Goal: Task Accomplishment & Management: Complete application form

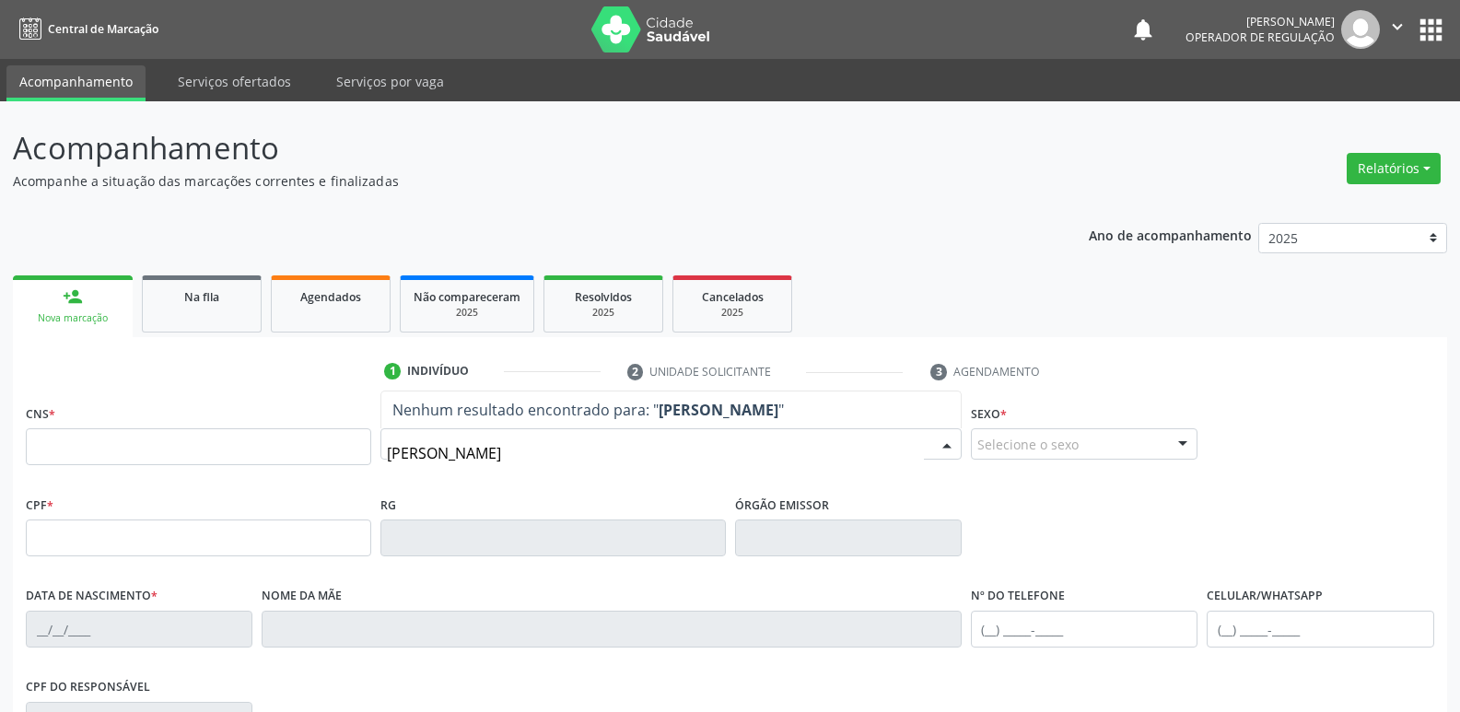
type input "[PERSON_NAME]"
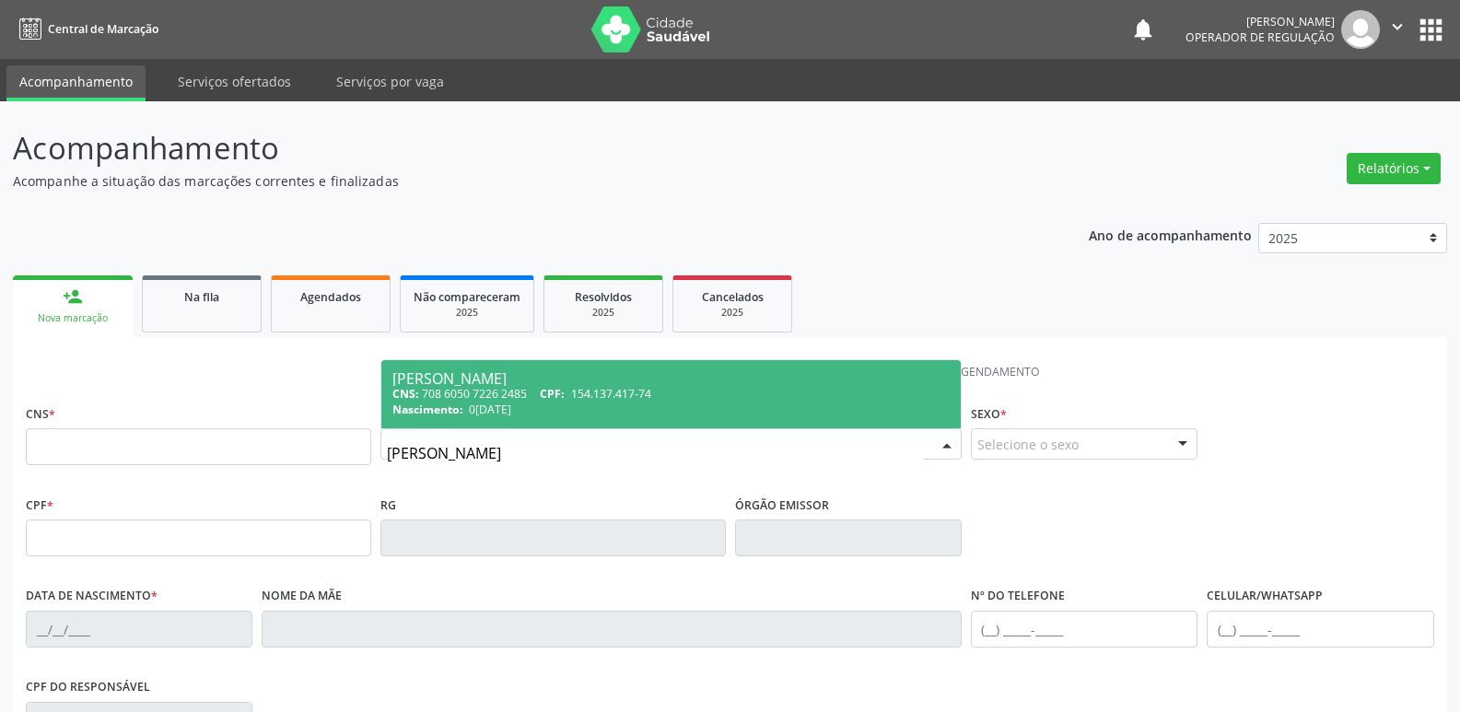
click at [616, 399] on span "154.137.417-74" at bounding box center [611, 394] width 80 height 16
type input "708 6050 7226 2485"
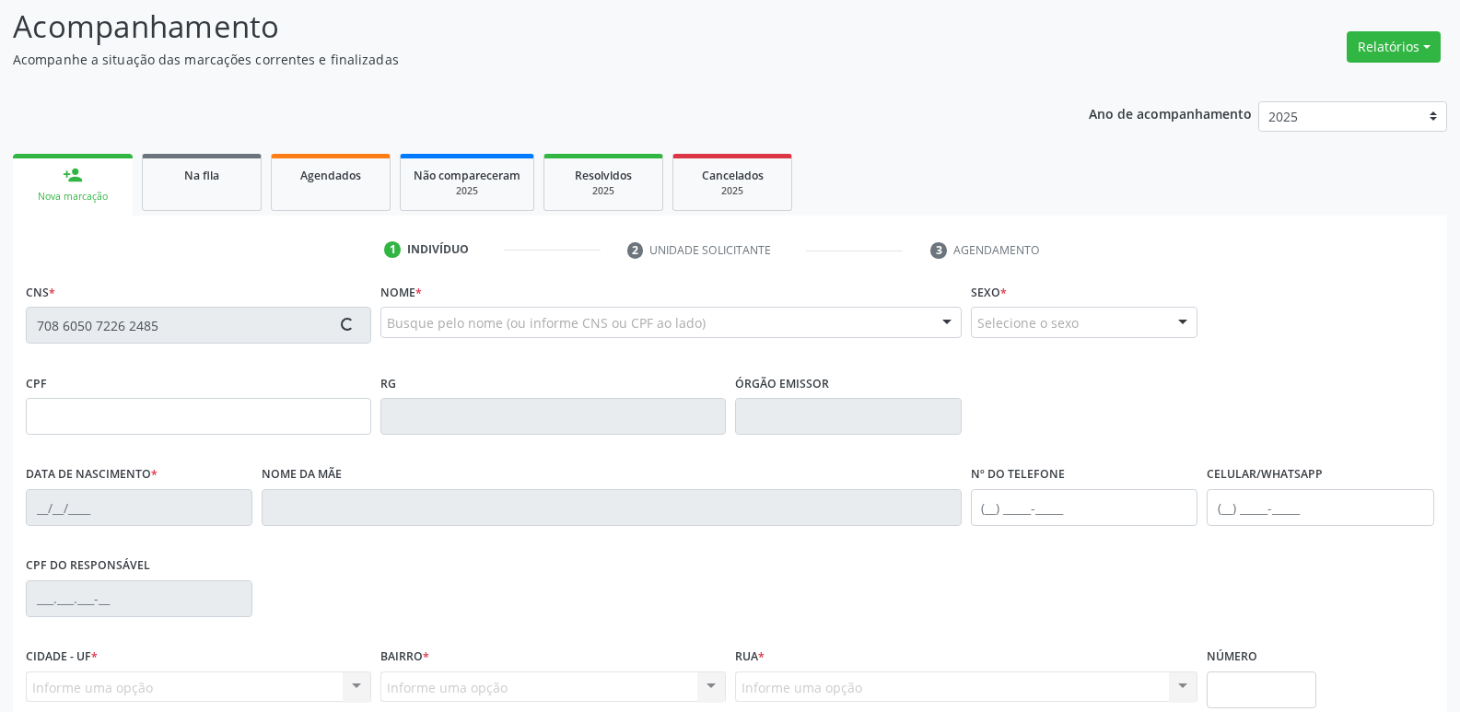
scroll to position [287, 0]
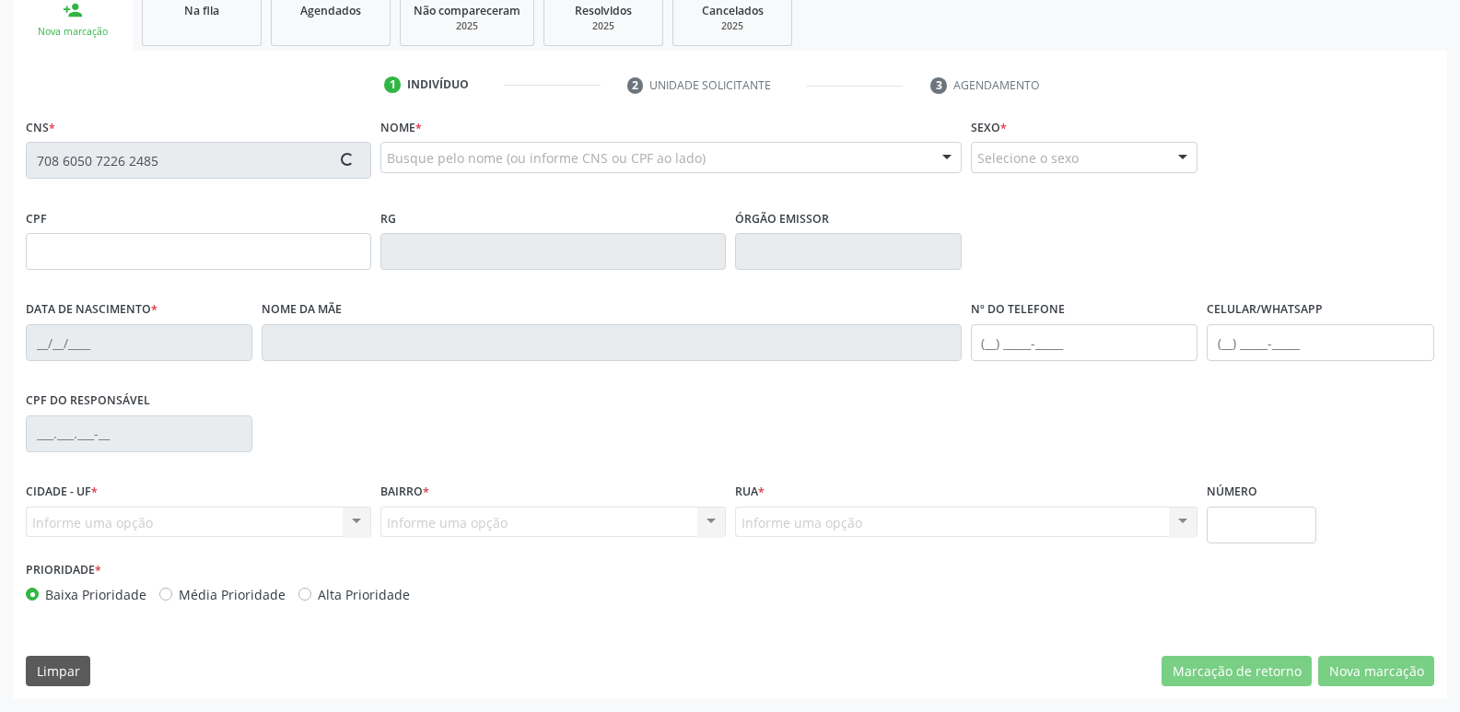
type input "154.137.417-74"
type input "0[DATE]"
type input "[PERSON_NAME]"
type input "[PHONE_NUMBER]"
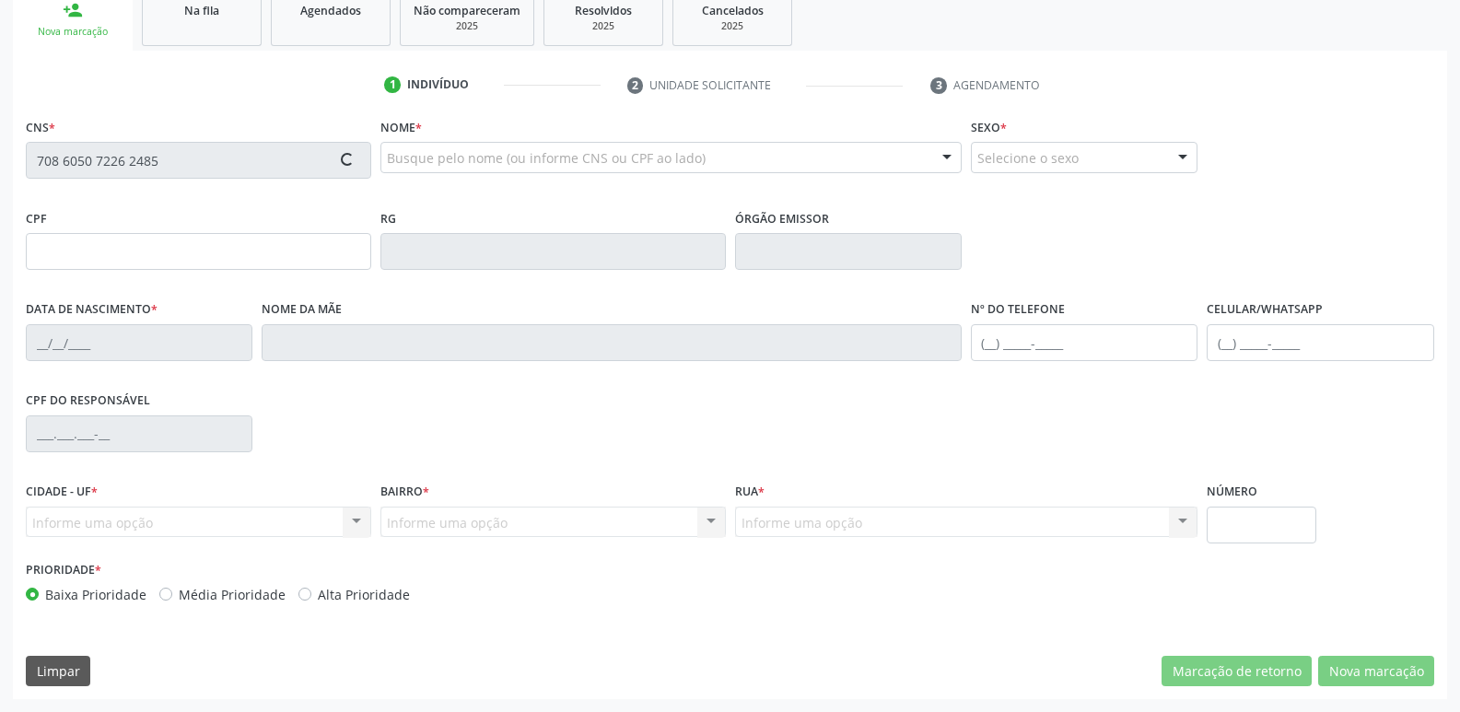
type input "860.269.337-00"
type input "70"
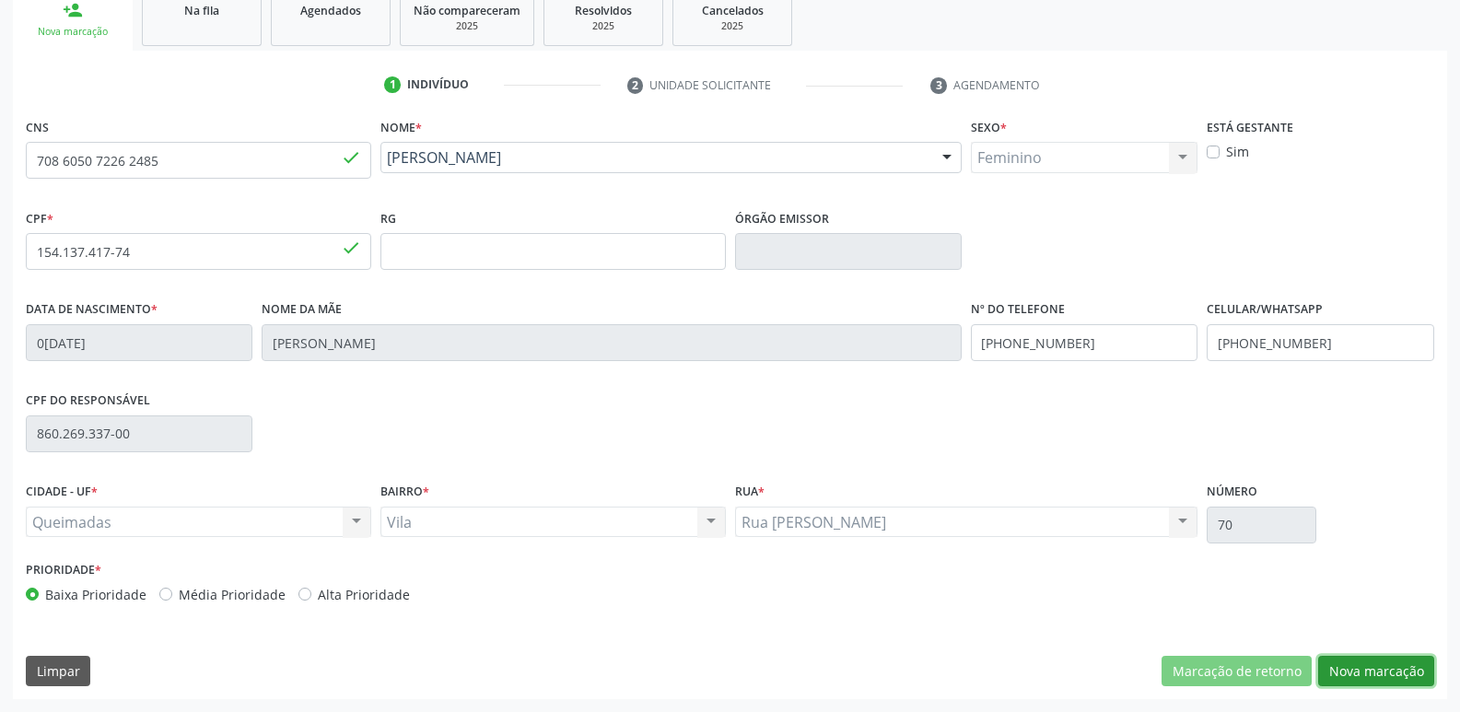
click at [1387, 664] on button "Nova marcação" at bounding box center [1376, 671] width 116 height 31
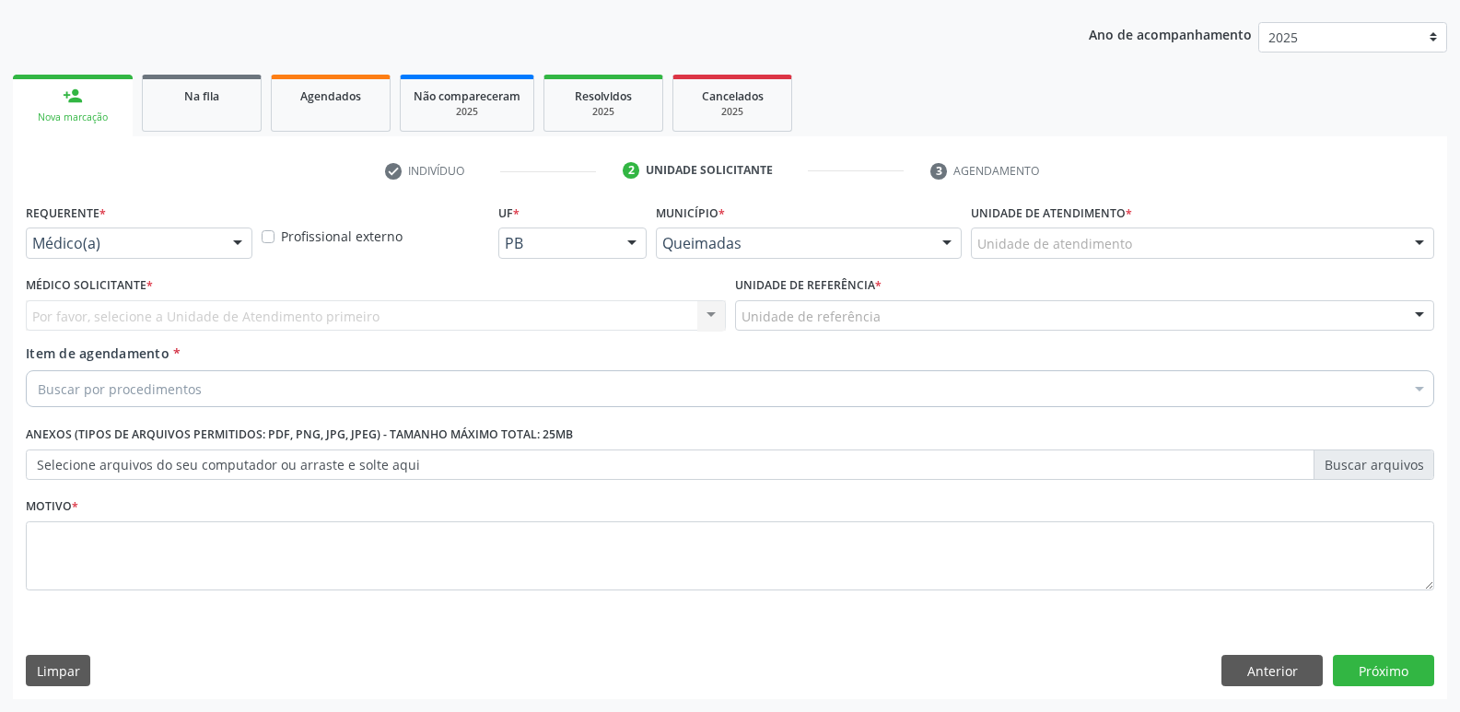
scroll to position [201, 0]
click at [224, 244] on div at bounding box center [238, 243] width 28 height 31
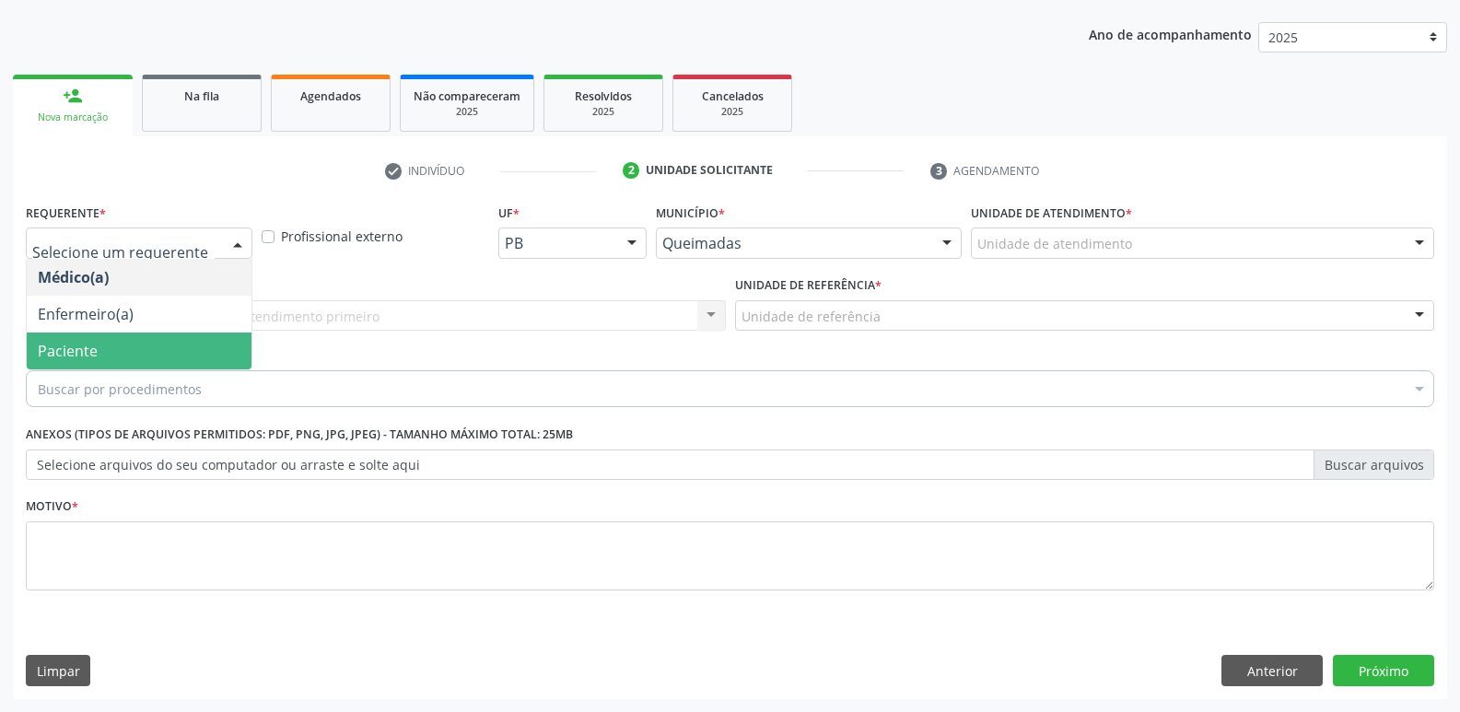
click at [172, 349] on span "Paciente" at bounding box center [139, 351] width 225 height 37
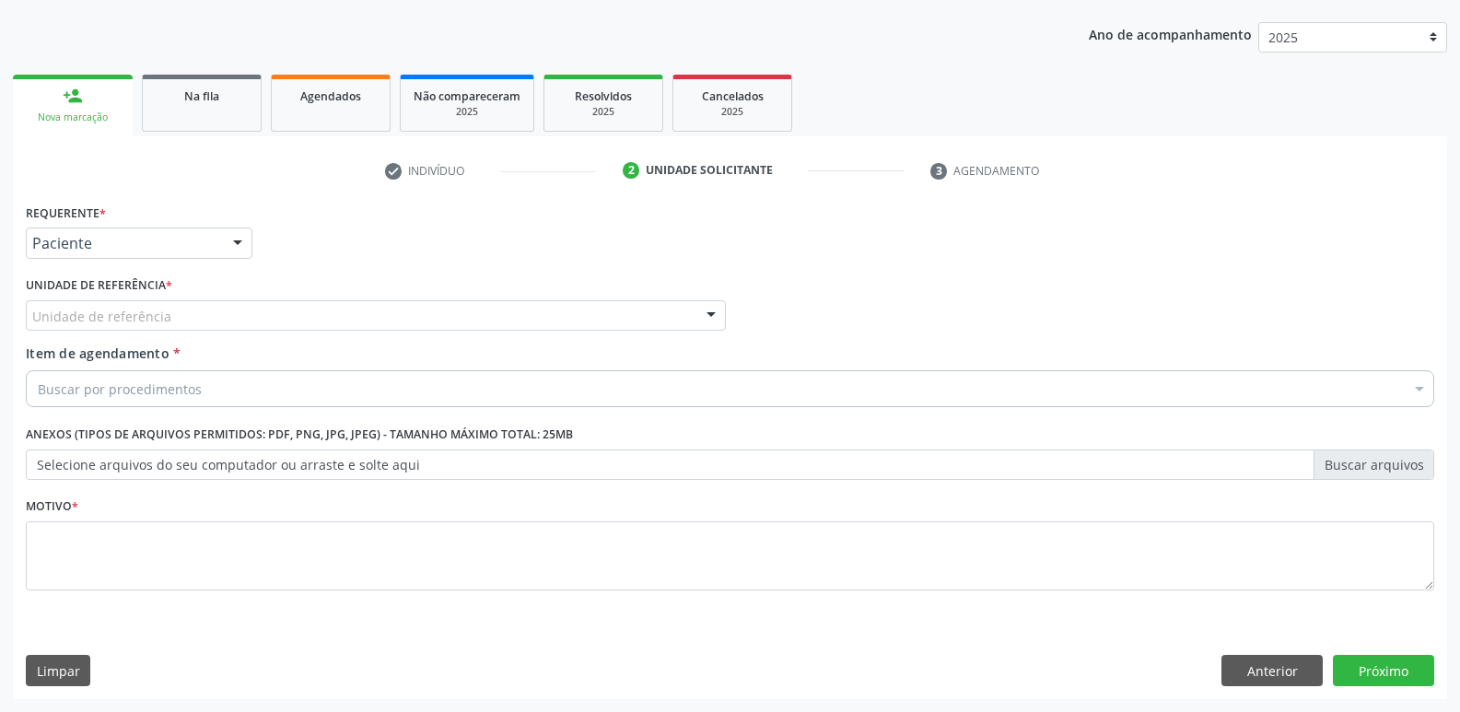
click at [203, 319] on div "Unidade de referência" at bounding box center [376, 315] width 700 height 31
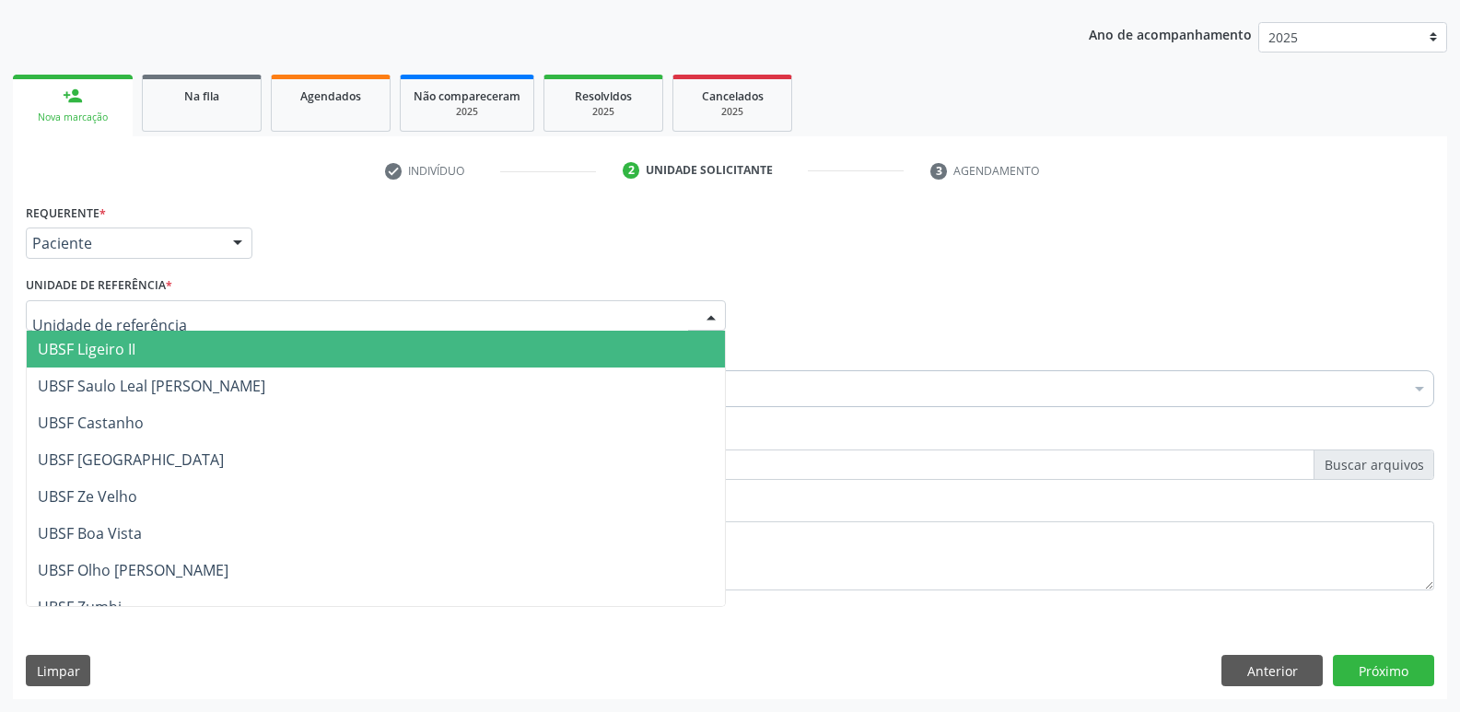
click at [200, 353] on span "UBSF Ligeiro II" at bounding box center [376, 349] width 698 height 37
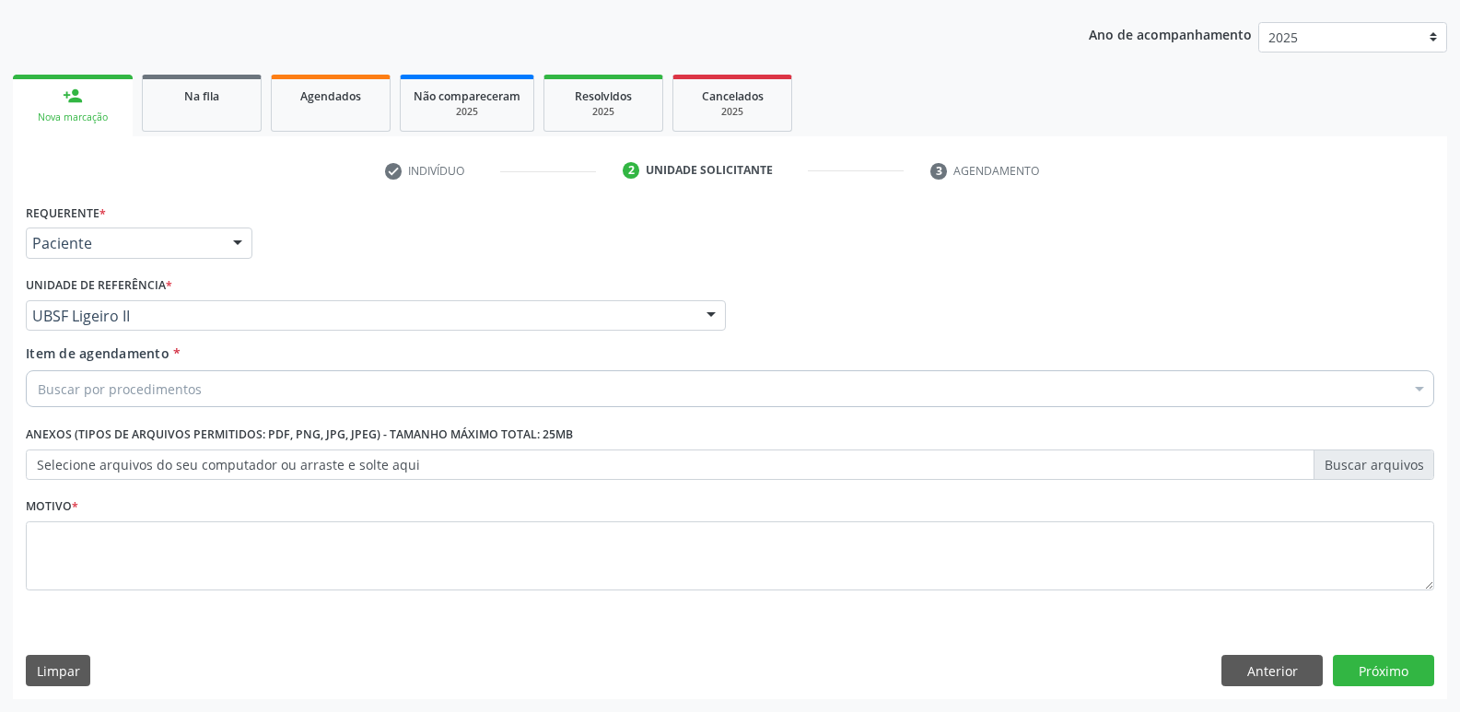
click at [216, 372] on div "Buscar por procedimentos" at bounding box center [730, 388] width 1409 height 37
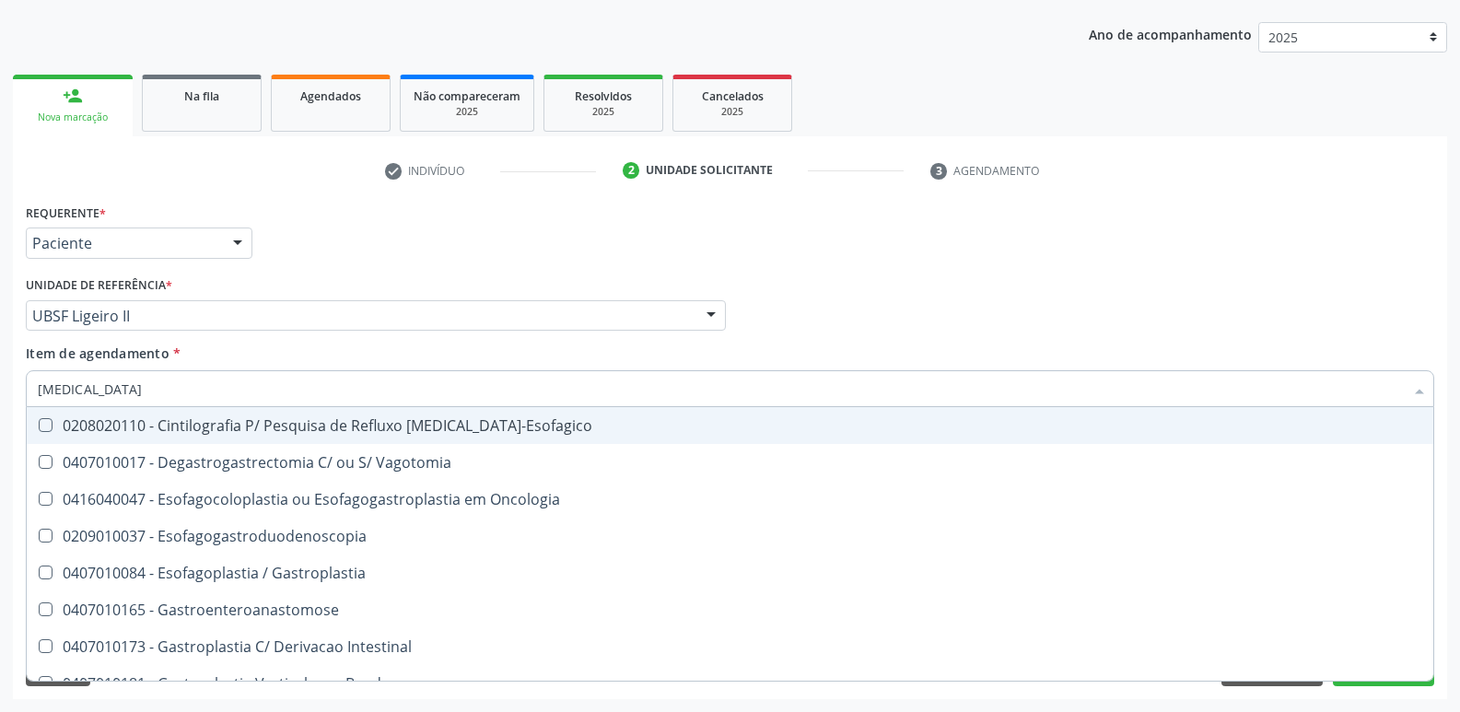
type input "gastrod"
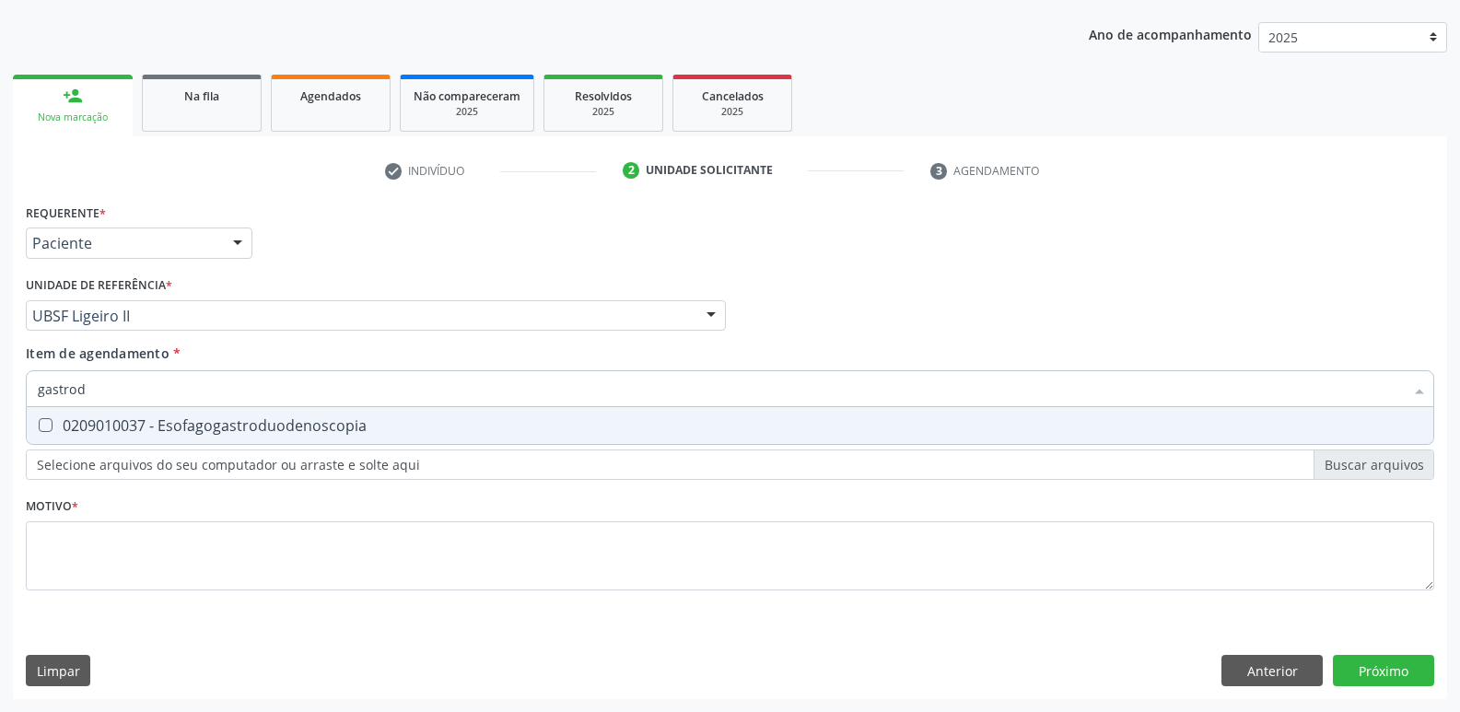
drag, startPoint x: 207, startPoint y: 427, endPoint x: 154, endPoint y: 400, distance: 60.2
click at [192, 427] on div "0209010037 - Esofagogastroduodenoscopia" at bounding box center [730, 425] width 1385 height 15
checkbox Esofagogastroduodenoscopia "true"
type input "gastrod"
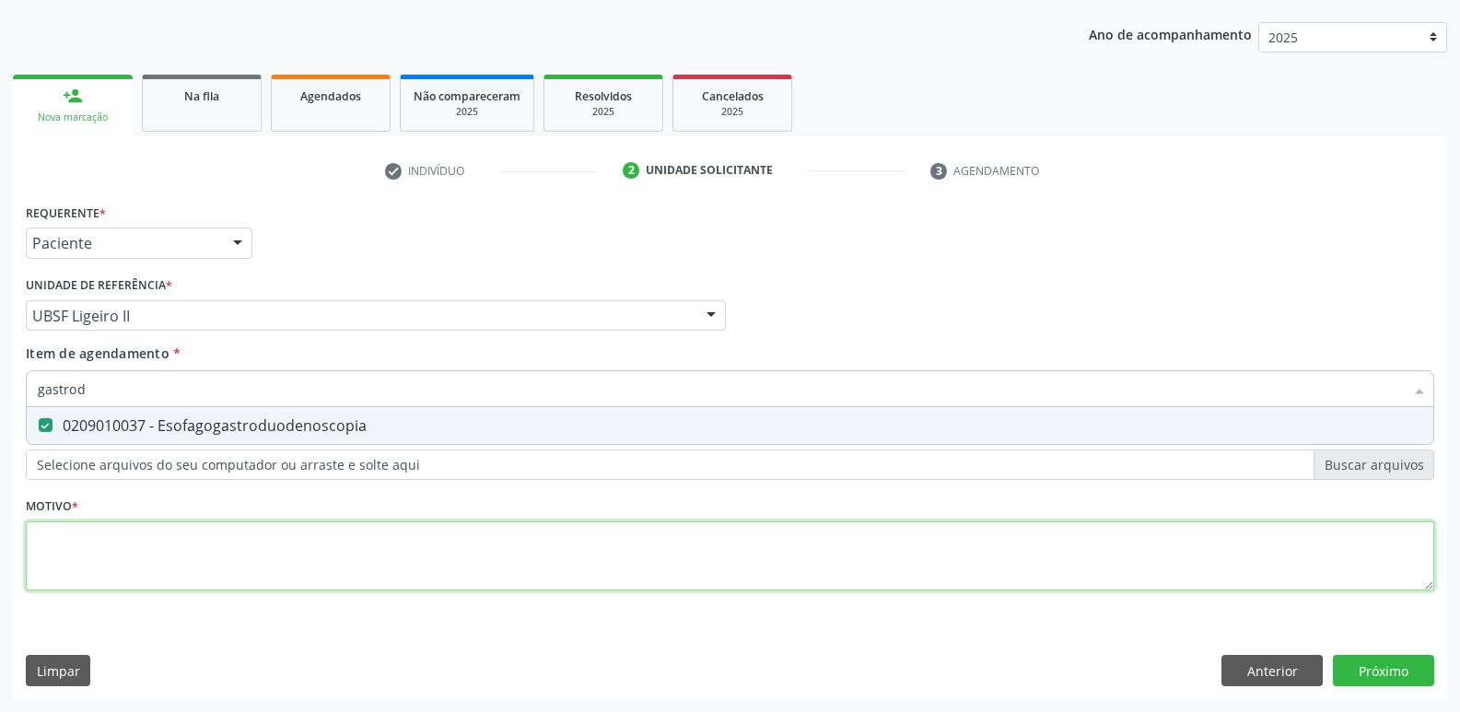
click at [239, 539] on div "Requerente * Paciente Médico(a) Enfermeiro(a) Paciente Nenhum resultado encontr…" at bounding box center [730, 407] width 1409 height 417
type textarea "sdf"
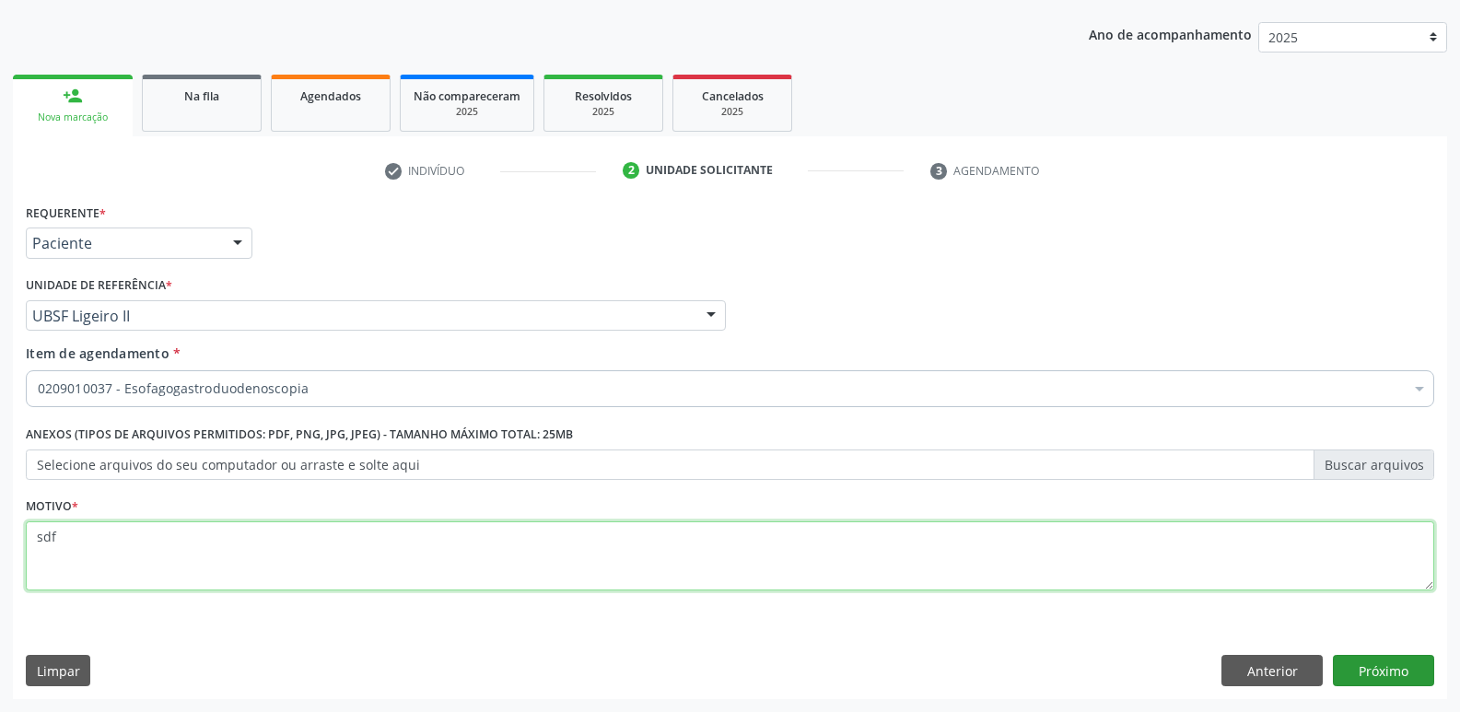
type textarea "sdf"
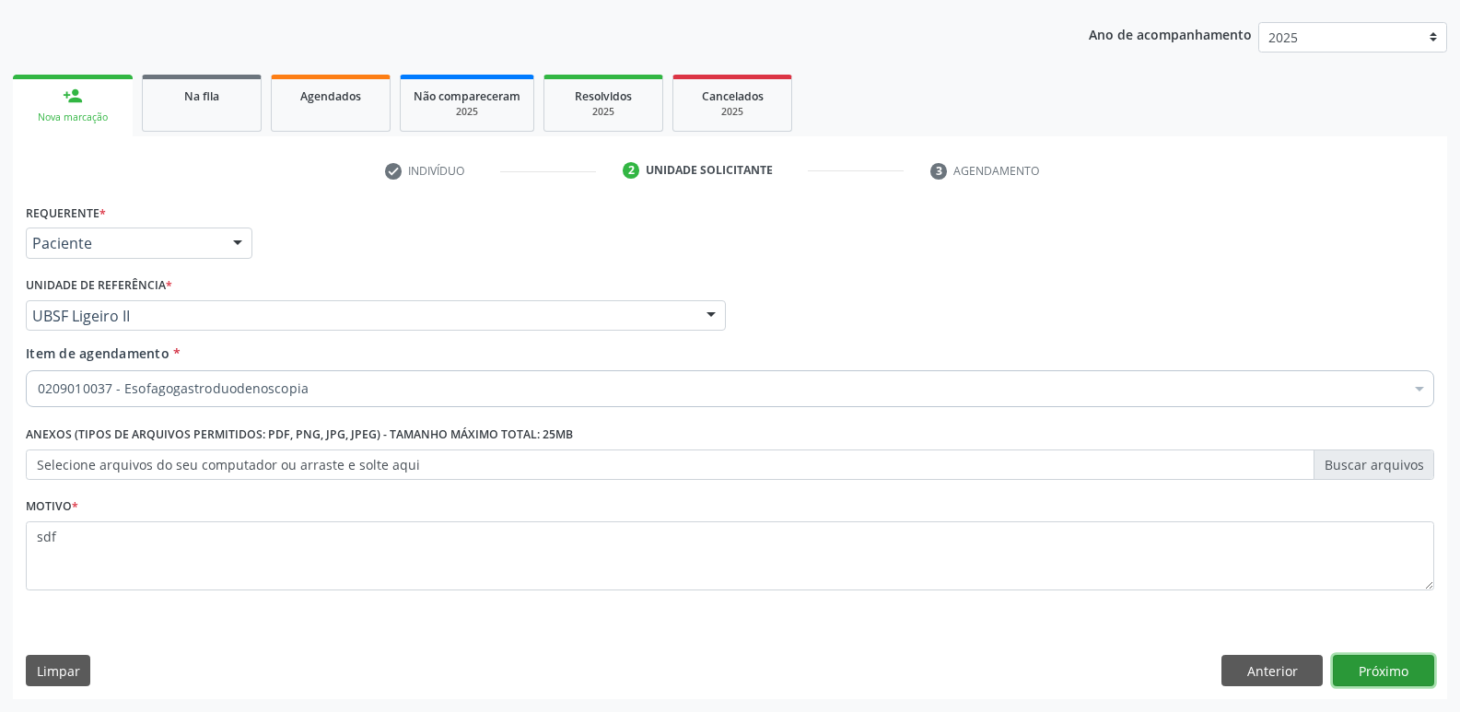
click at [1398, 669] on button "Próximo" at bounding box center [1383, 670] width 101 height 31
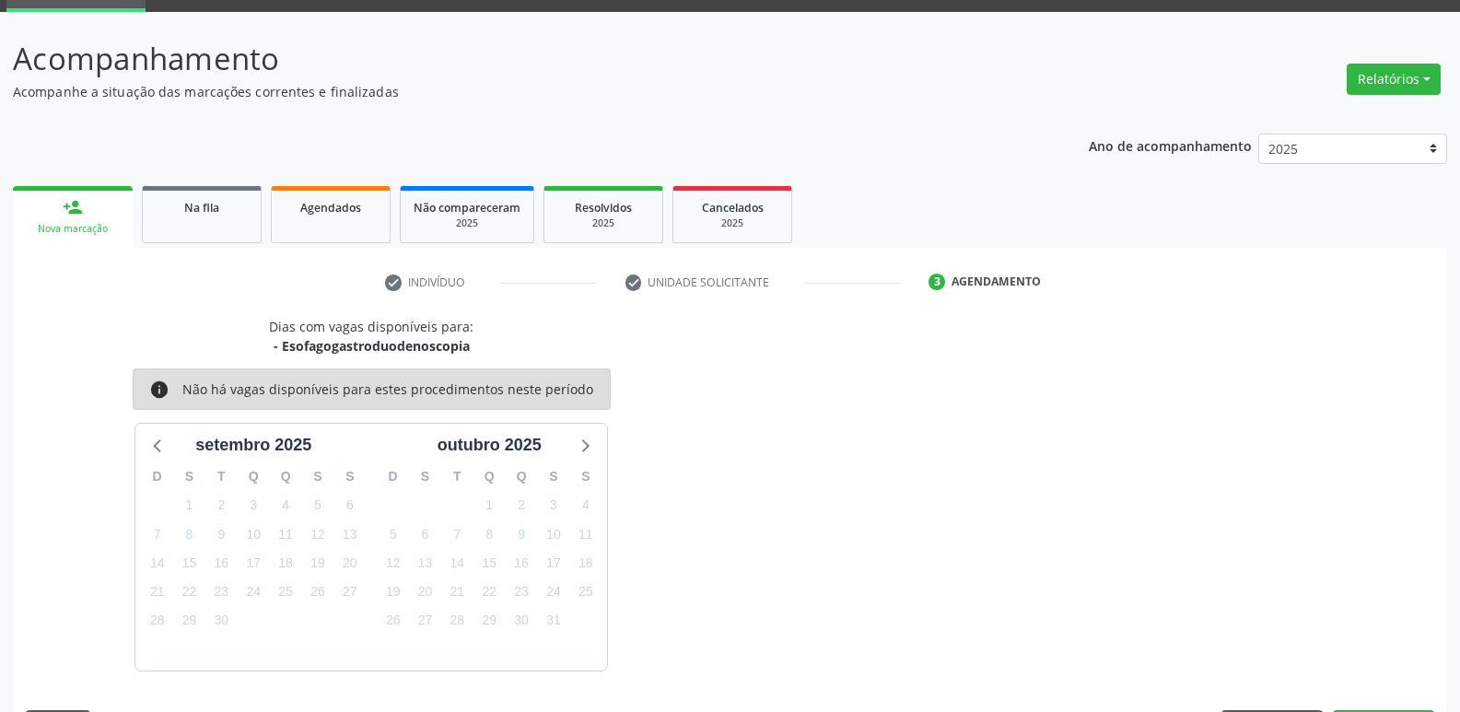
scroll to position [144, 0]
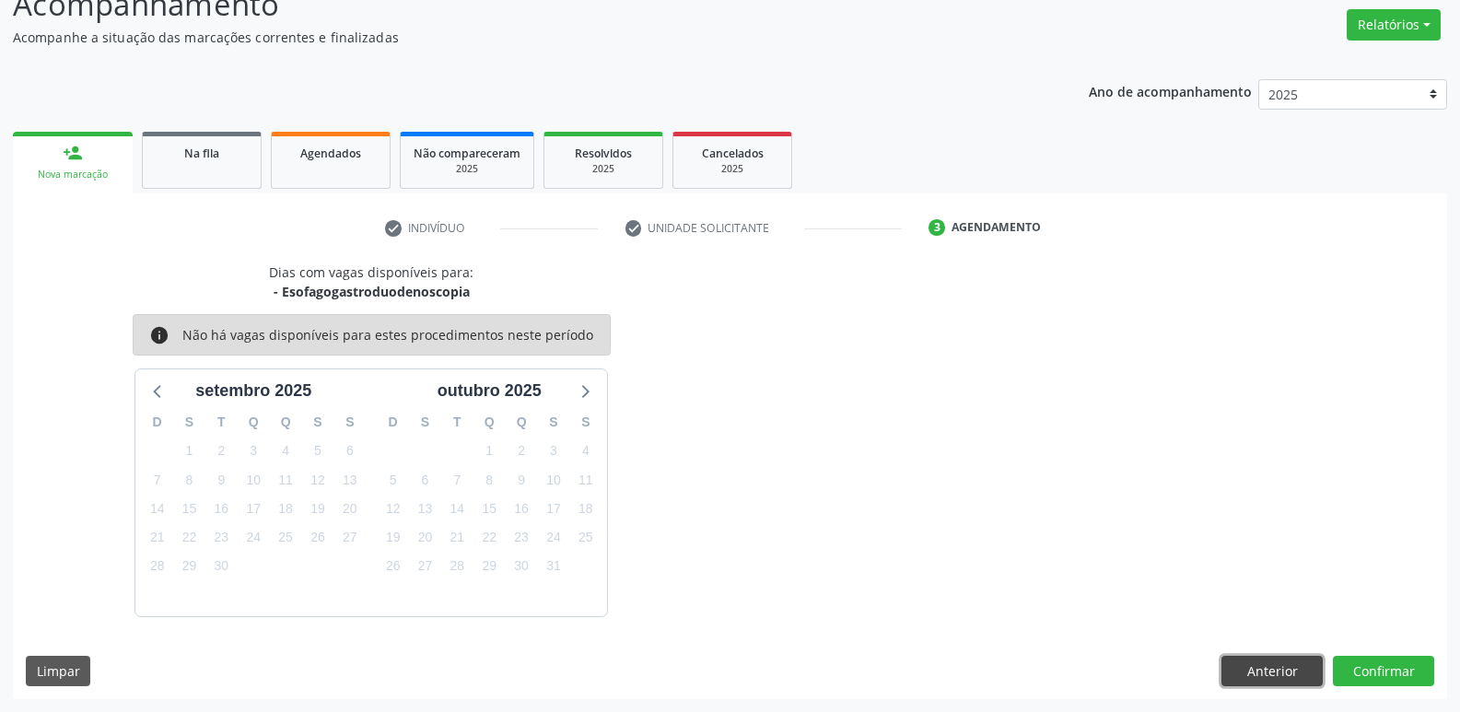
click at [1271, 676] on button "Anterior" at bounding box center [1272, 671] width 101 height 31
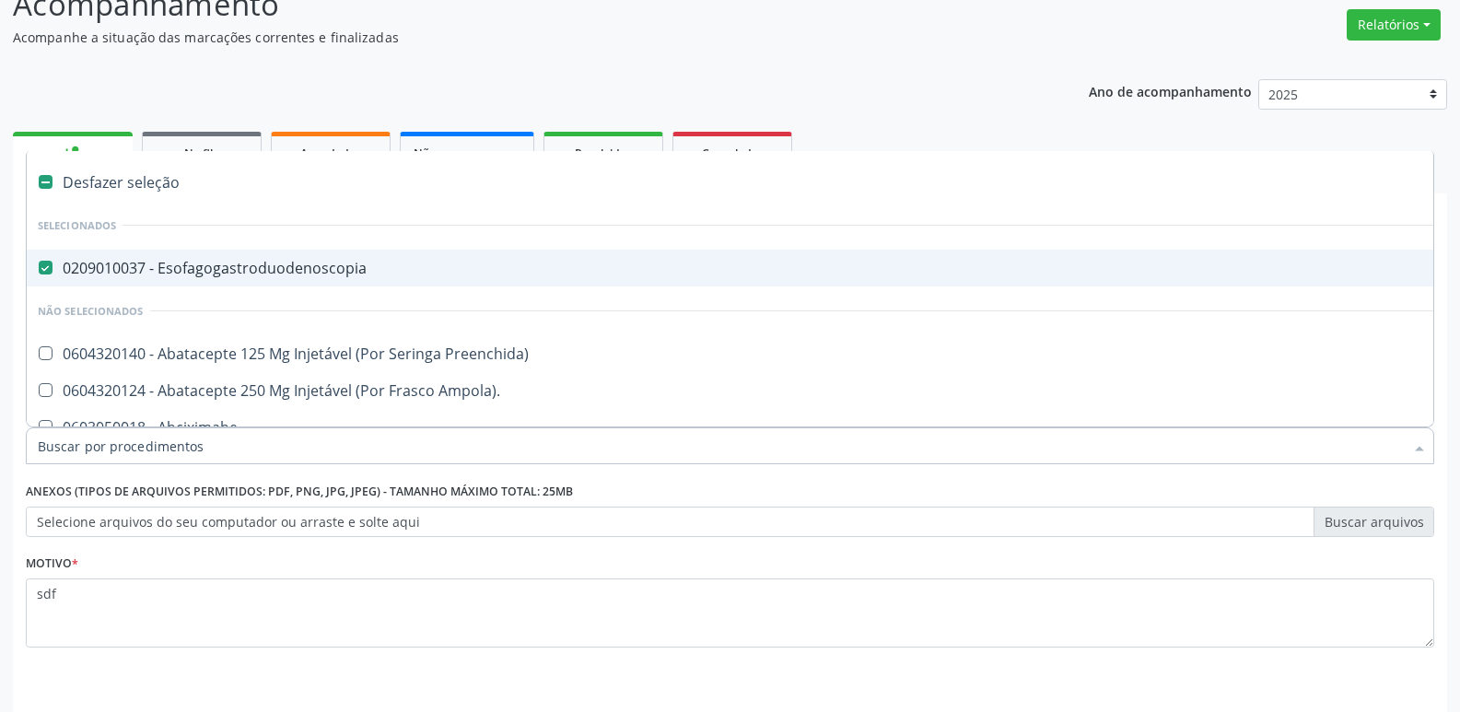
click at [376, 264] on div "0209010037 - Esofagogastroduodenoscopia" at bounding box center [755, 268] width 1434 height 15
checkbox Esofagogastroduodenoscopia "false"
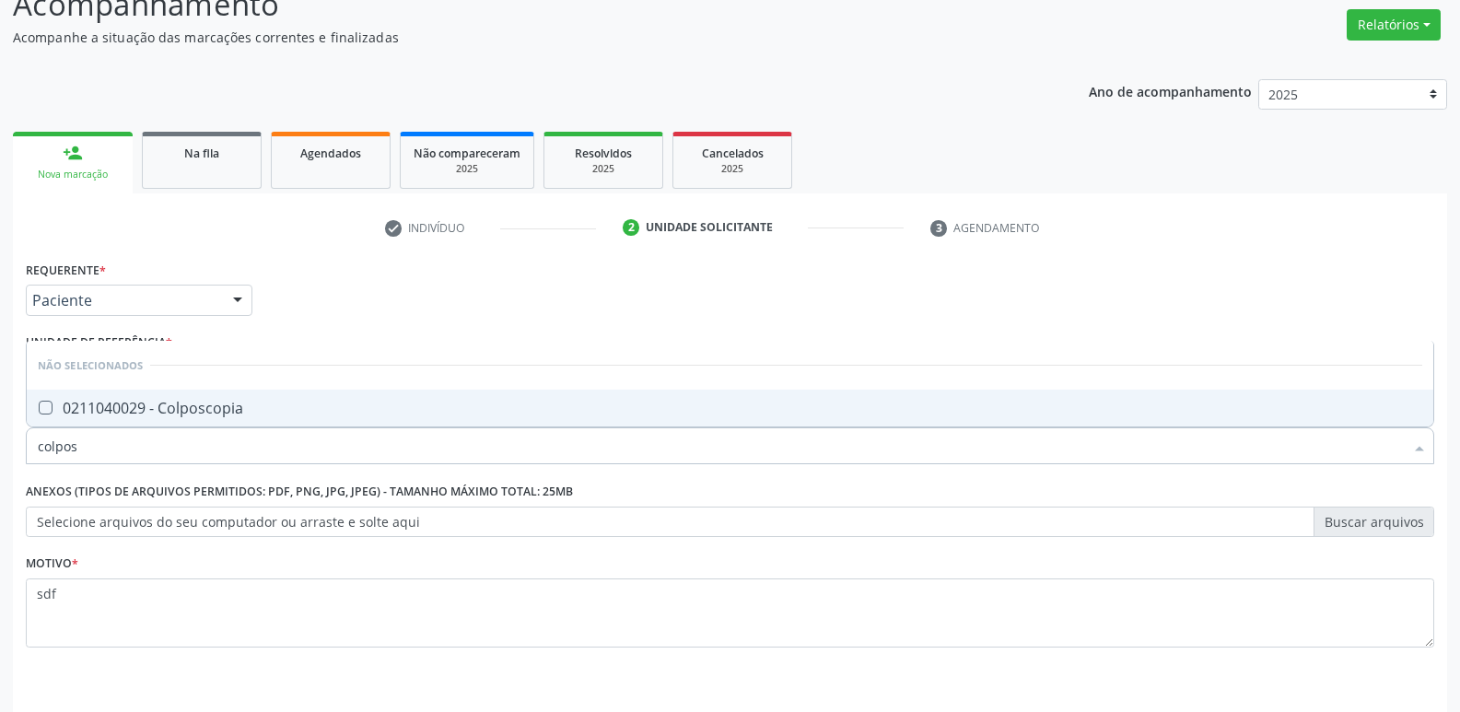
type input "colposc"
drag, startPoint x: 371, startPoint y: 401, endPoint x: 422, endPoint y: 404, distance: 50.7
click at [370, 400] on span "0211040029 - Colposcopia" at bounding box center [730, 408] width 1407 height 37
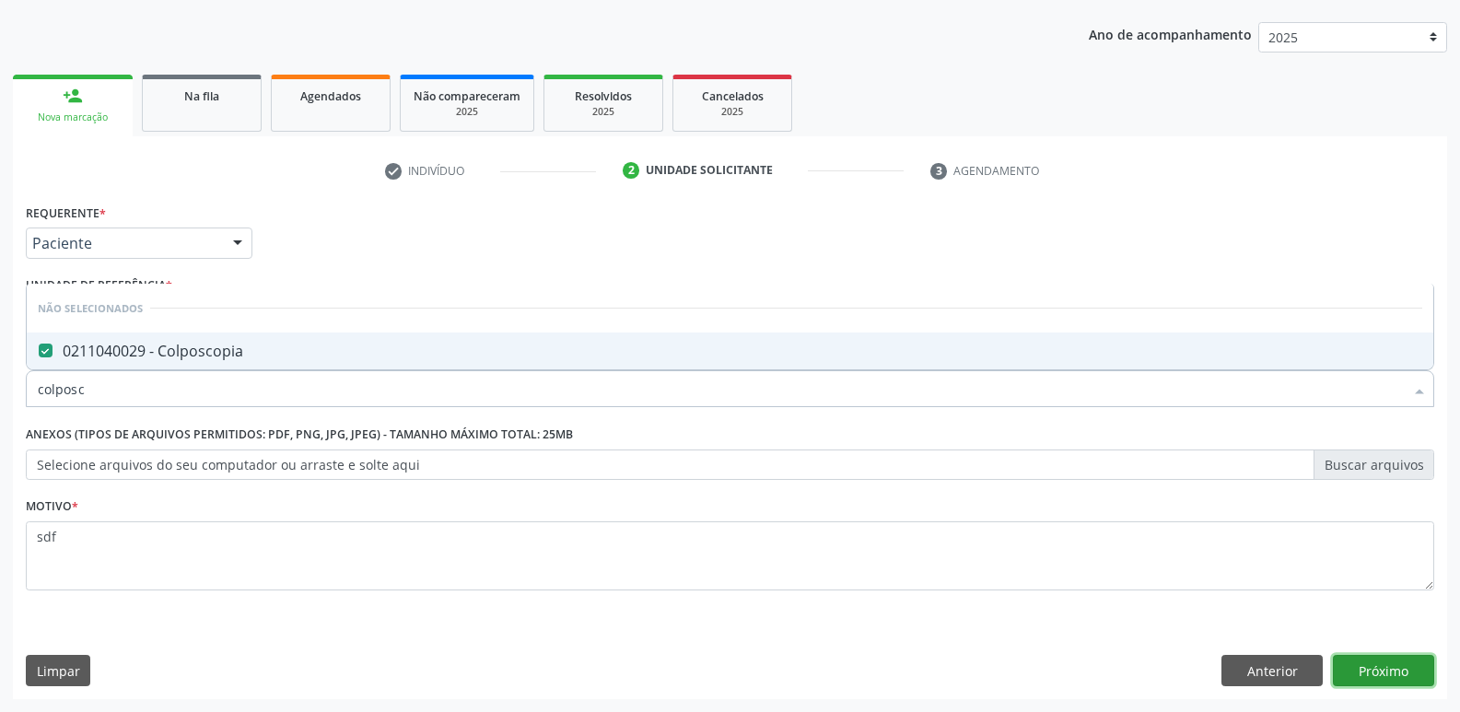
click at [1375, 658] on button "Próximo" at bounding box center [1383, 670] width 101 height 31
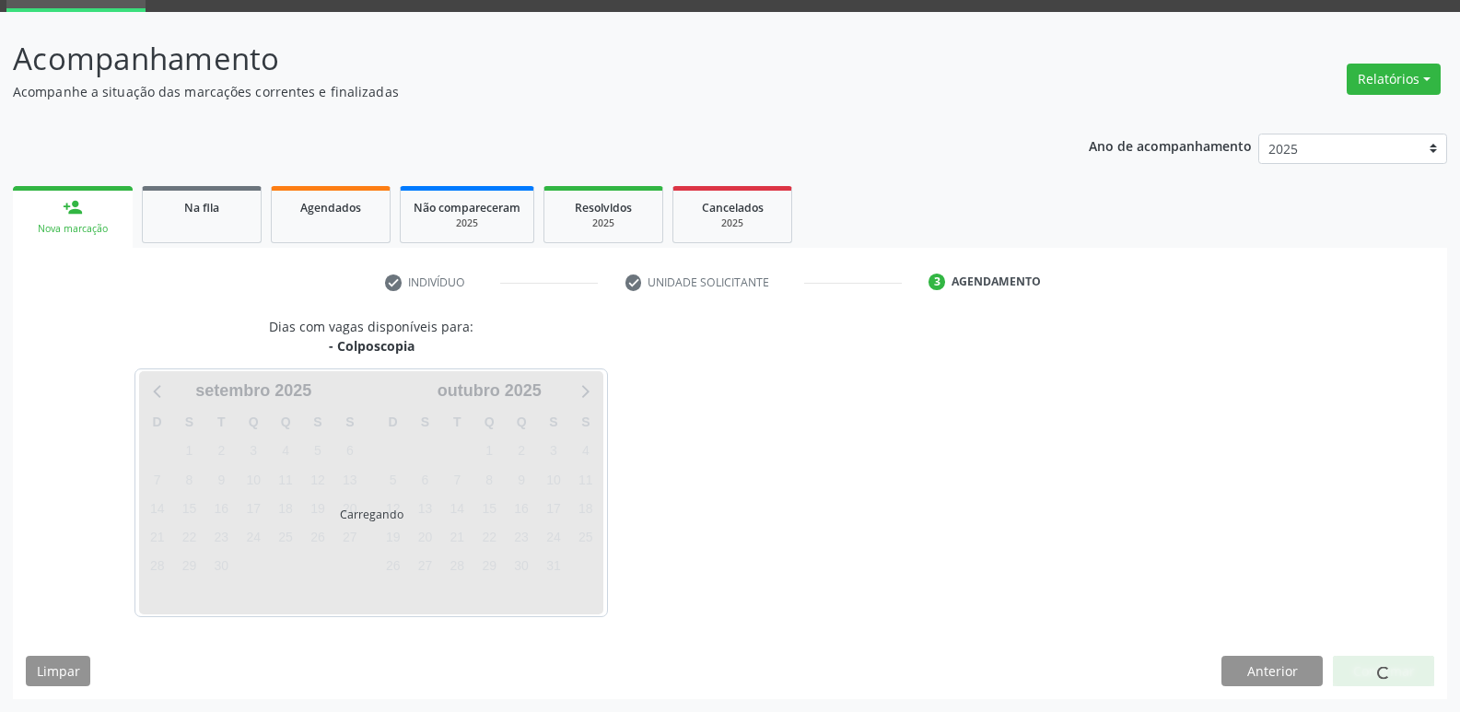
scroll to position [89, 0]
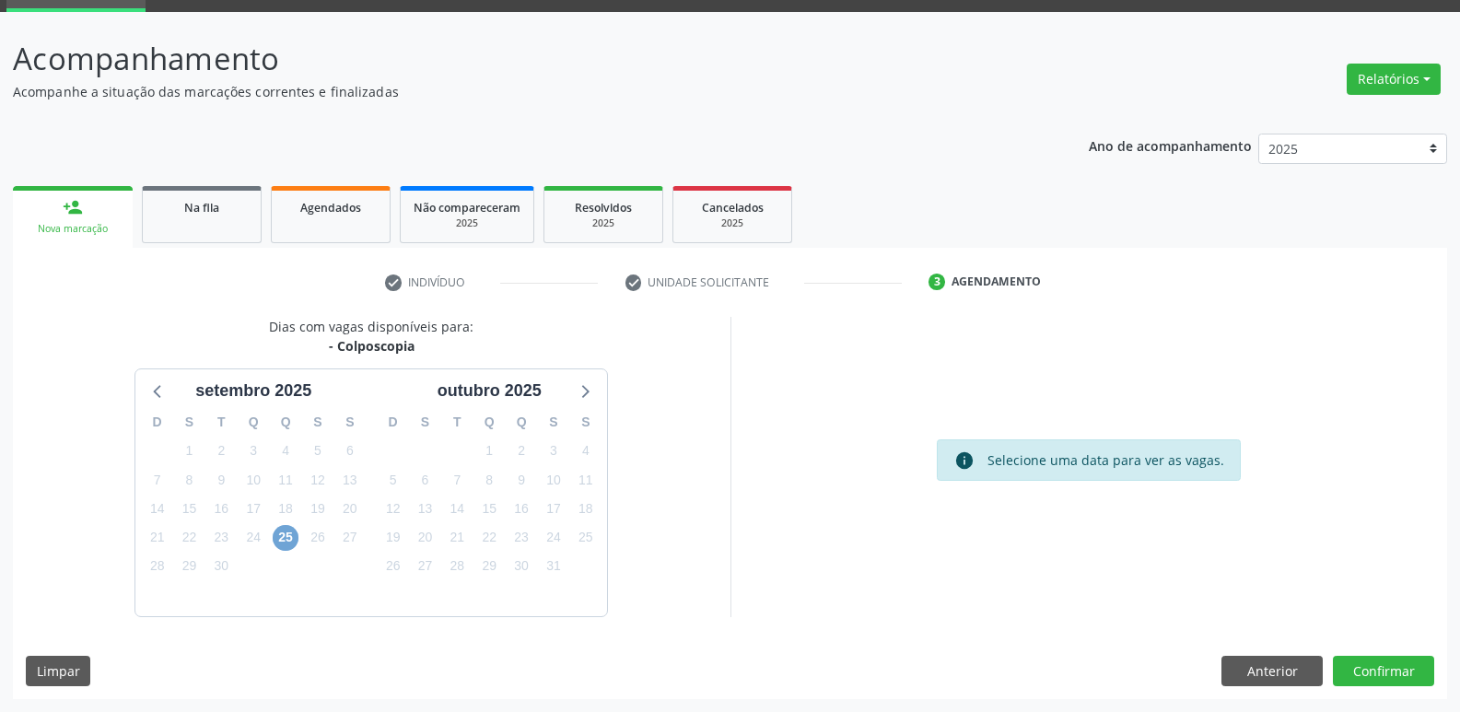
click at [289, 537] on span "25" at bounding box center [286, 538] width 26 height 26
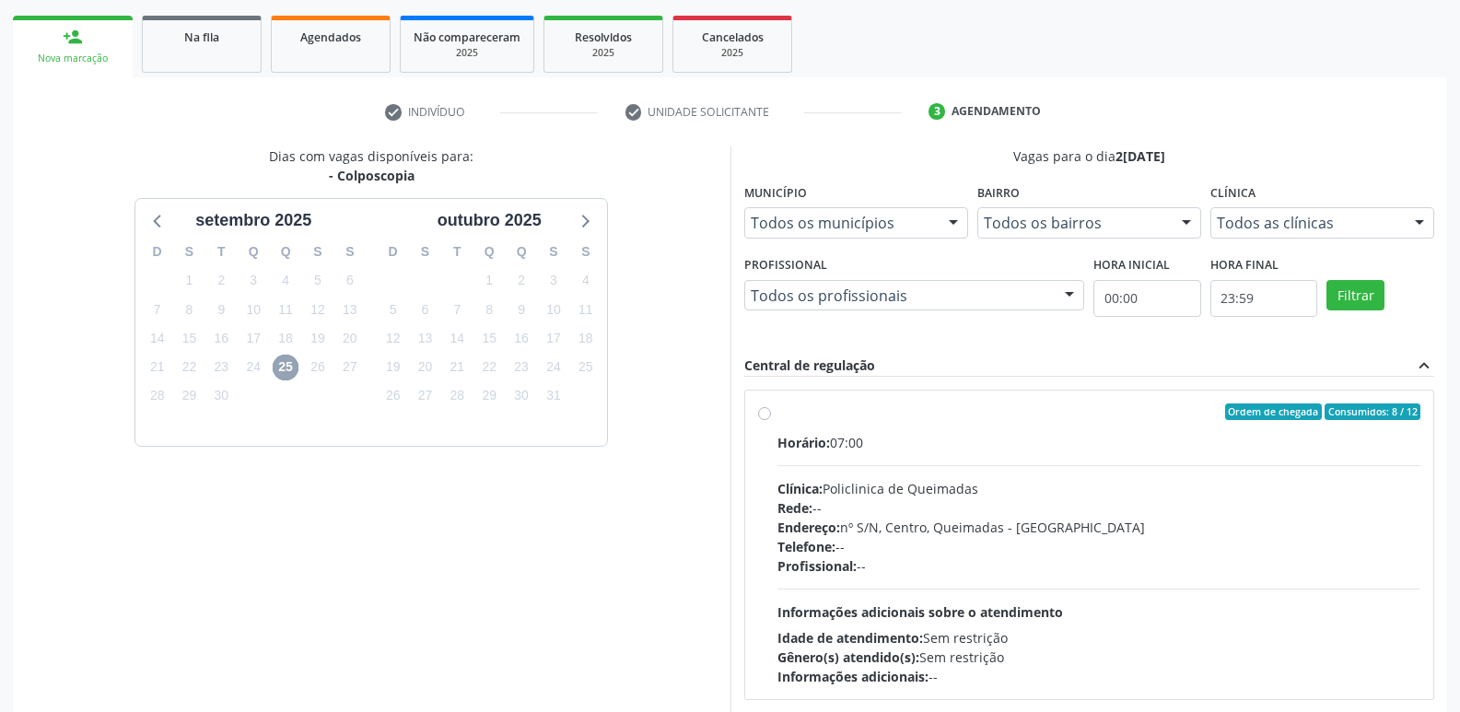
scroll to position [356, 0]
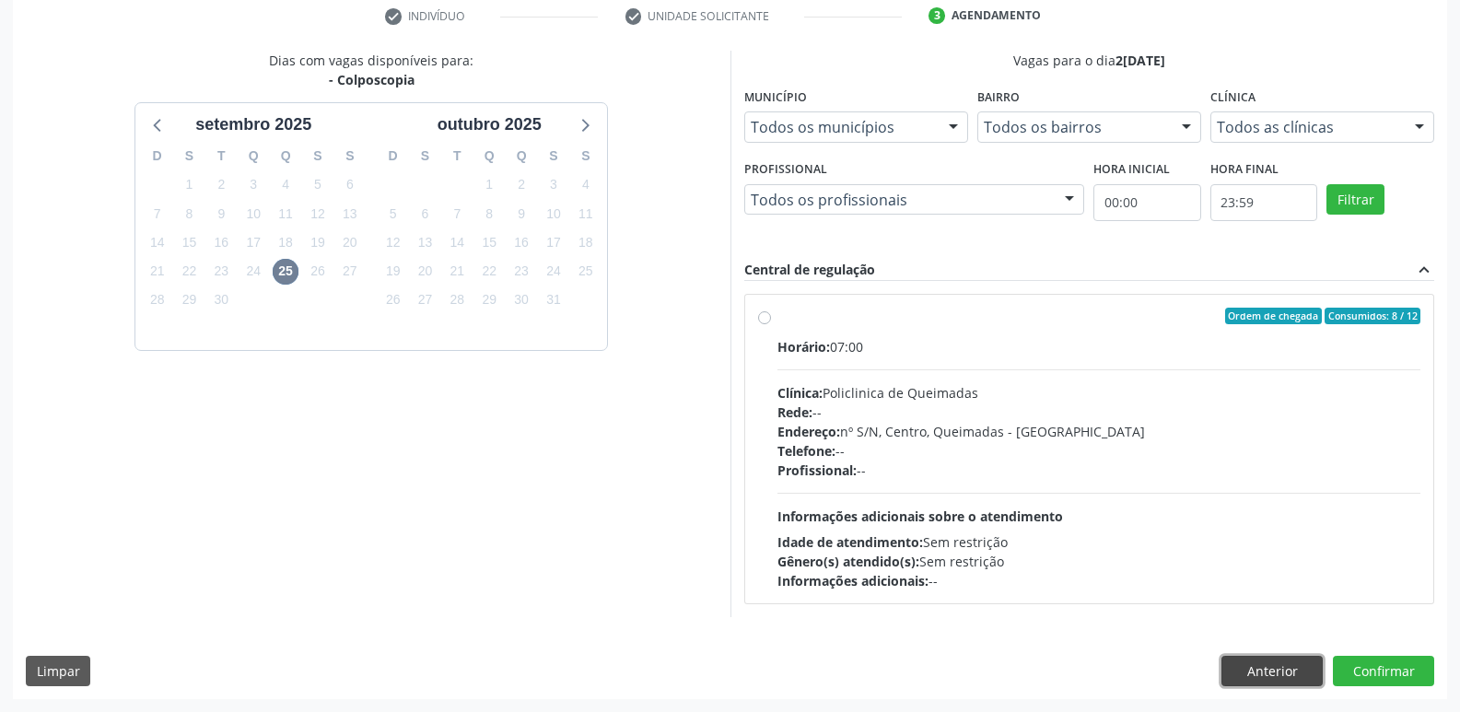
click at [1279, 669] on button "Anterior" at bounding box center [1272, 671] width 101 height 31
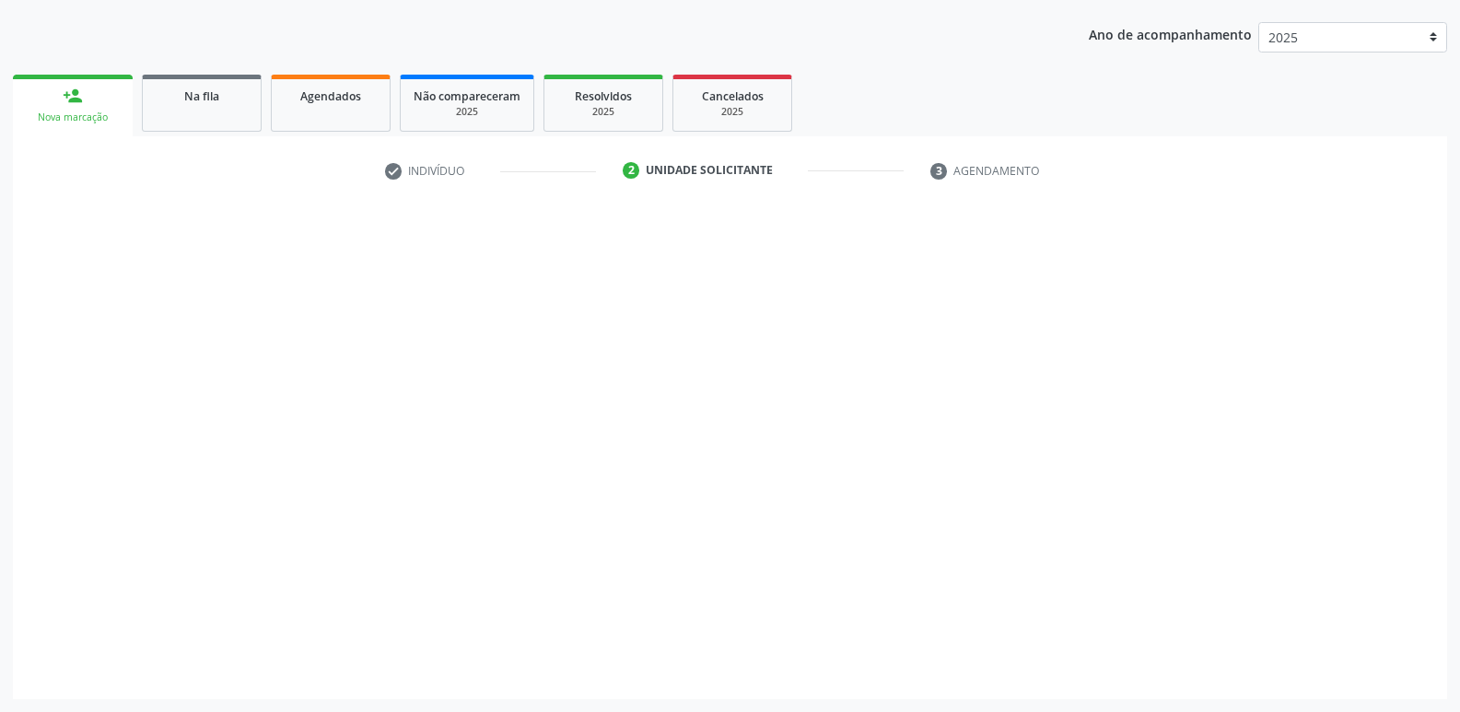
scroll to position [201, 0]
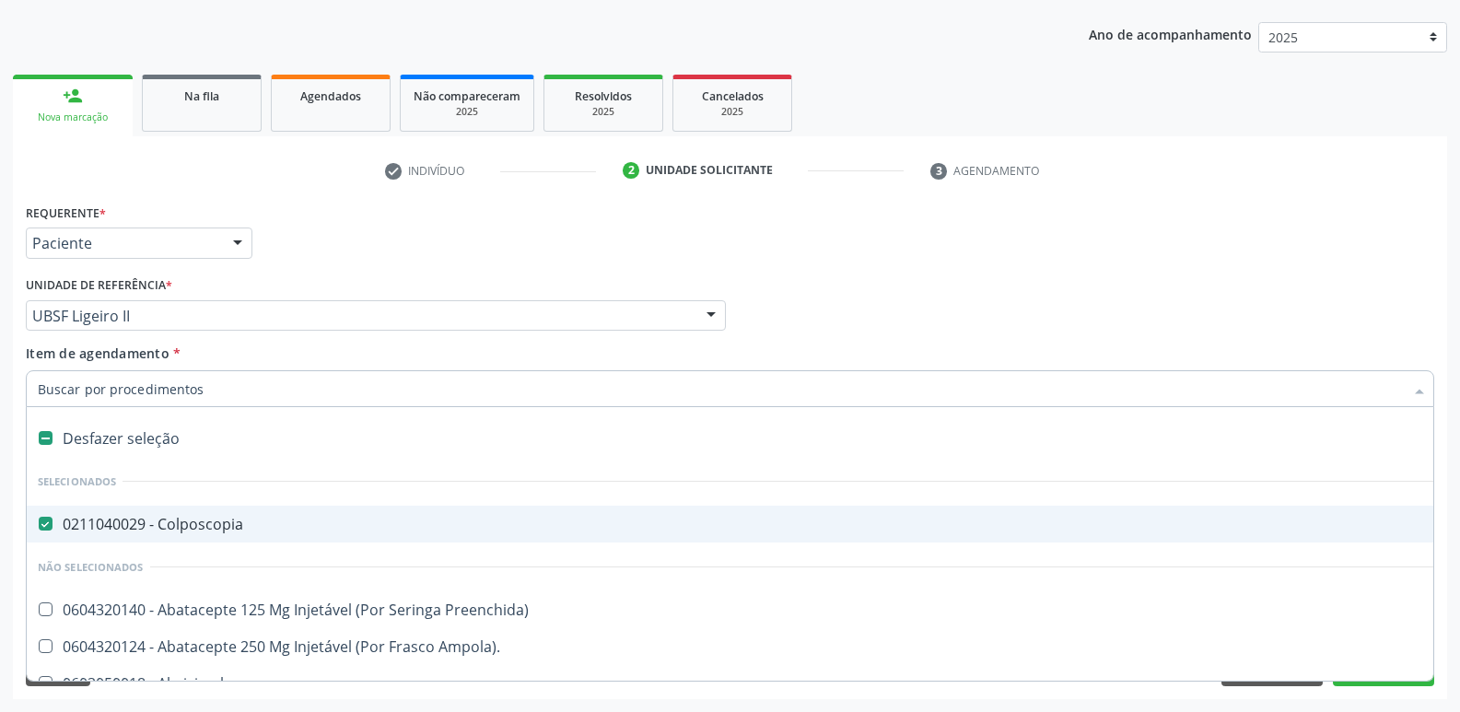
click at [176, 519] on div "0211040029 - Colposcopia" at bounding box center [755, 524] width 1434 height 15
checkbox Colposcopia "false"
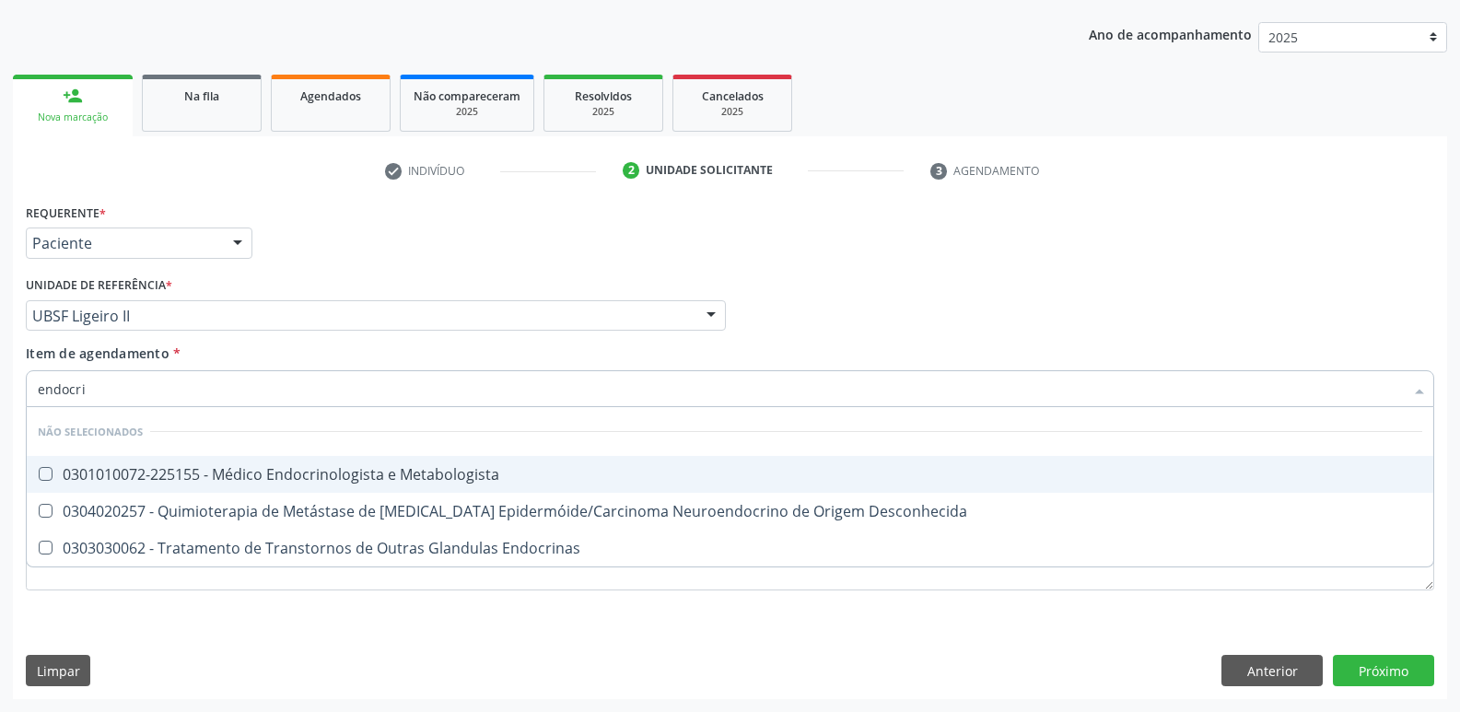
type input "endocrin"
click at [199, 482] on div "0301010072-225155 - Médico Endocrinologista e Metabologista" at bounding box center [730, 474] width 1385 height 15
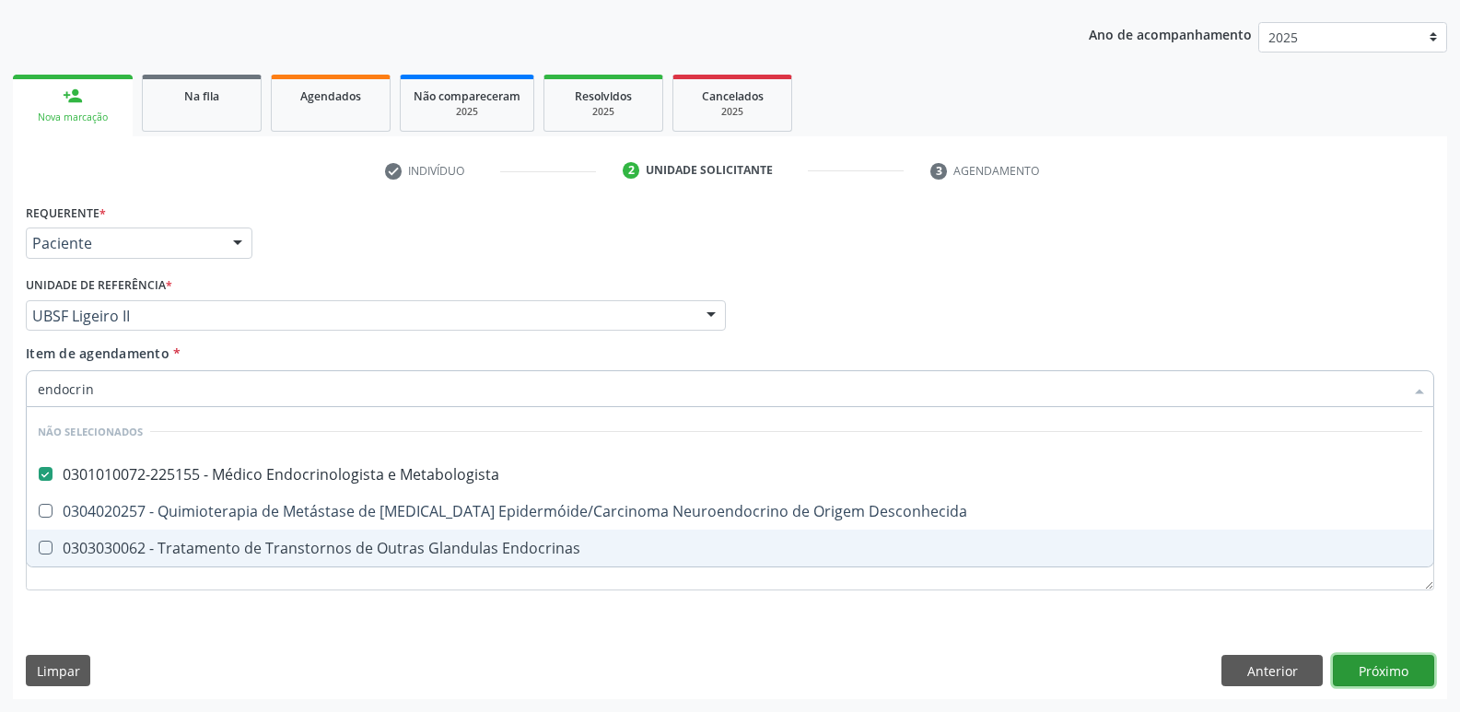
click at [1381, 673] on div "Requerente * Paciente Médico(a) Enfermeiro(a) Paciente Nenhum resultado encontr…" at bounding box center [730, 449] width 1434 height 500
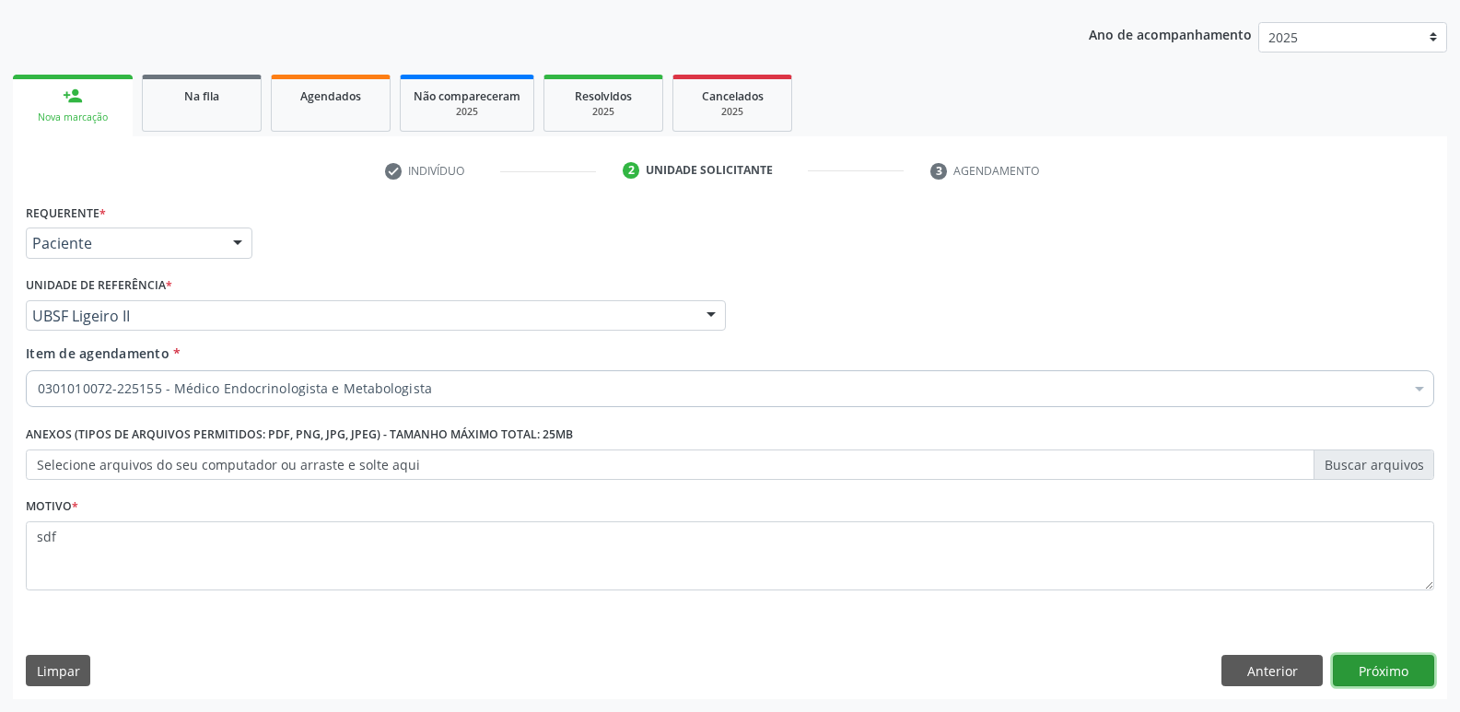
click at [1384, 678] on button "Próximo" at bounding box center [1383, 670] width 101 height 31
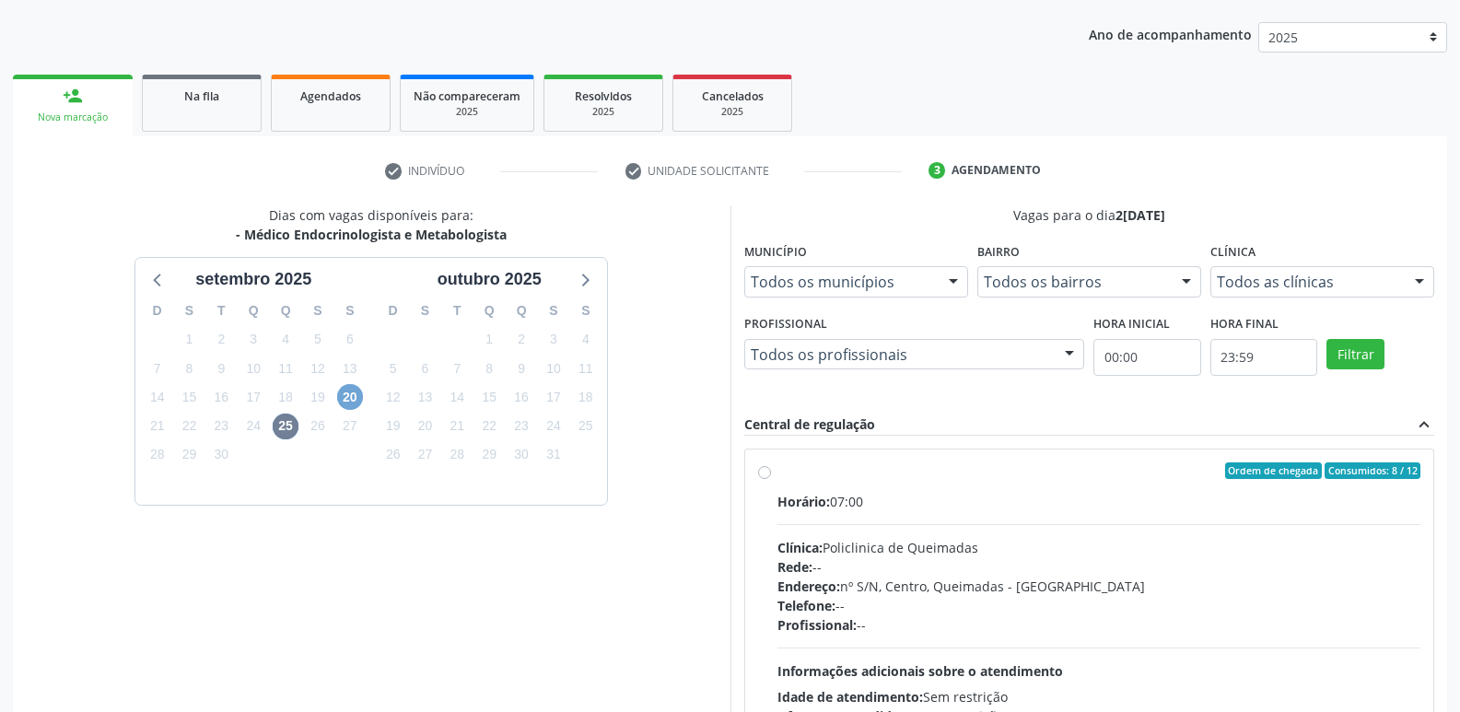
click at [356, 392] on span "20" at bounding box center [350, 397] width 26 height 26
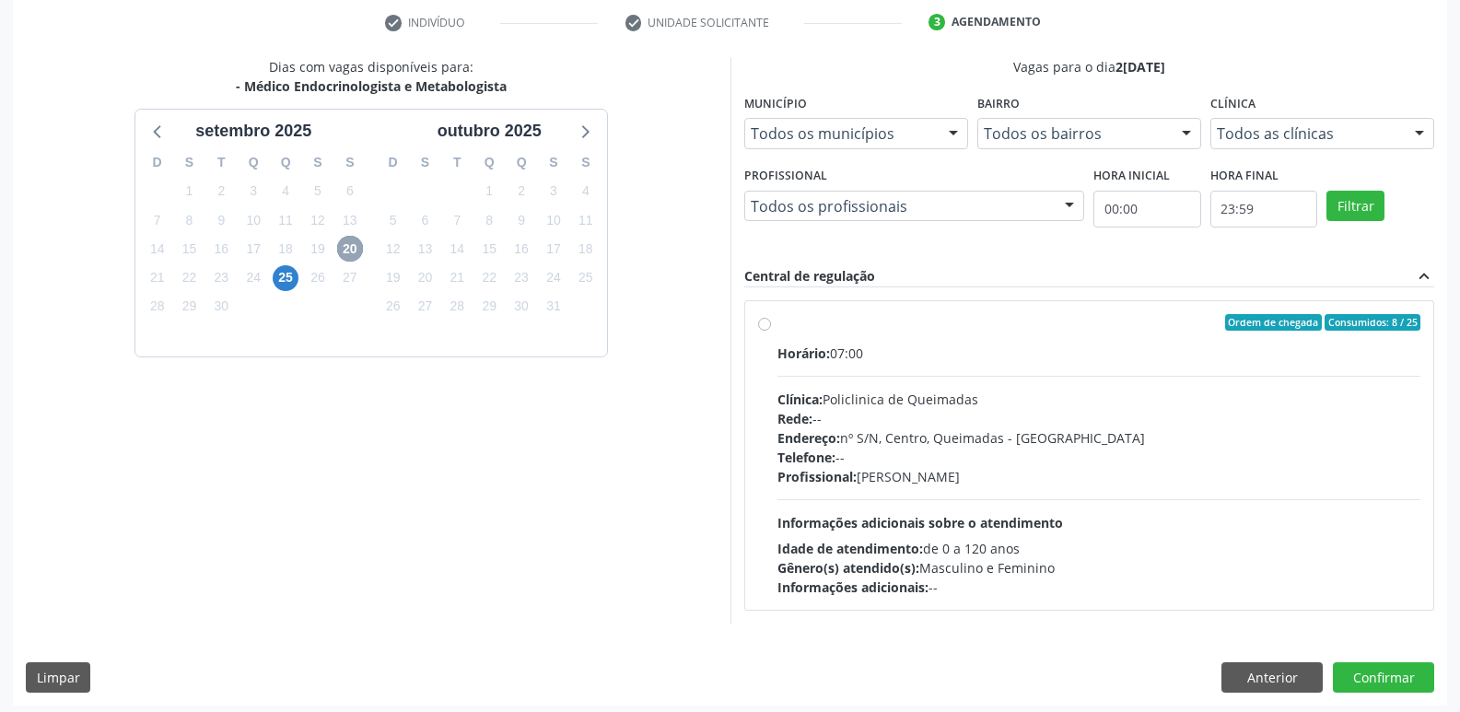
scroll to position [356, 0]
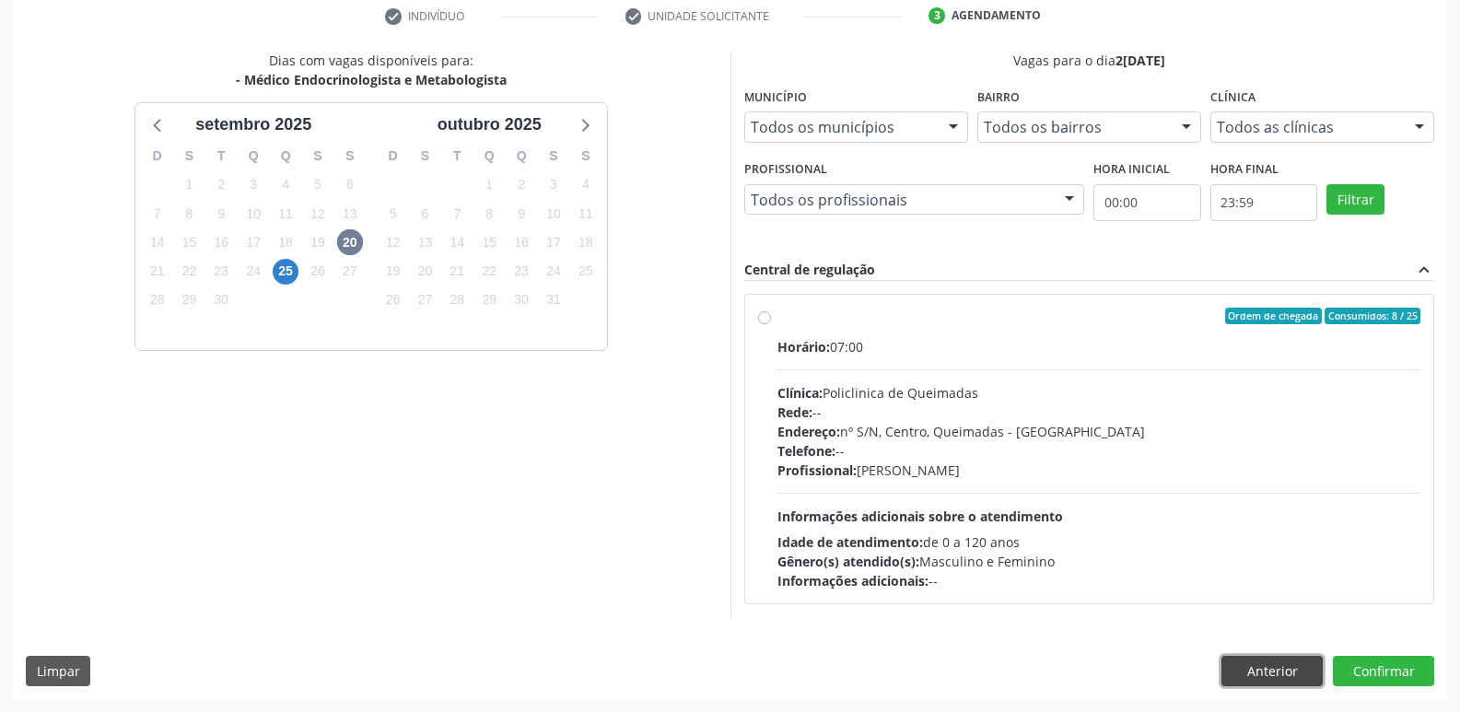
click at [1285, 661] on button "Anterior" at bounding box center [1272, 671] width 101 height 31
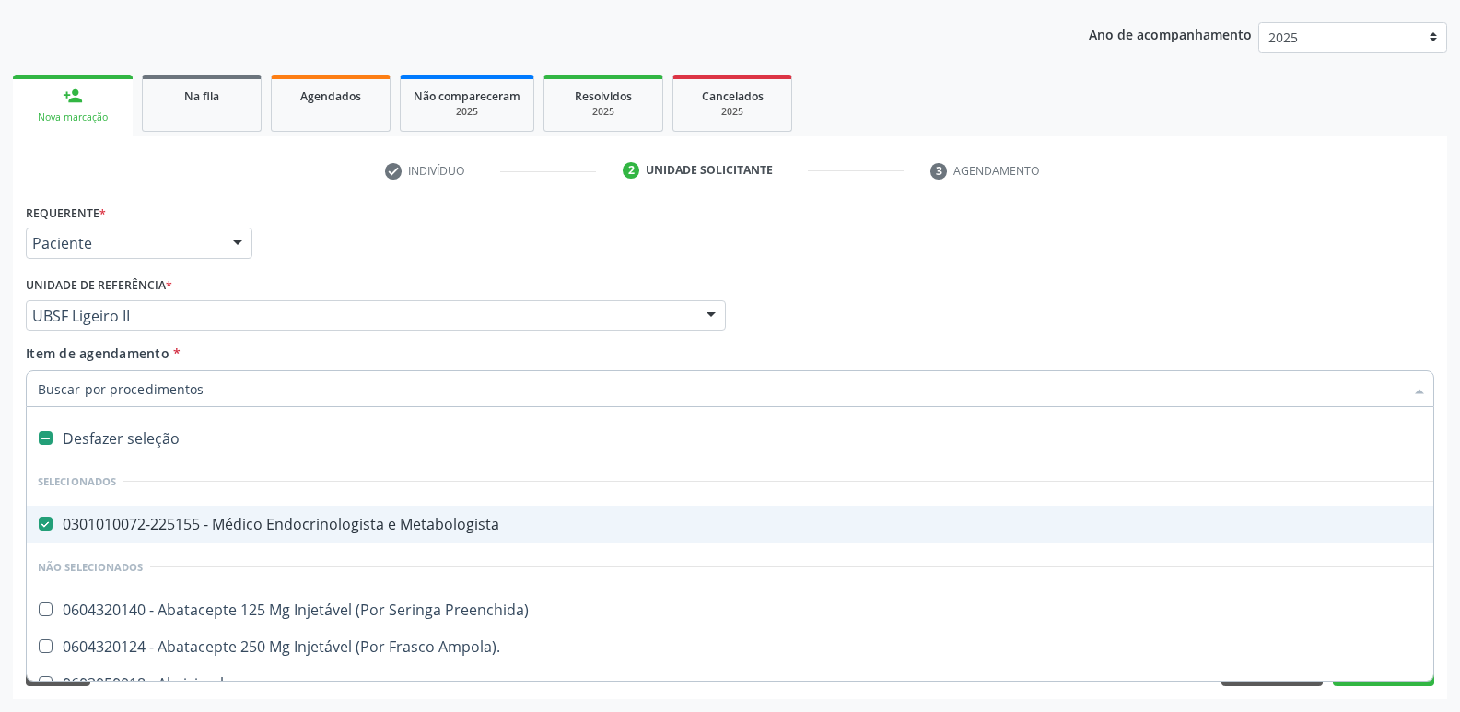
click at [293, 521] on div "0301010072-225155 - Médico Endocrinologista e Metabologista" at bounding box center [755, 524] width 1434 height 15
checkbox Metabologista "false"
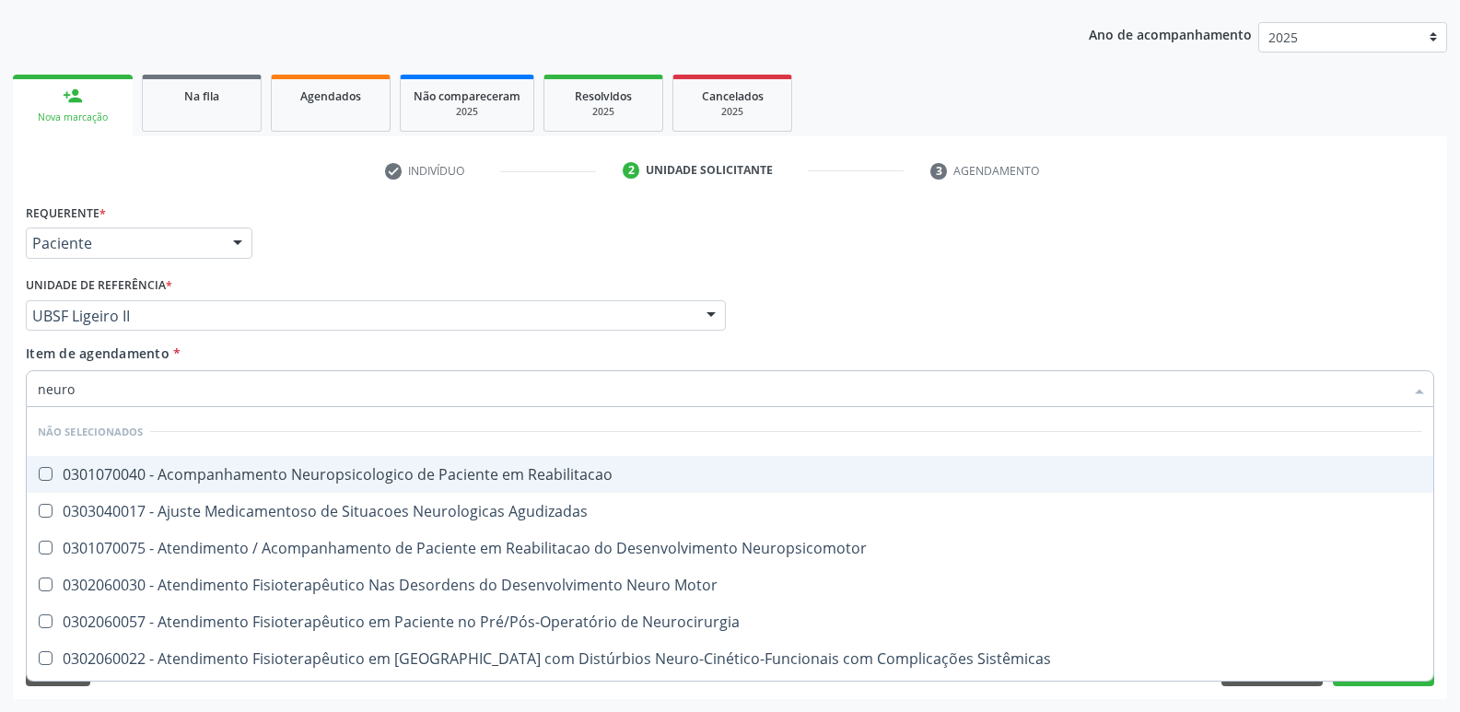
type input "neuroc"
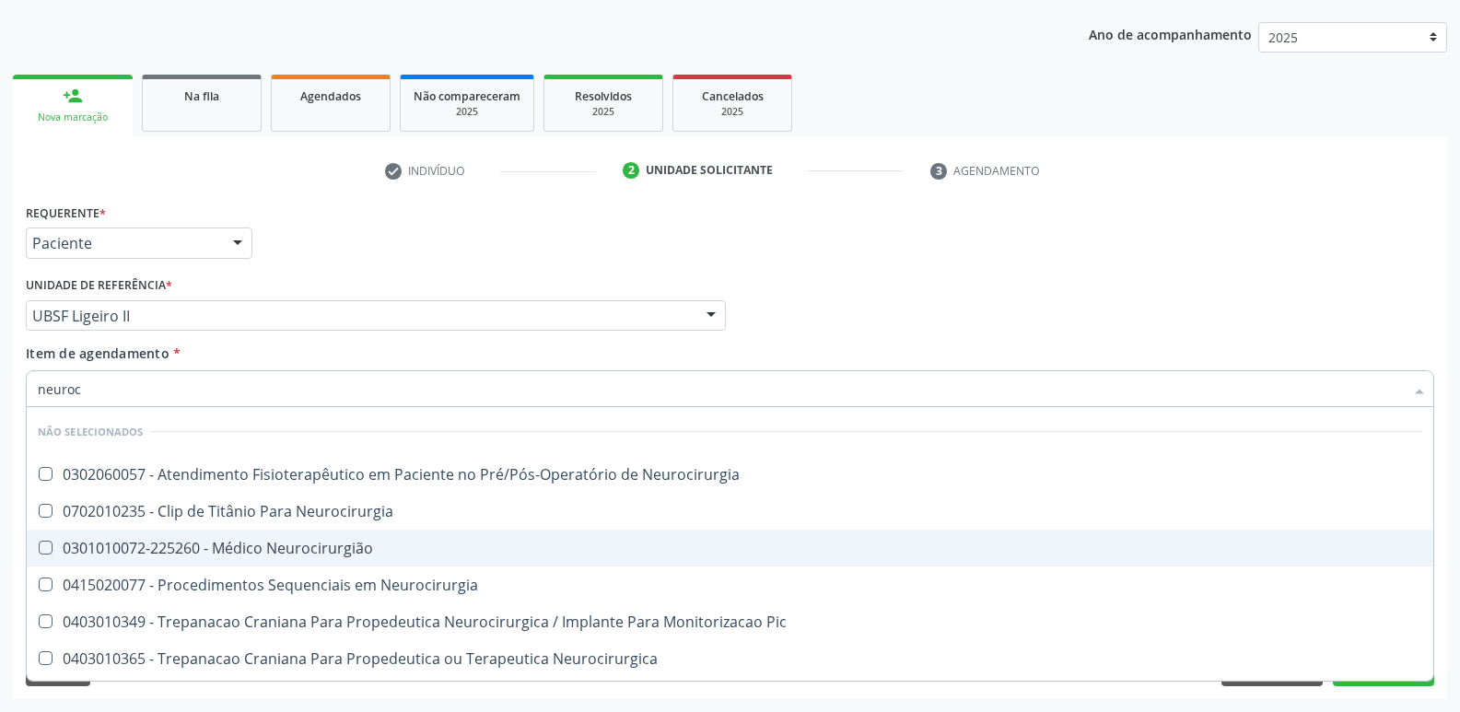
click at [206, 551] on div "0301010072-225260 - Médico Neurocirurgião" at bounding box center [730, 548] width 1385 height 15
checkbox Neurocirurgião "true"
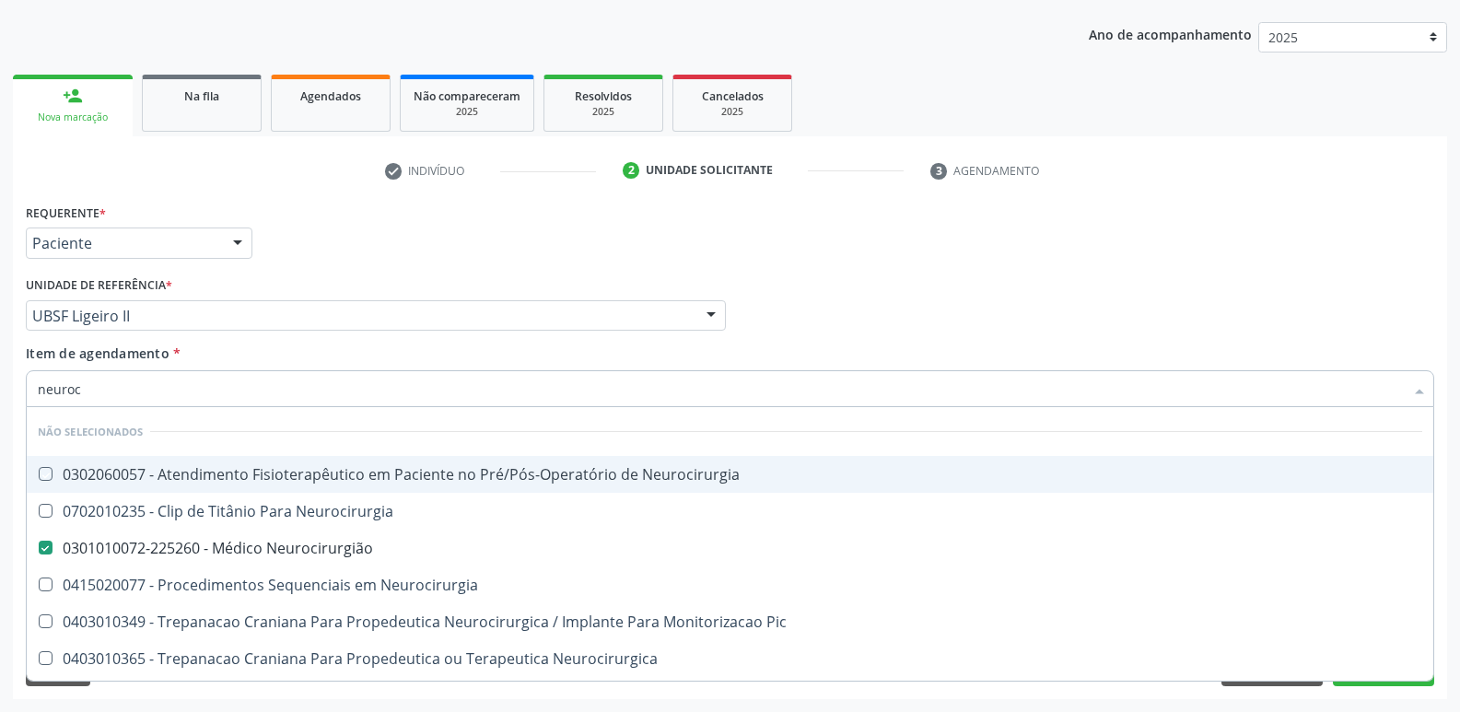
click at [1391, 360] on div "Item de agendamento * neuroc Desfazer seleção Não selecionados 0302060057 - Ate…" at bounding box center [730, 373] width 1409 height 58
checkbox Neurocirurgia "true"
checkbox Neurocirurgião "false"
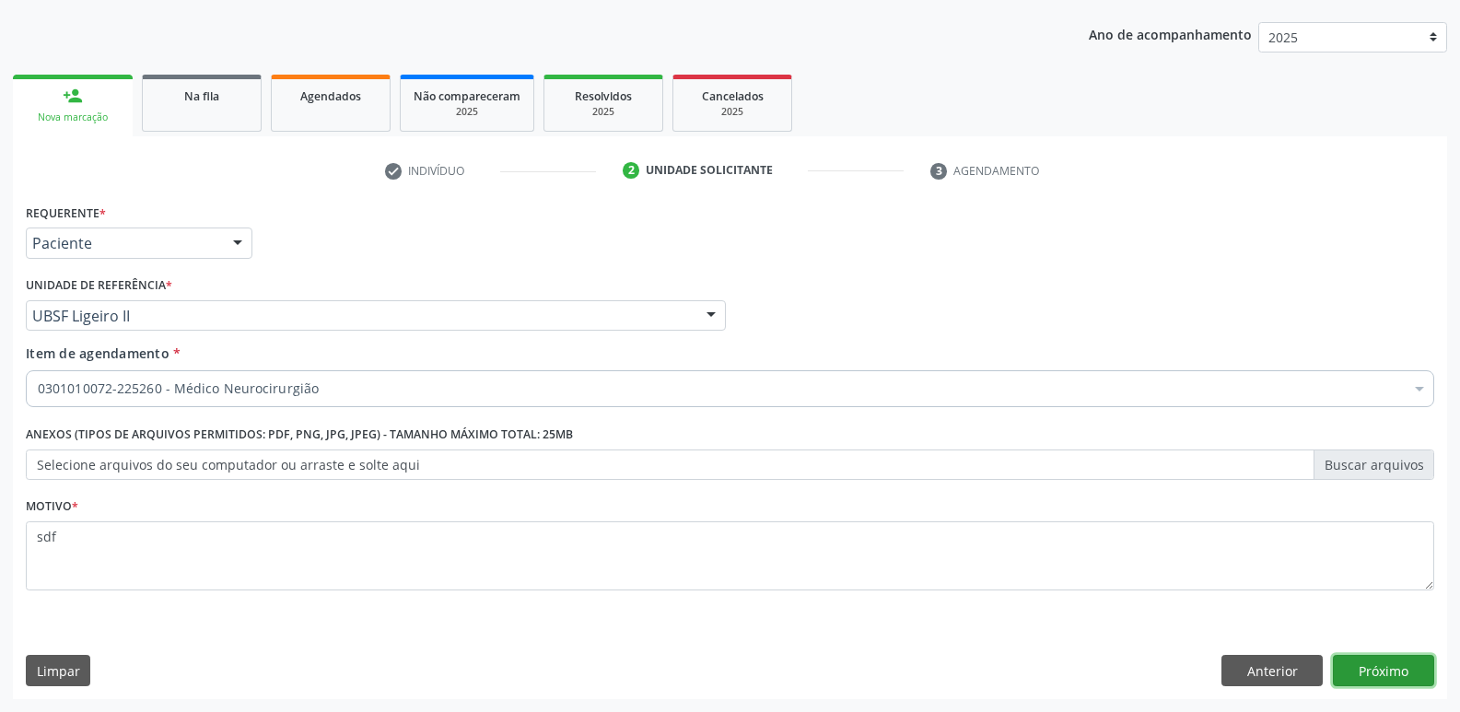
click at [1366, 668] on button "Próximo" at bounding box center [1383, 670] width 101 height 31
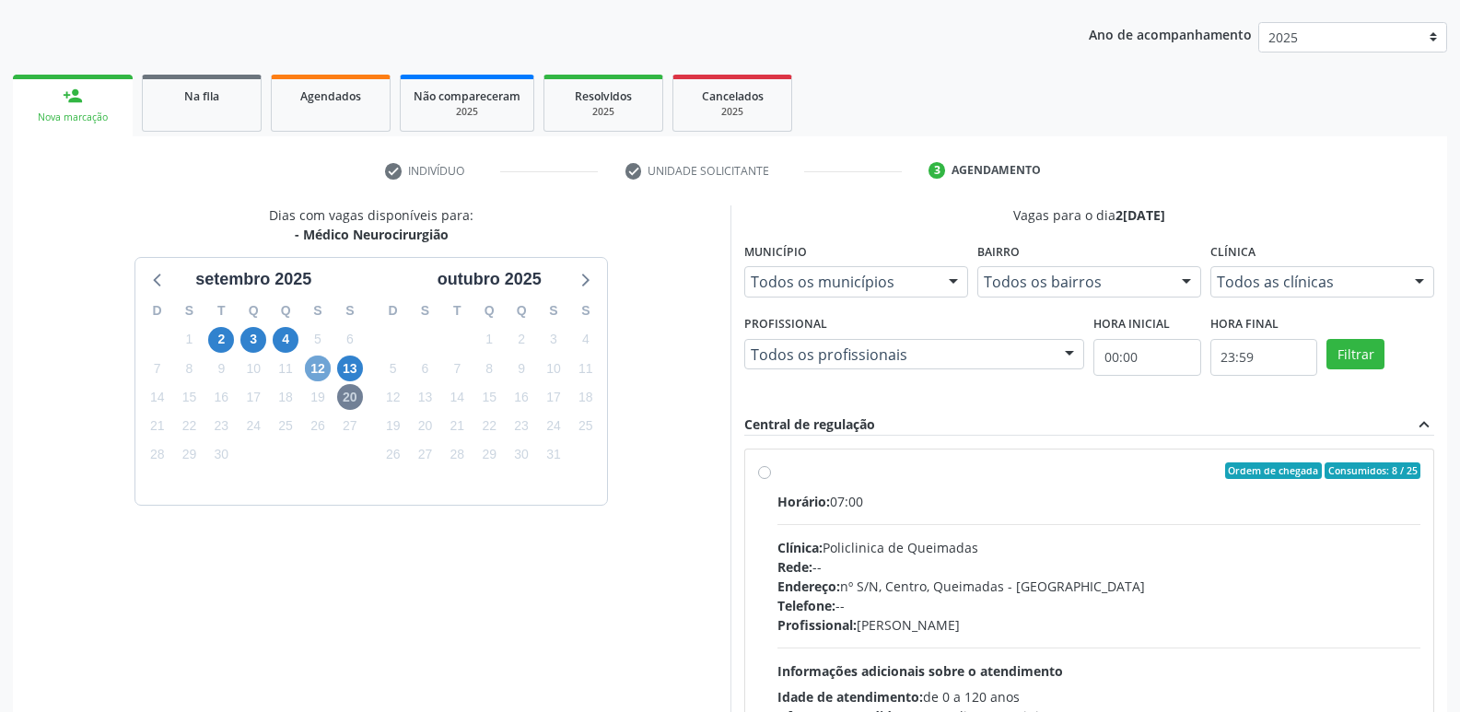
click at [320, 369] on span "12" at bounding box center [318, 369] width 26 height 26
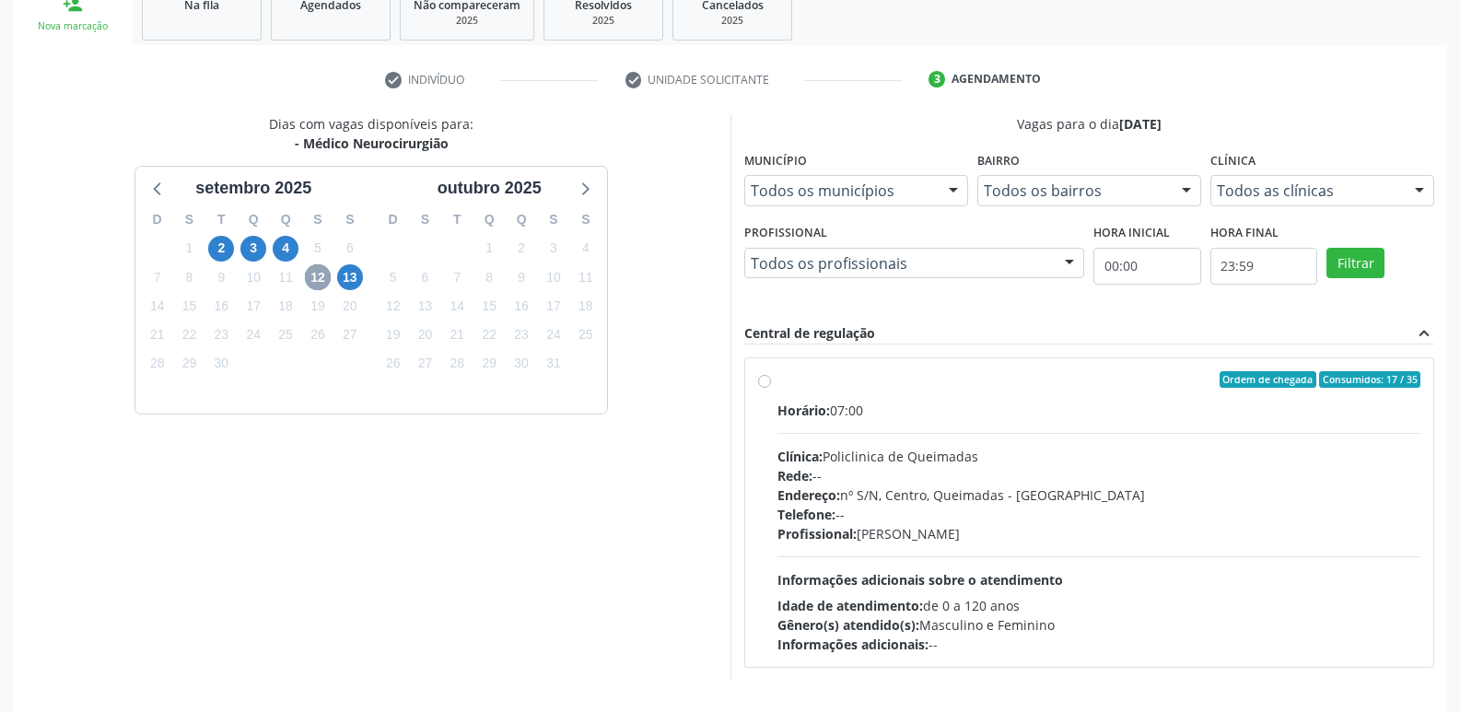
scroll to position [356, 0]
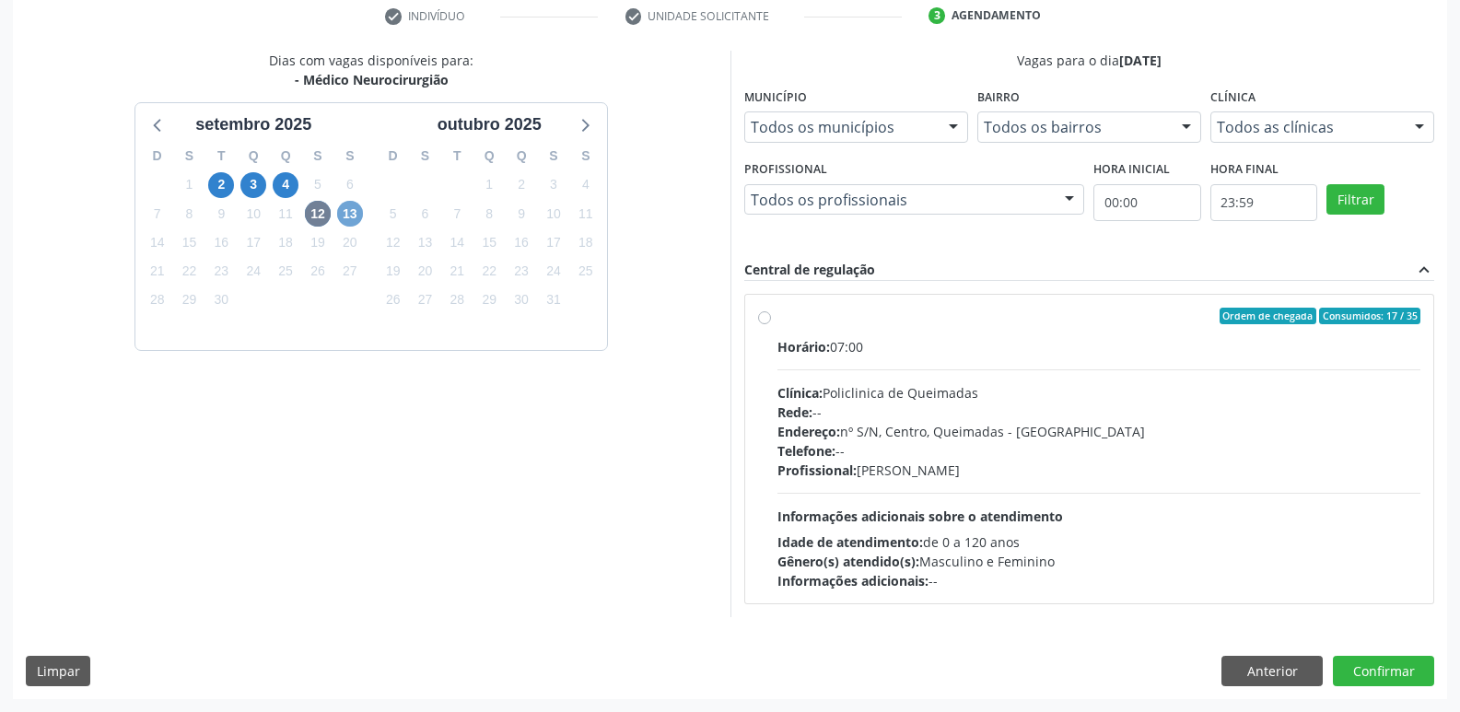
click at [346, 217] on span "13" at bounding box center [350, 214] width 26 height 26
click at [321, 211] on span "12" at bounding box center [318, 214] width 26 height 26
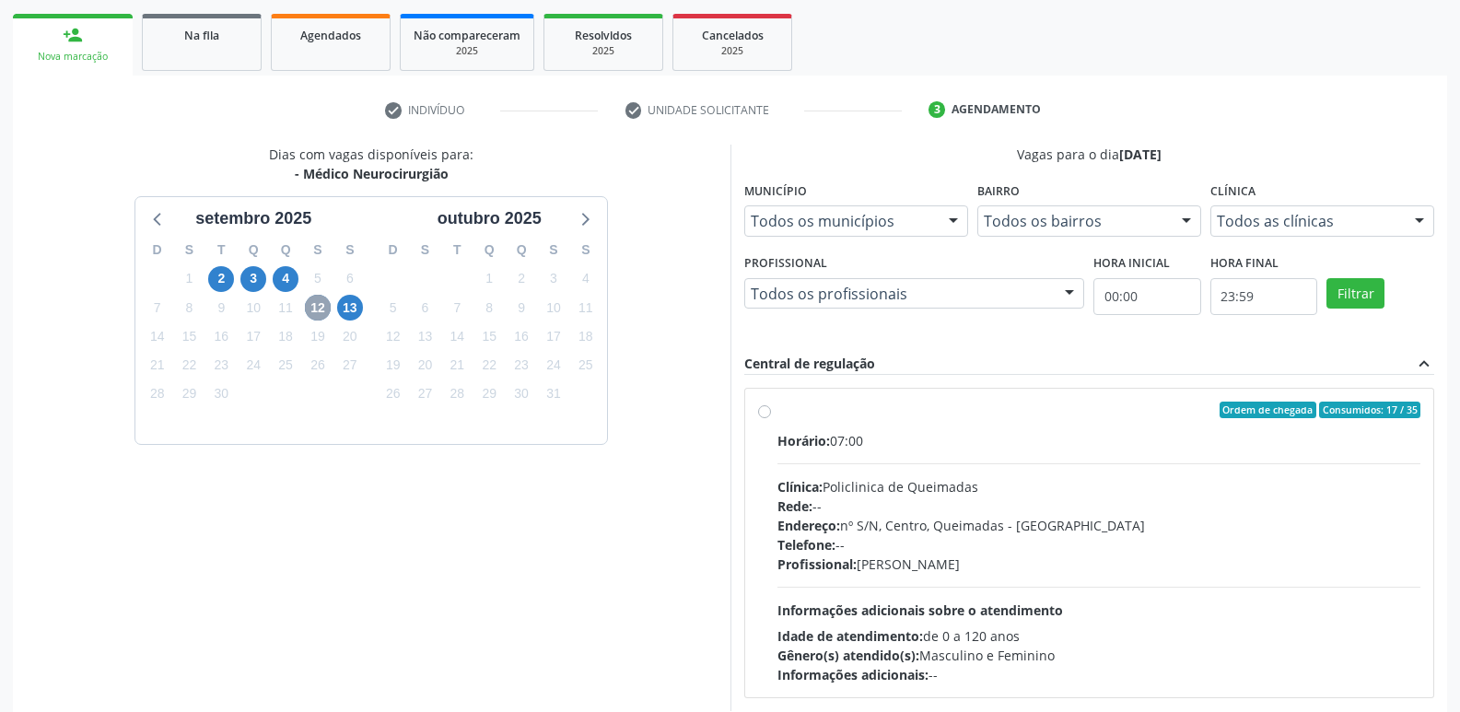
scroll to position [0, 0]
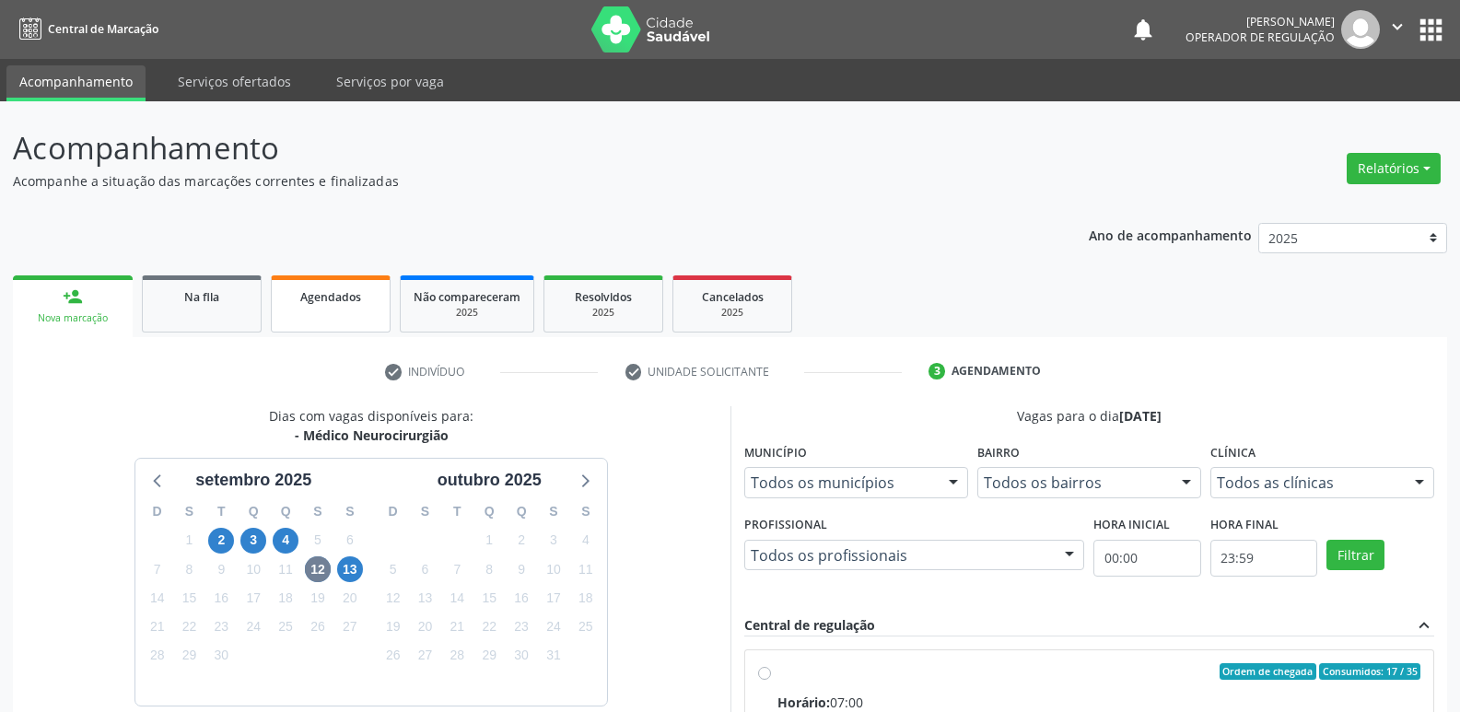
click at [284, 304] on link "Agendados" at bounding box center [331, 303] width 120 height 57
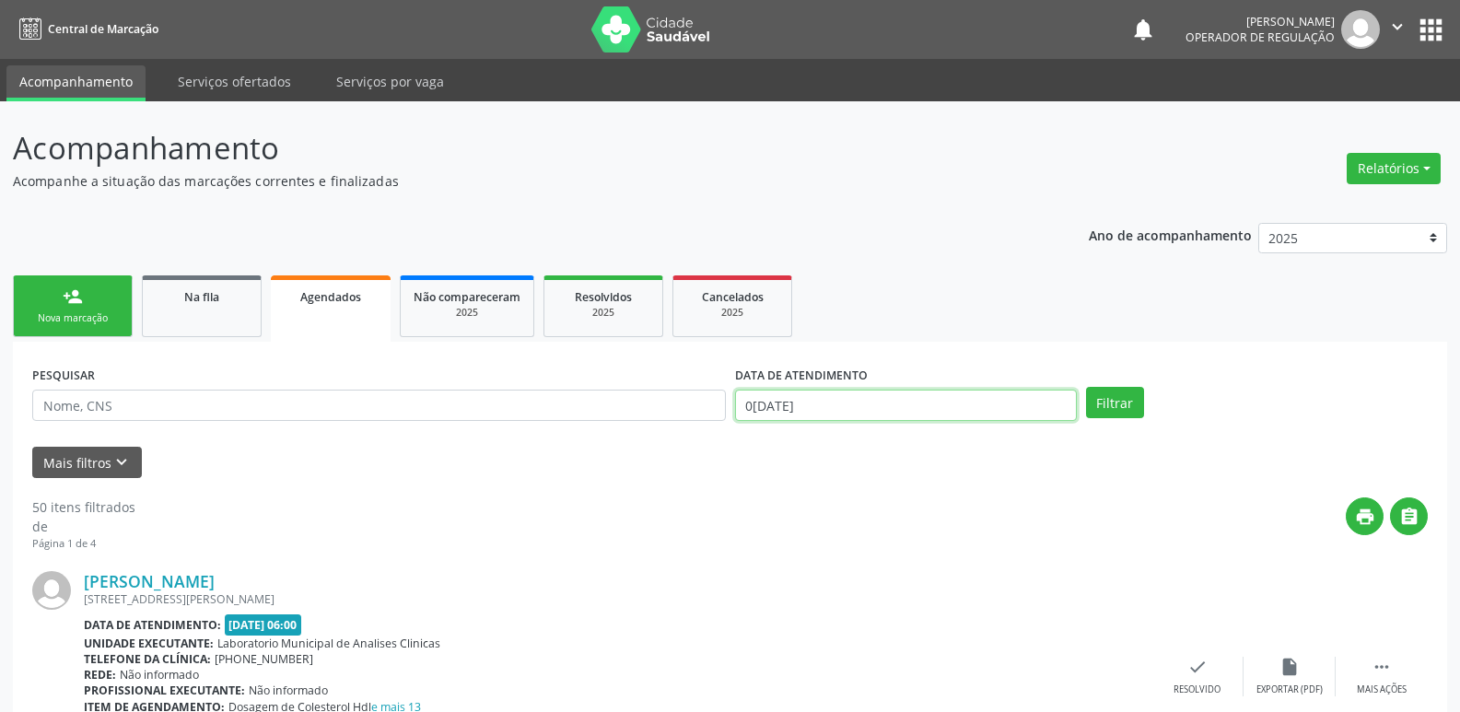
click at [851, 396] on input "0[DATE]" at bounding box center [906, 405] width 342 height 31
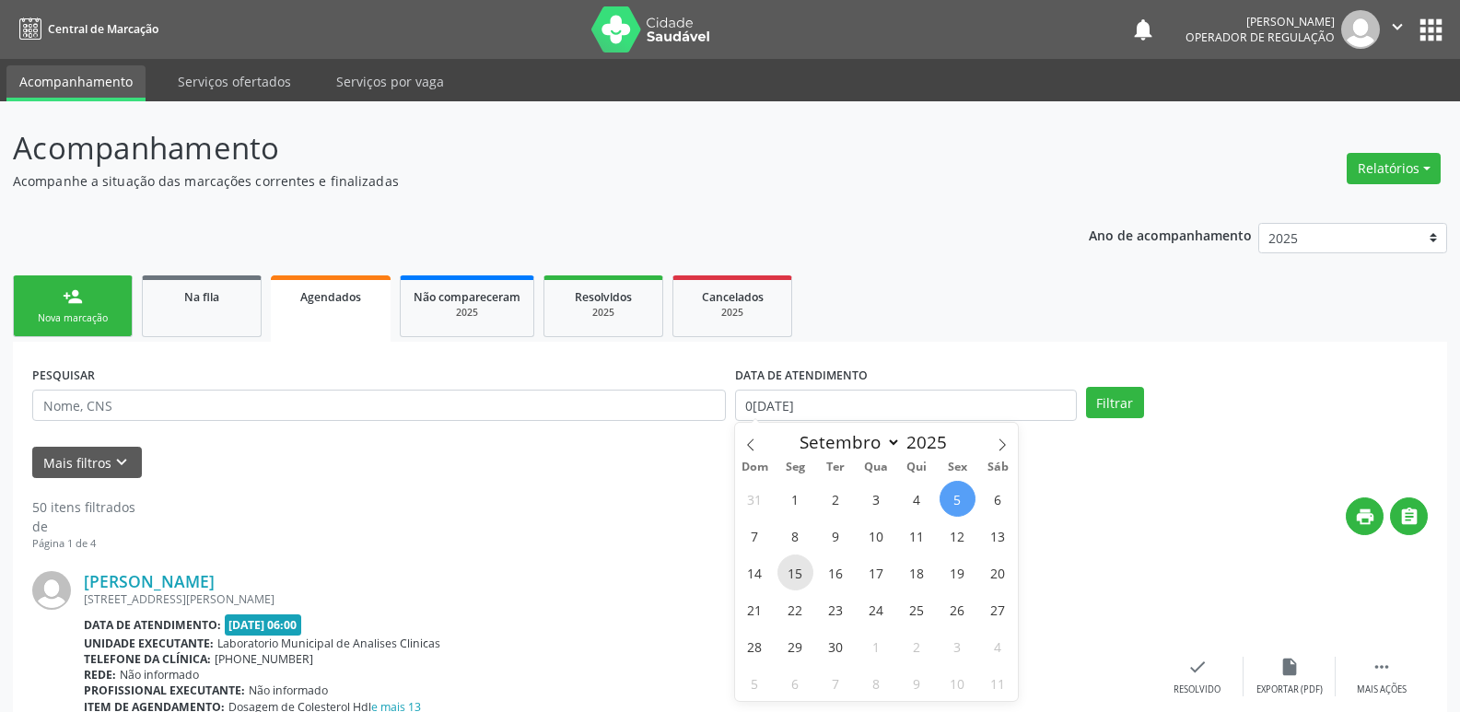
click at [794, 561] on span "15" at bounding box center [796, 573] width 36 height 36
type input "1[DATE]"
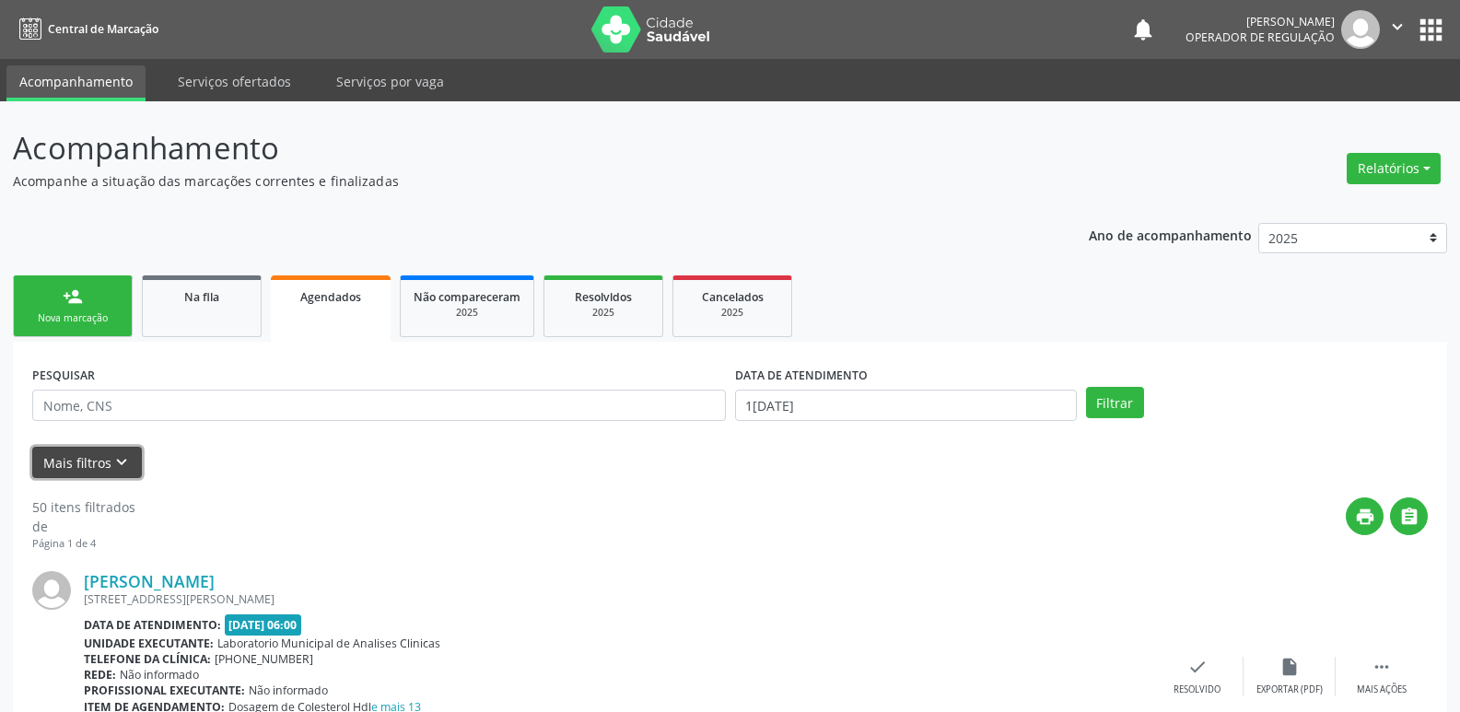
click at [102, 469] on button "Mais filtros keyboard_arrow_down" at bounding box center [87, 463] width 110 height 32
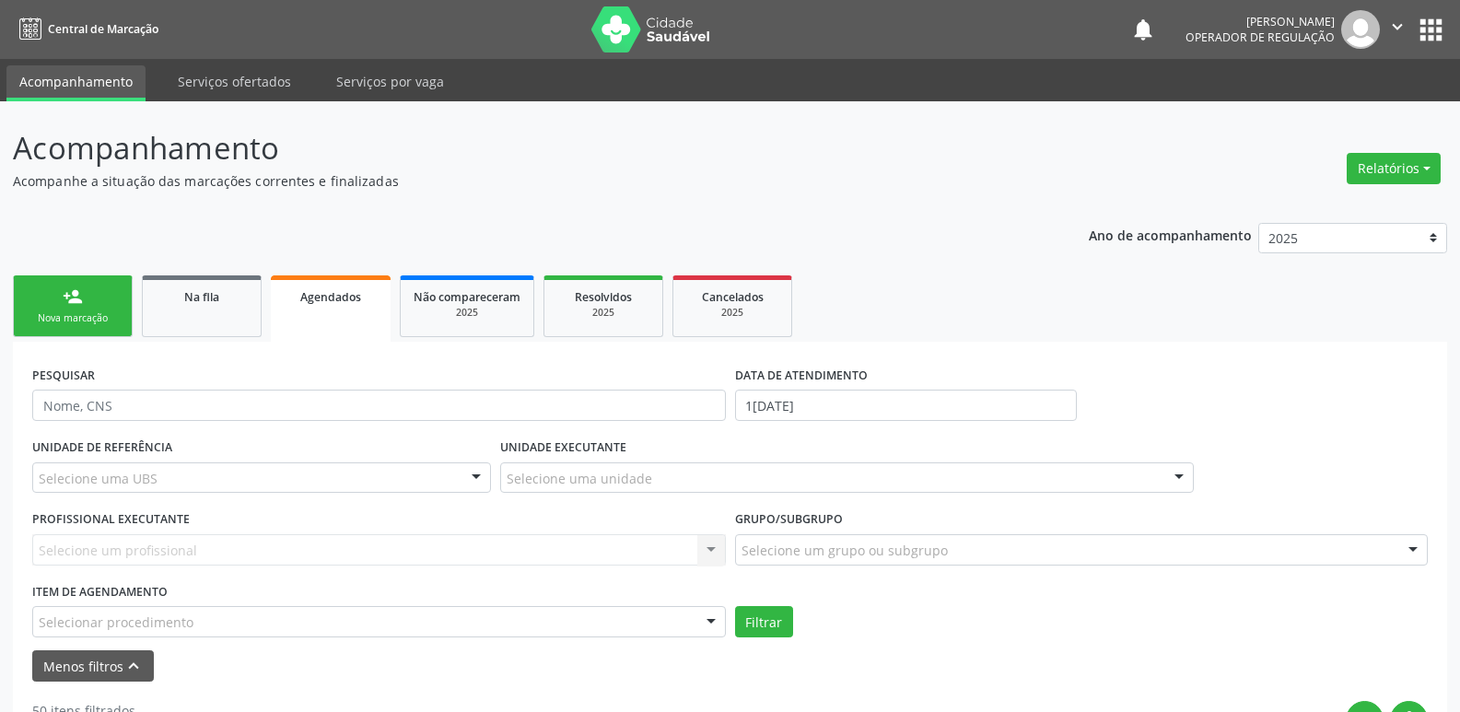
click at [385, 617] on div "Selecionar procedimento" at bounding box center [379, 621] width 694 height 31
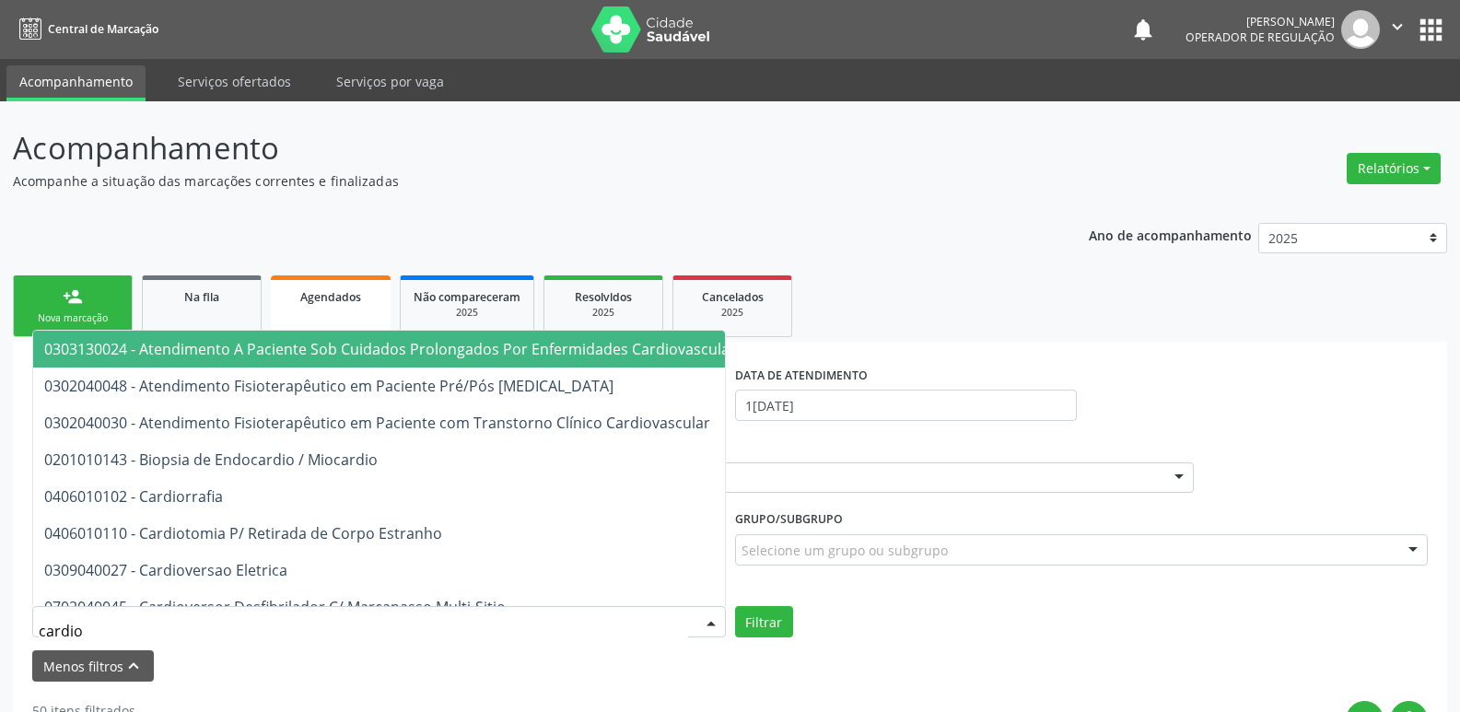
type input "cardiol"
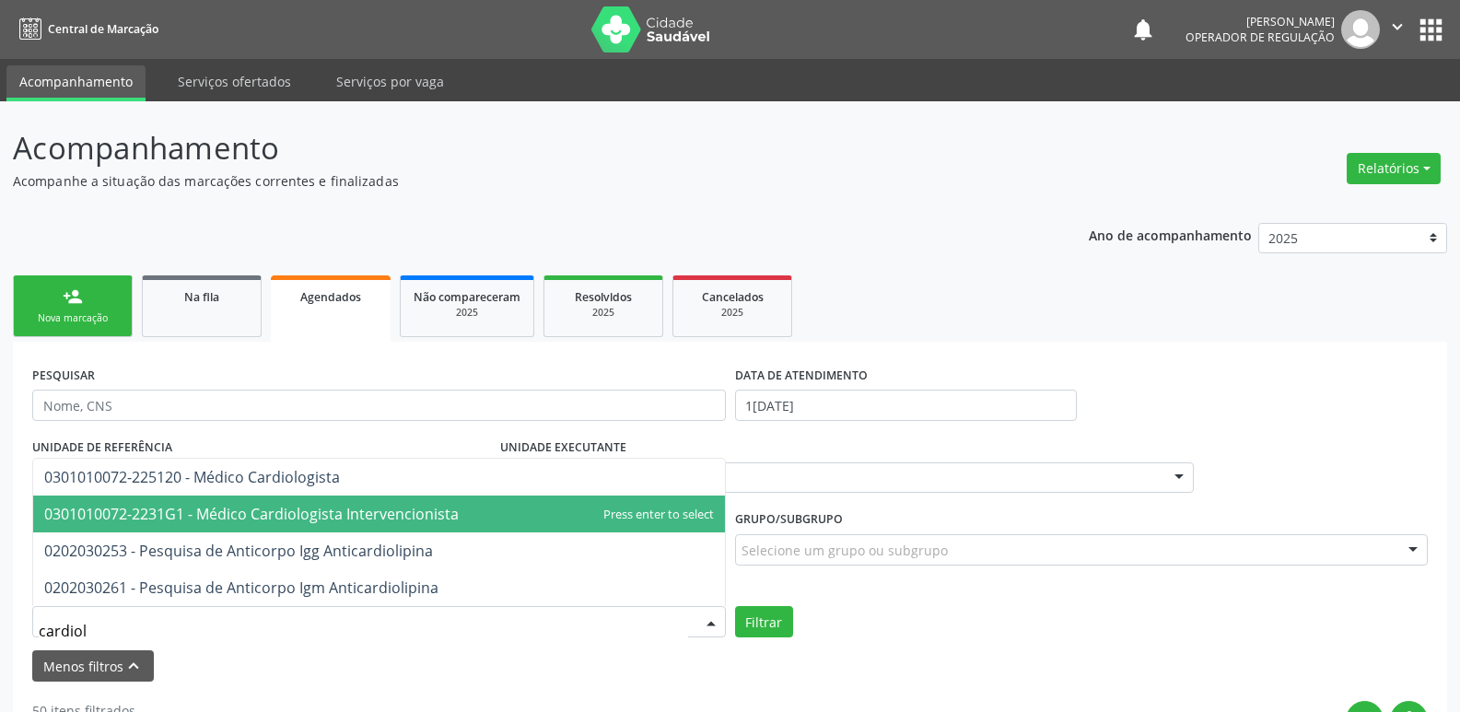
click at [407, 509] on span "0301010072-2231G1 - Médico Cardiologista Intervencionista" at bounding box center [251, 514] width 415 height 20
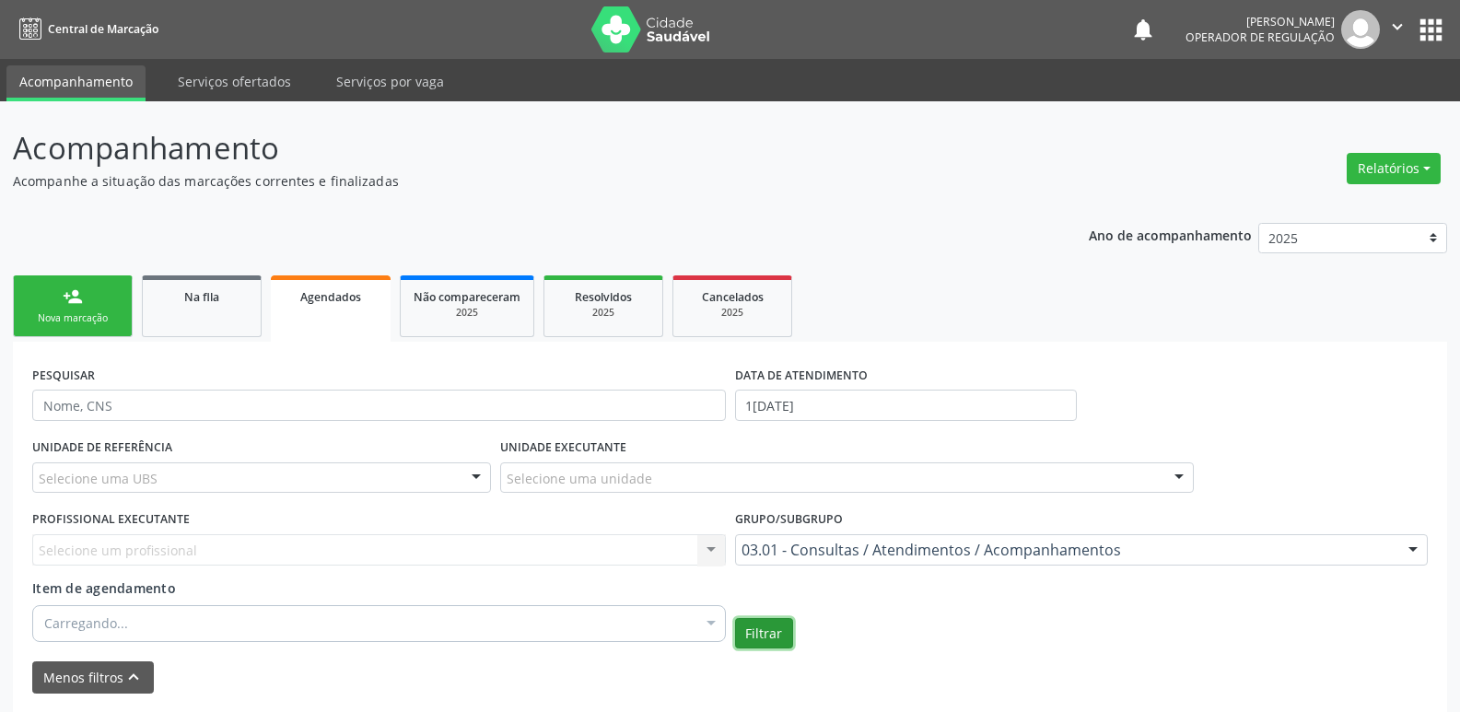
click at [767, 643] on button "Filtrar" at bounding box center [764, 633] width 58 height 31
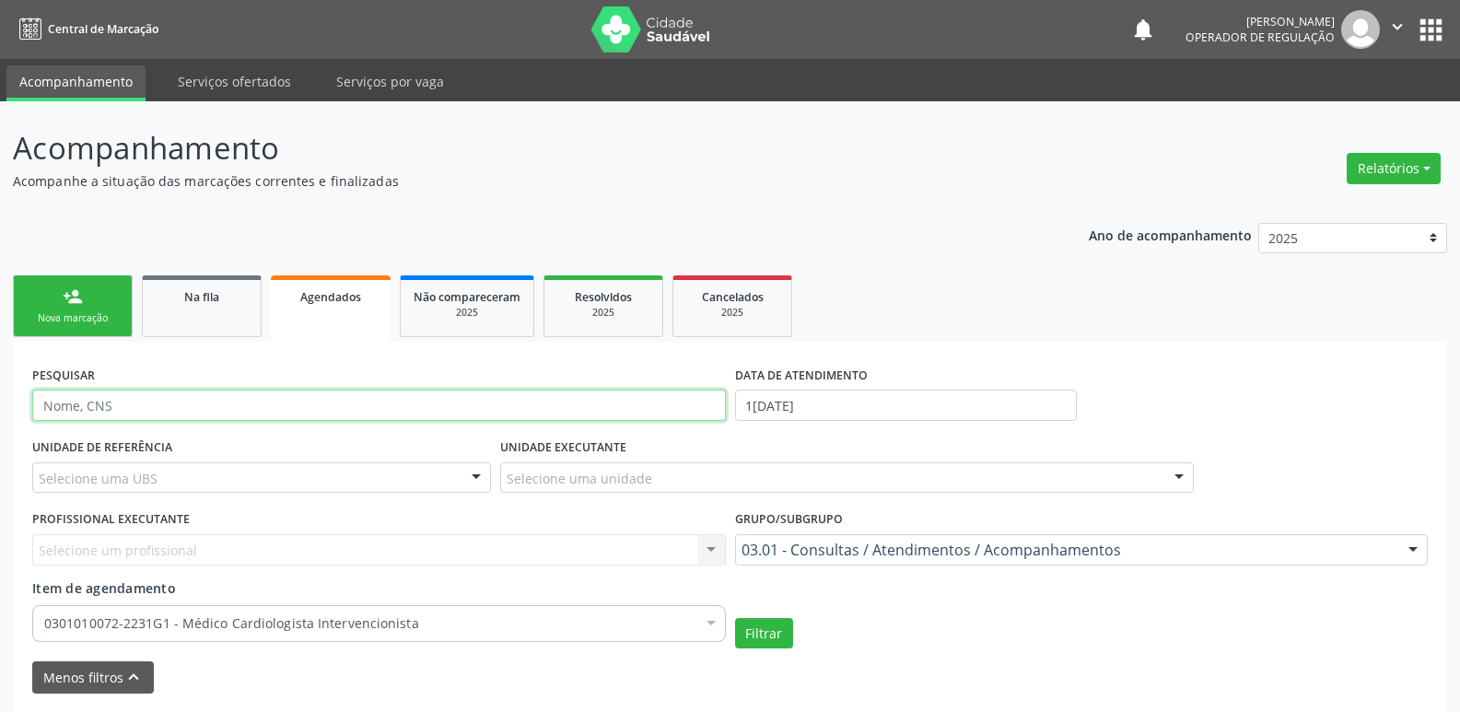
click at [113, 403] on input "text" at bounding box center [379, 405] width 694 height 31
type input "robe"
click at [735, 618] on button "Filtrar" at bounding box center [764, 633] width 58 height 31
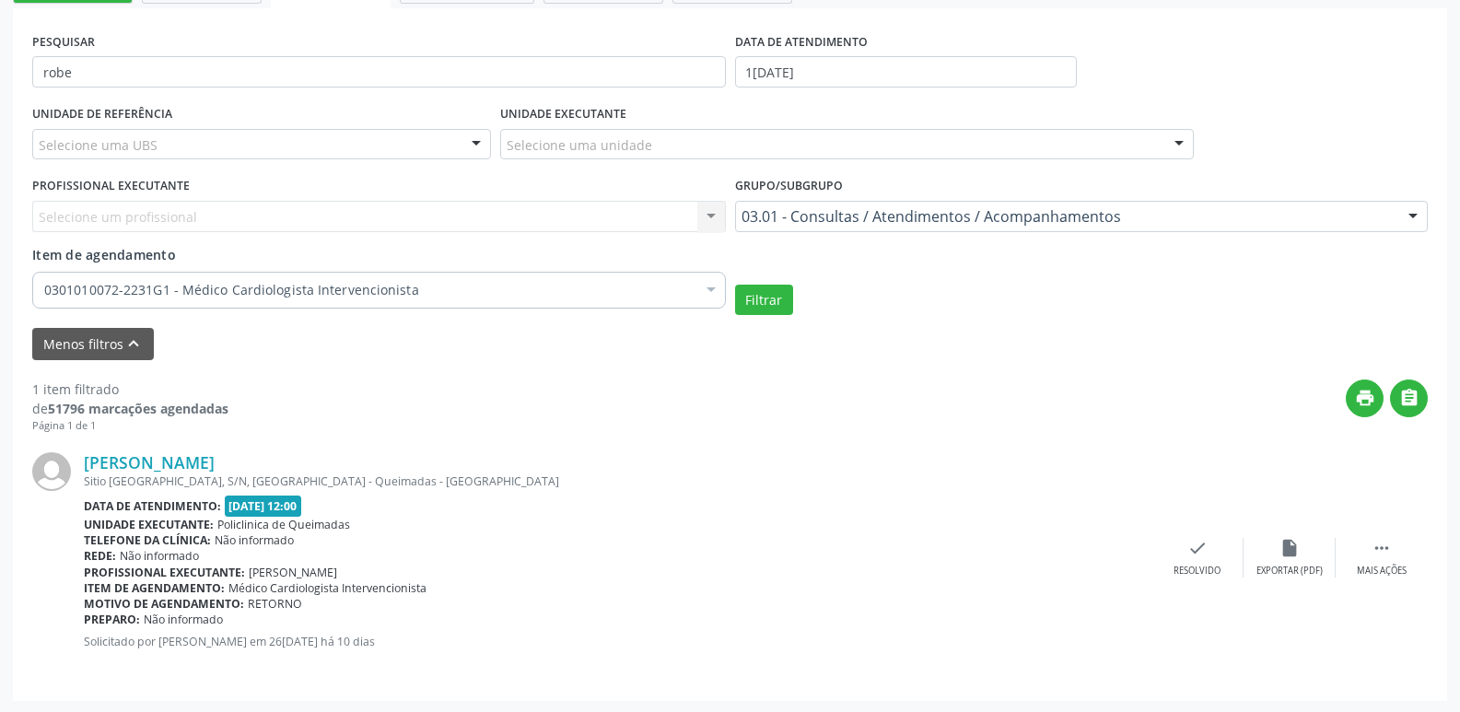
scroll to position [335, 0]
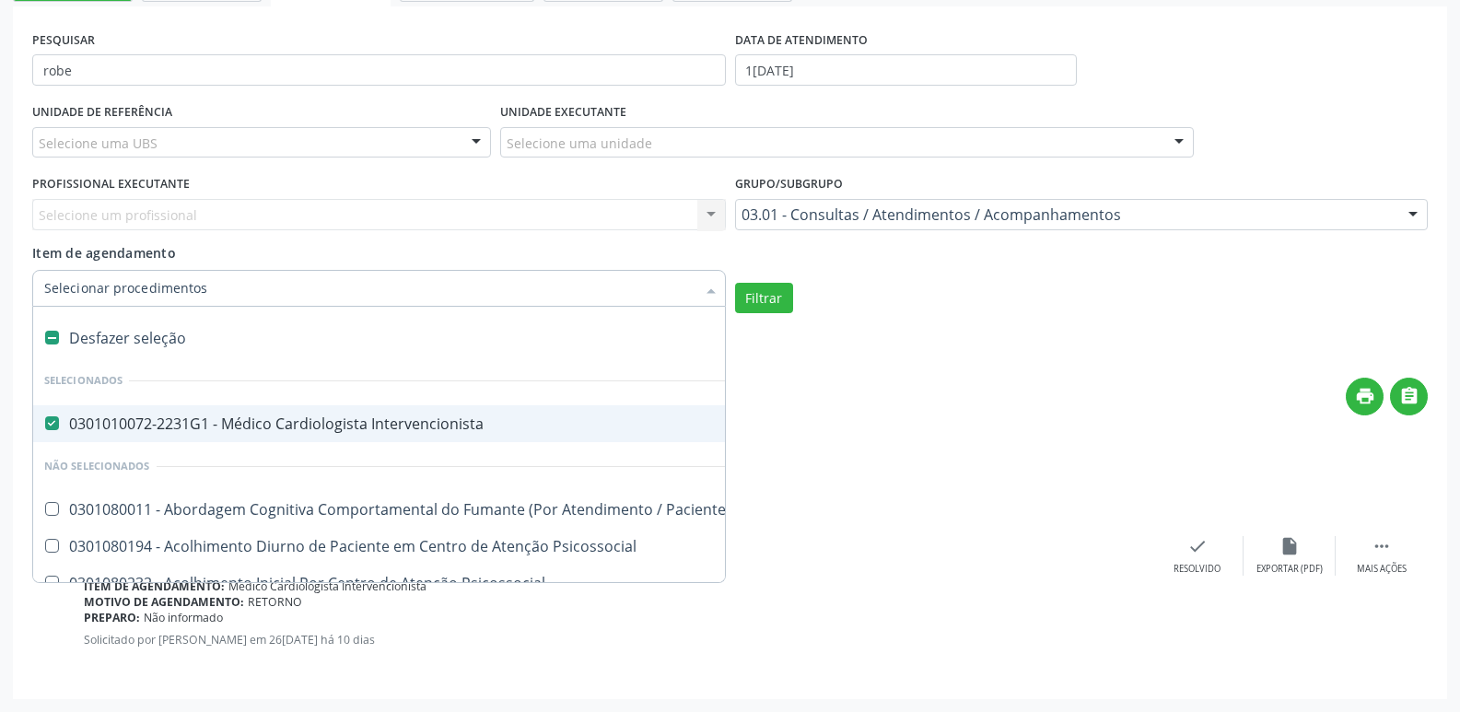
click at [295, 428] on div "0301010072-2231G1 - Médico Cardiologista Intervencionista" at bounding box center [1019, 423] width 1950 height 15
checkbox Intervencionista "false"
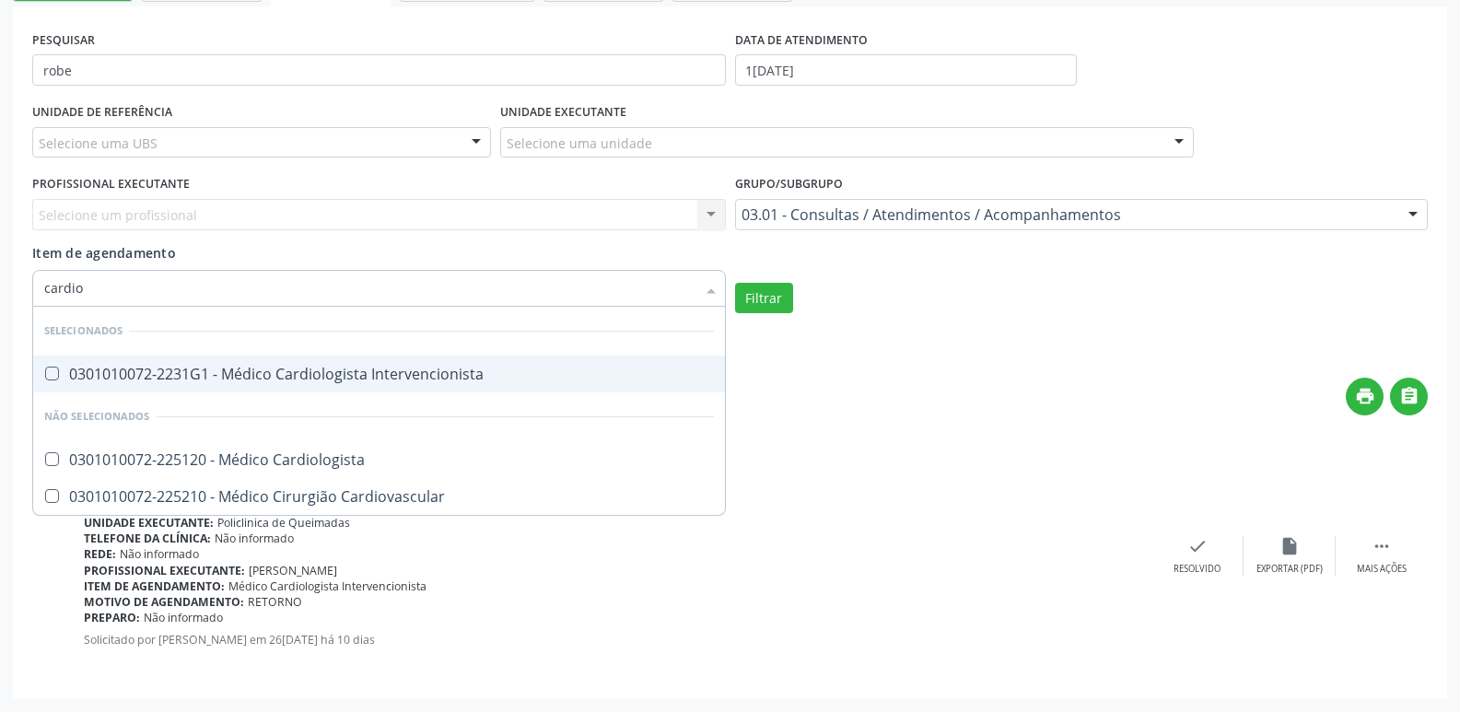
type input "cardiol"
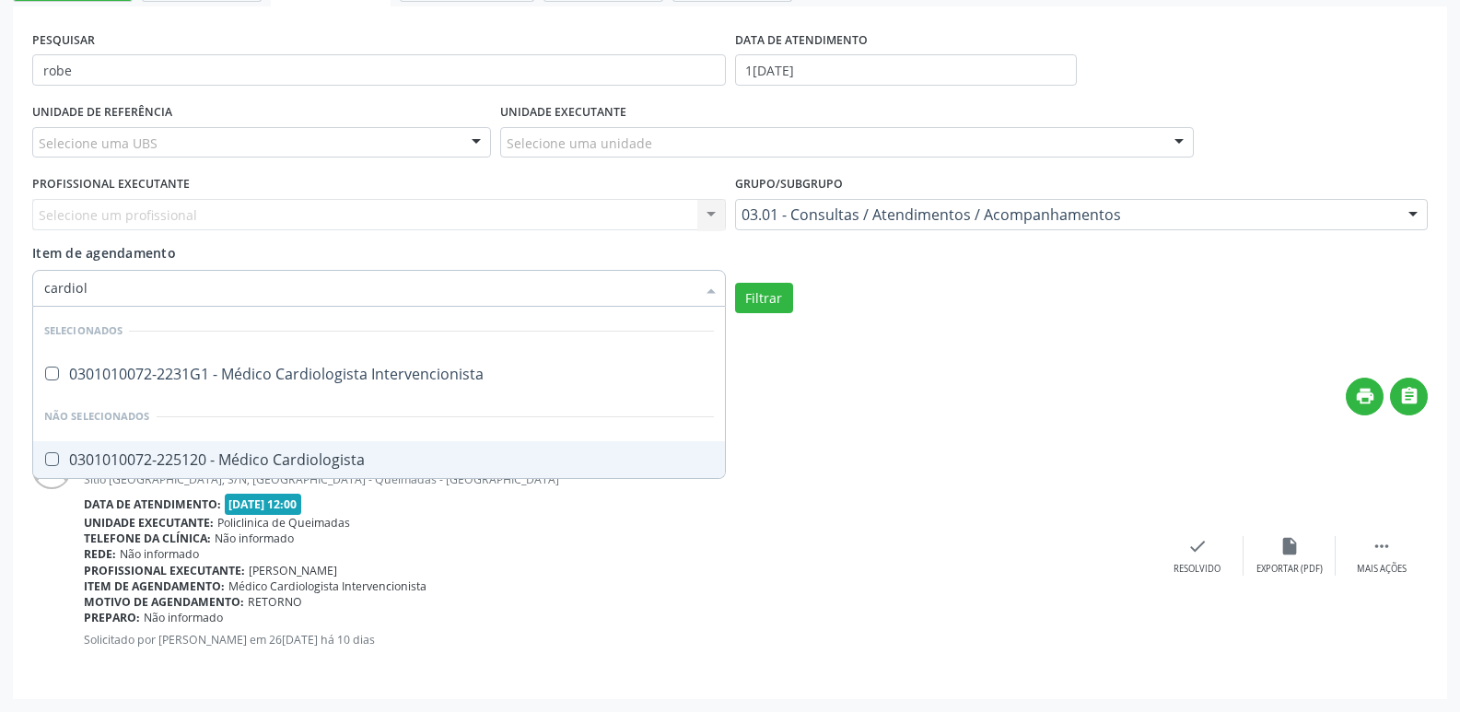
click at [287, 464] on div "0301010072-225120 - Médico Cardiologista" at bounding box center [379, 459] width 670 height 15
checkbox Cardiologista "true"
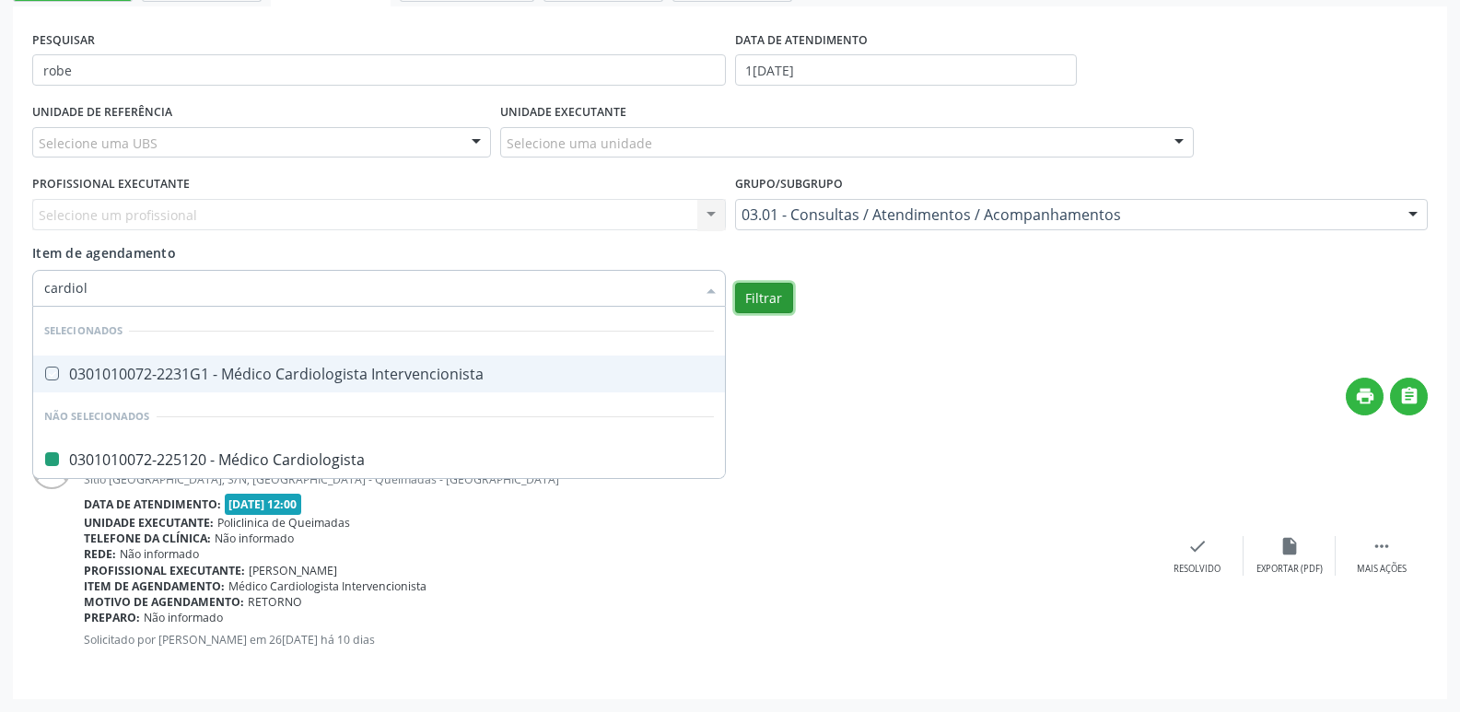
checkbox Intervencionista "true"
checkbox Cardiologista "false"
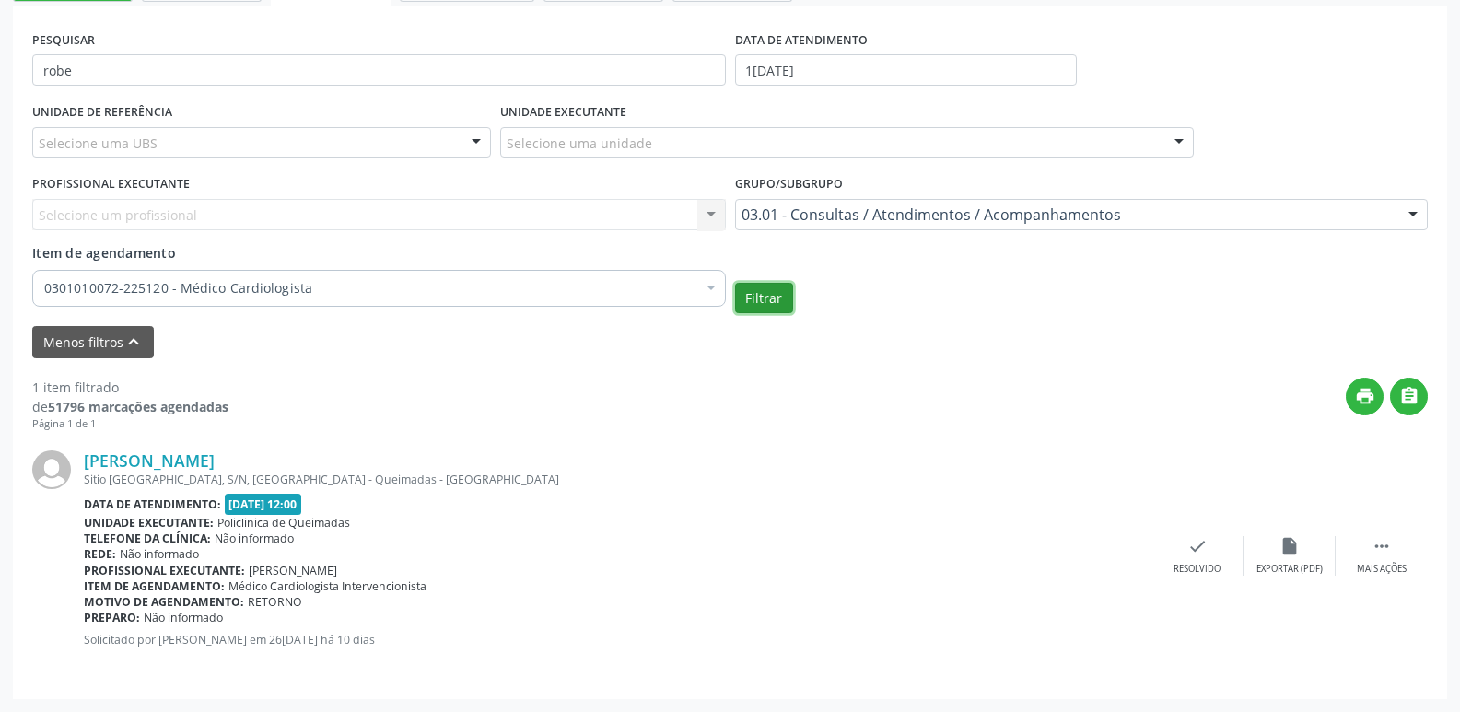
click at [790, 288] on button "Filtrar" at bounding box center [764, 298] width 58 height 31
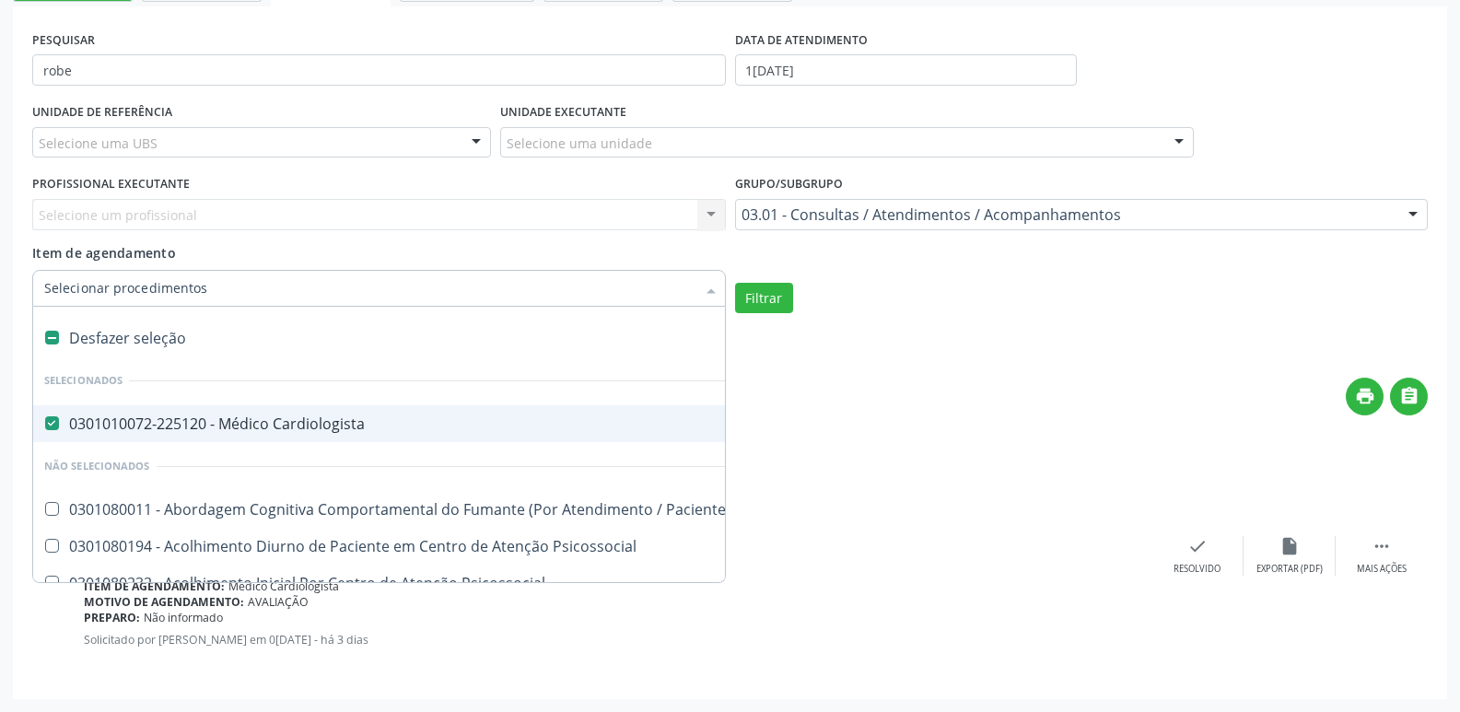
click at [219, 431] on div "0301010072-225120 - Médico Cardiologista" at bounding box center [1019, 423] width 1950 height 15
checkbox Cardiologista "false"
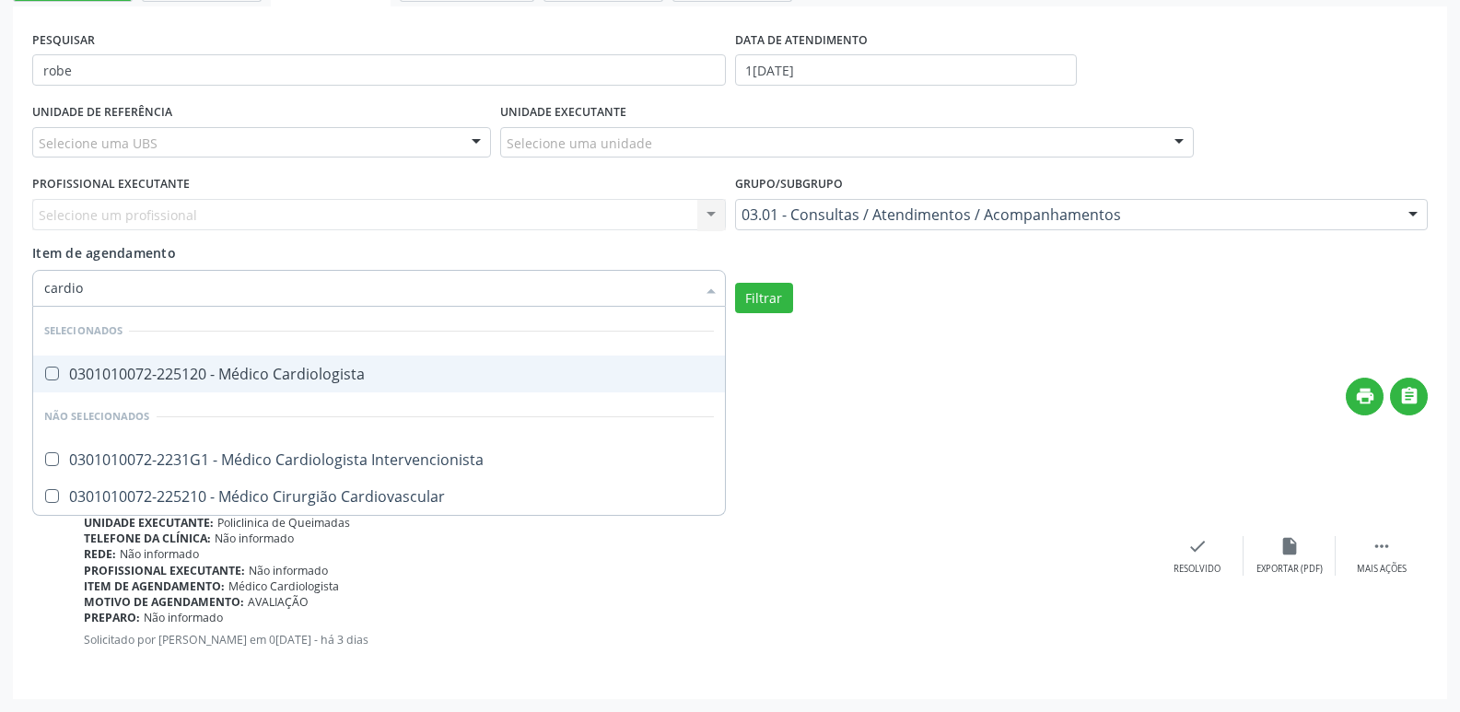
type input "cardiol"
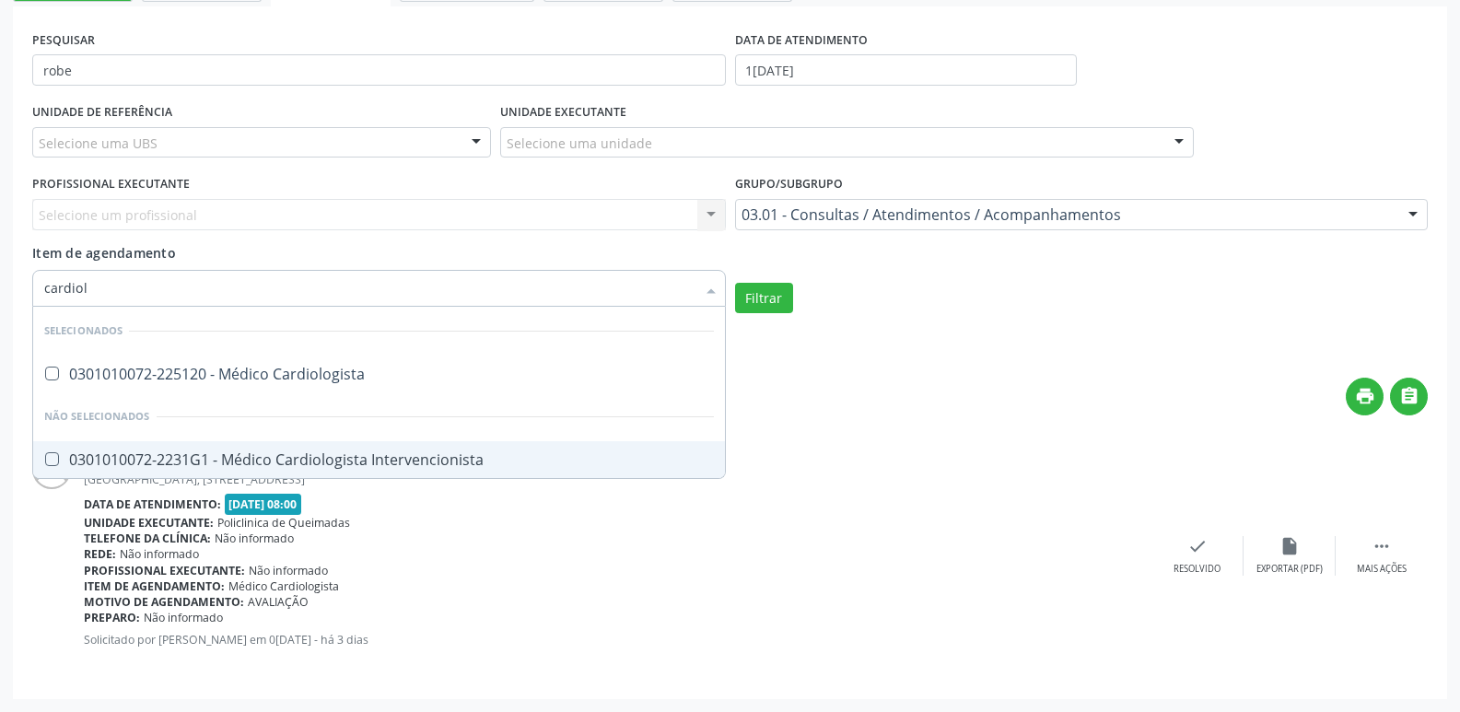
click at [240, 452] on div "0301010072-2231G1 - Médico Cardiologista Intervencionista" at bounding box center [379, 459] width 670 height 15
checkbox Intervencionista "true"
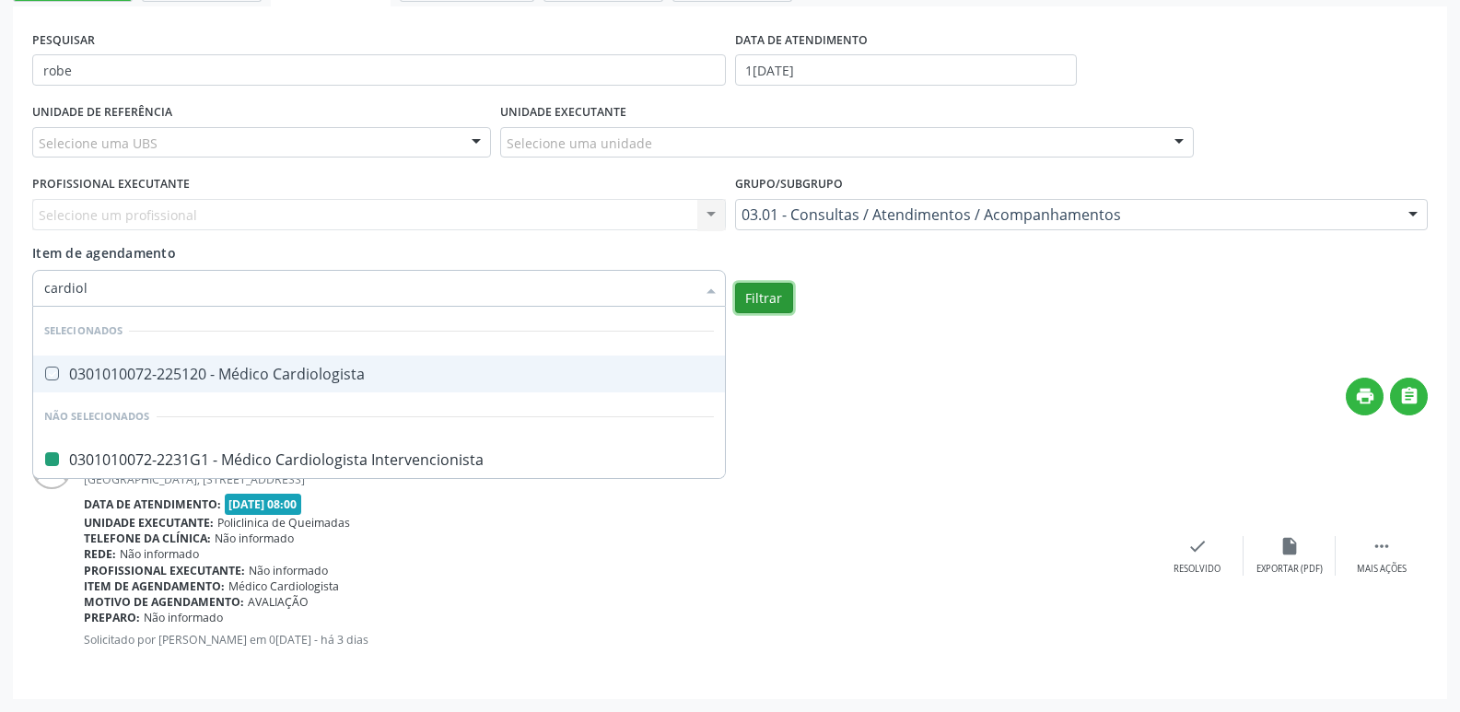
checkbox Cardiologista "true"
checkbox Intervencionista "false"
click at [759, 284] on button "Filtrar" at bounding box center [764, 298] width 58 height 31
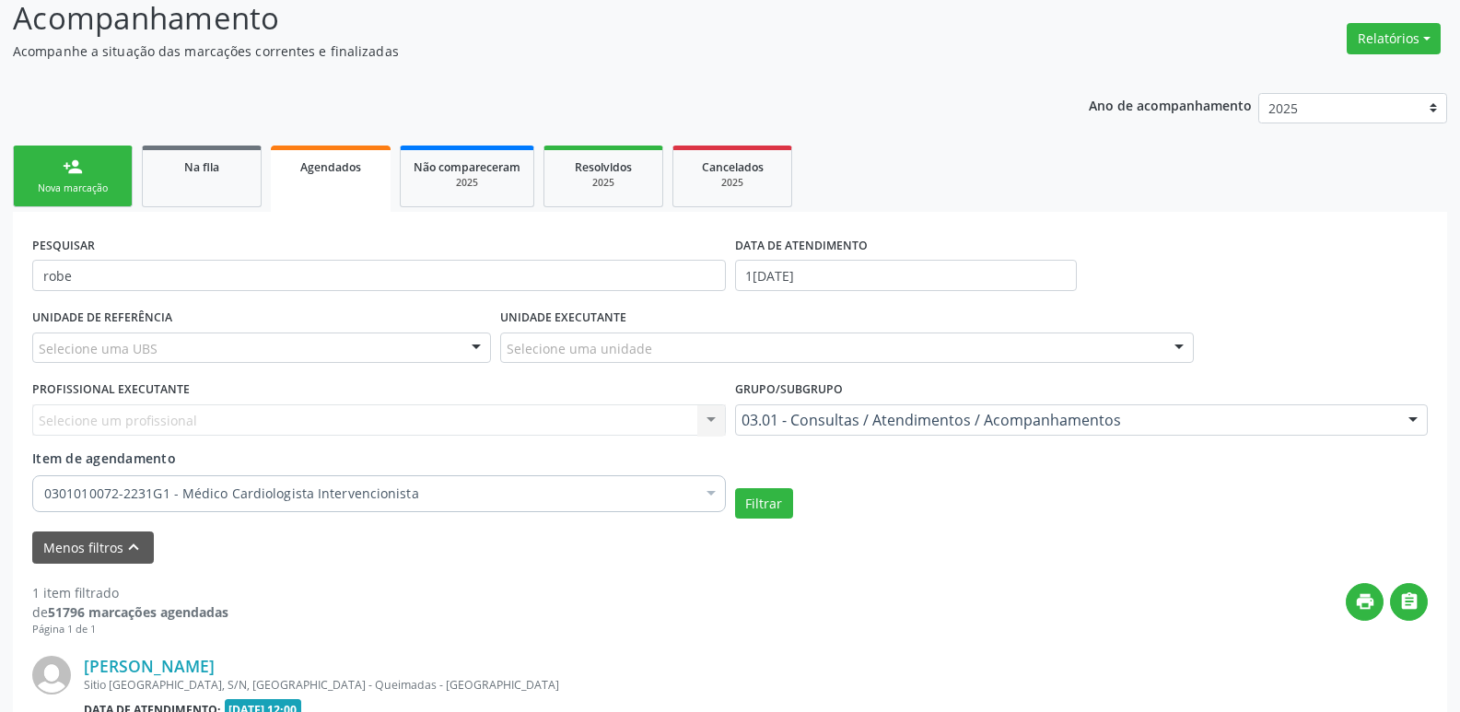
scroll to position [0, 0]
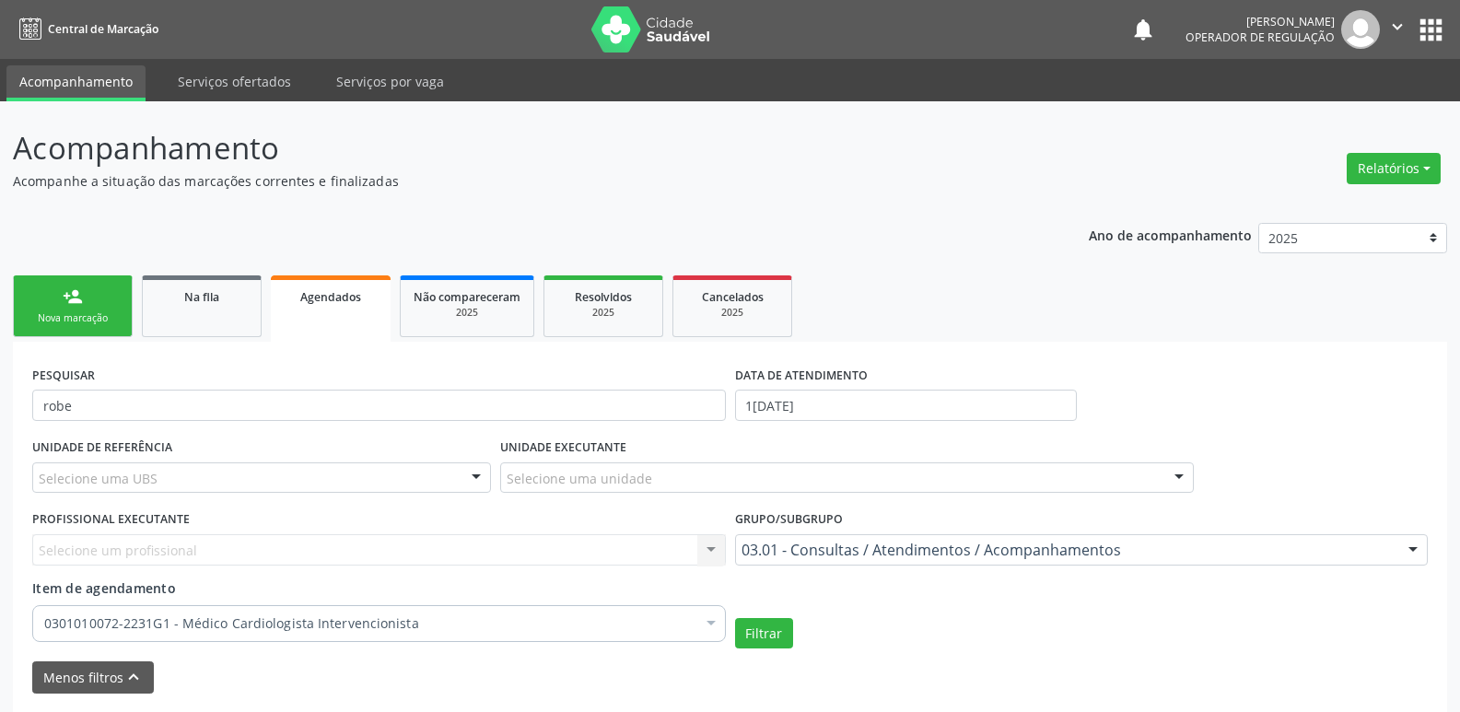
click at [76, 292] on div "person_add" at bounding box center [73, 297] width 20 height 20
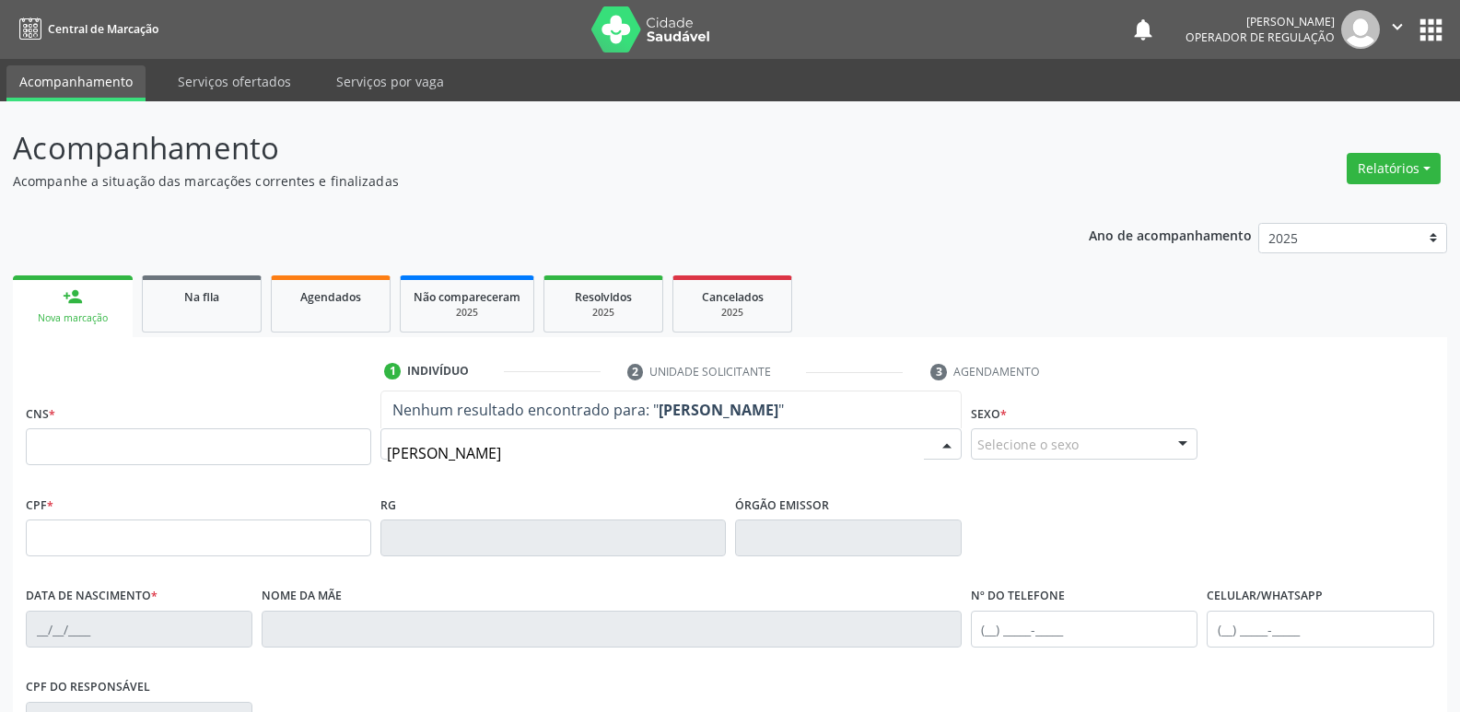
type input "[PERSON_NAME]"
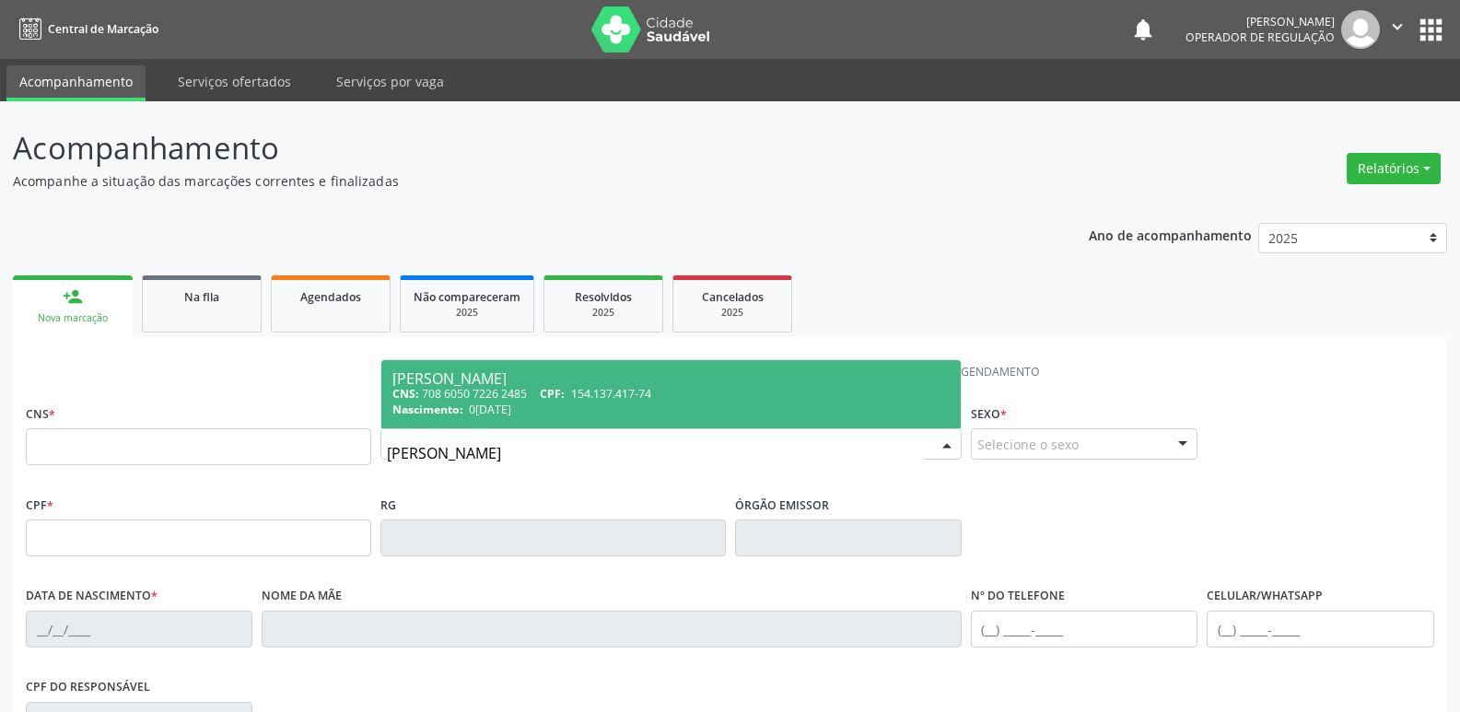
click at [577, 400] on span "154.137.417-74" at bounding box center [611, 394] width 80 height 16
type input "708 6050 7226 2485"
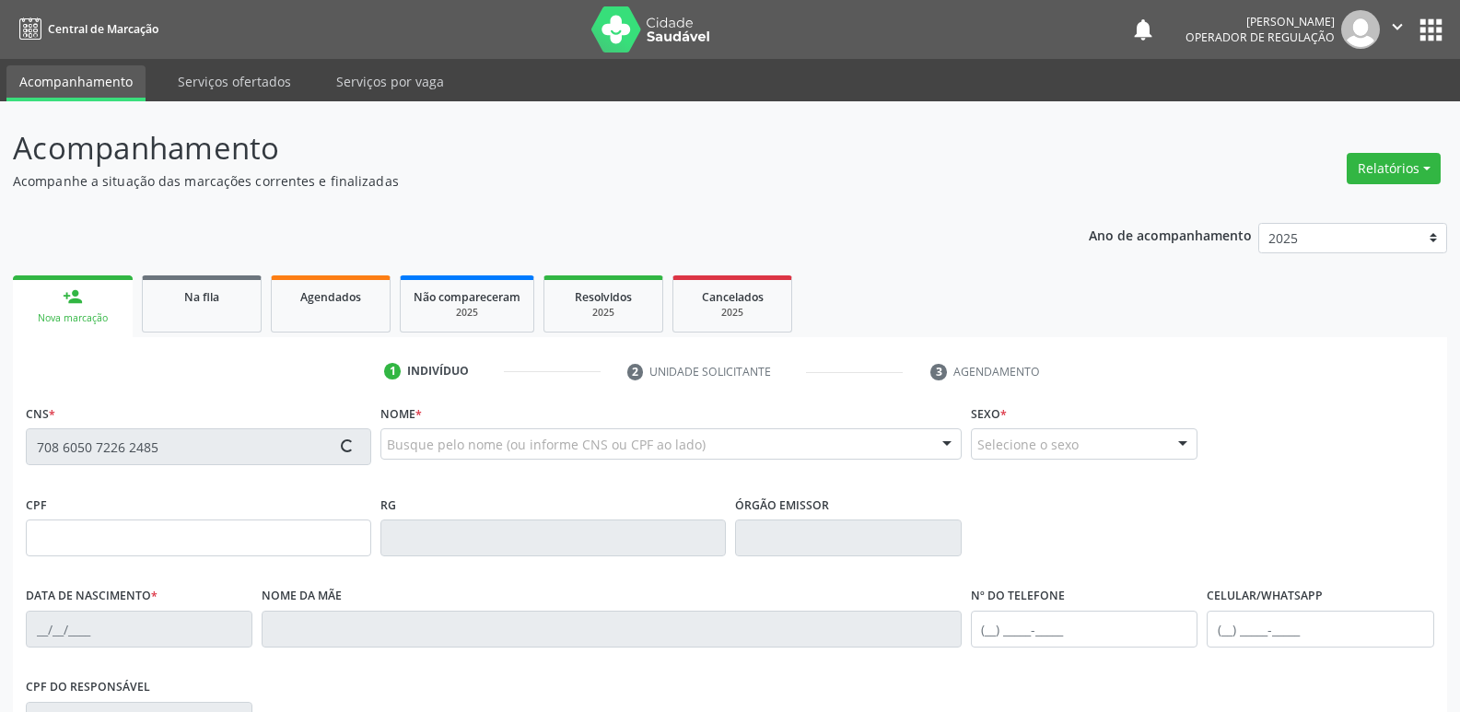
type input "154.137.417-74"
type input "0[DATE]"
type input "[PERSON_NAME]"
type input "[PHONE_NUMBER]"
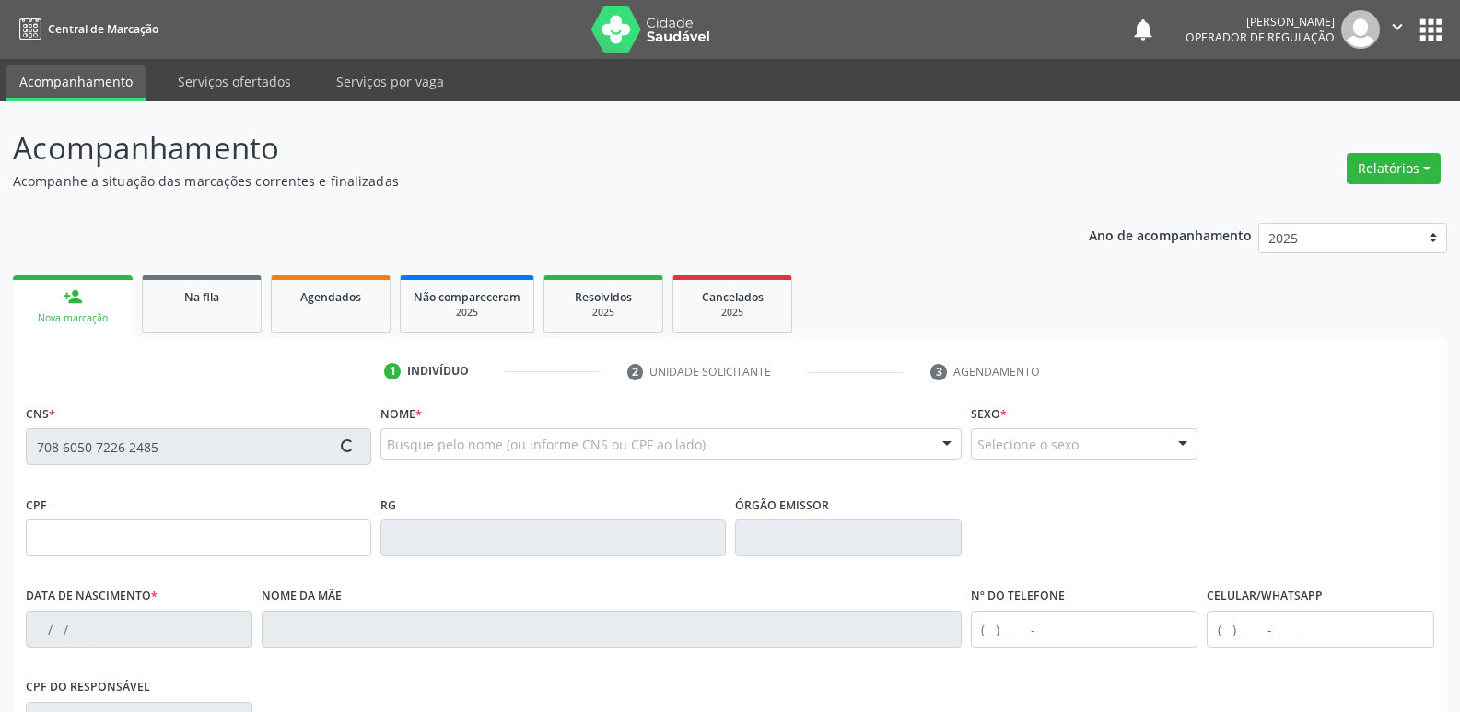
type input "860.269.337-00"
type input "70"
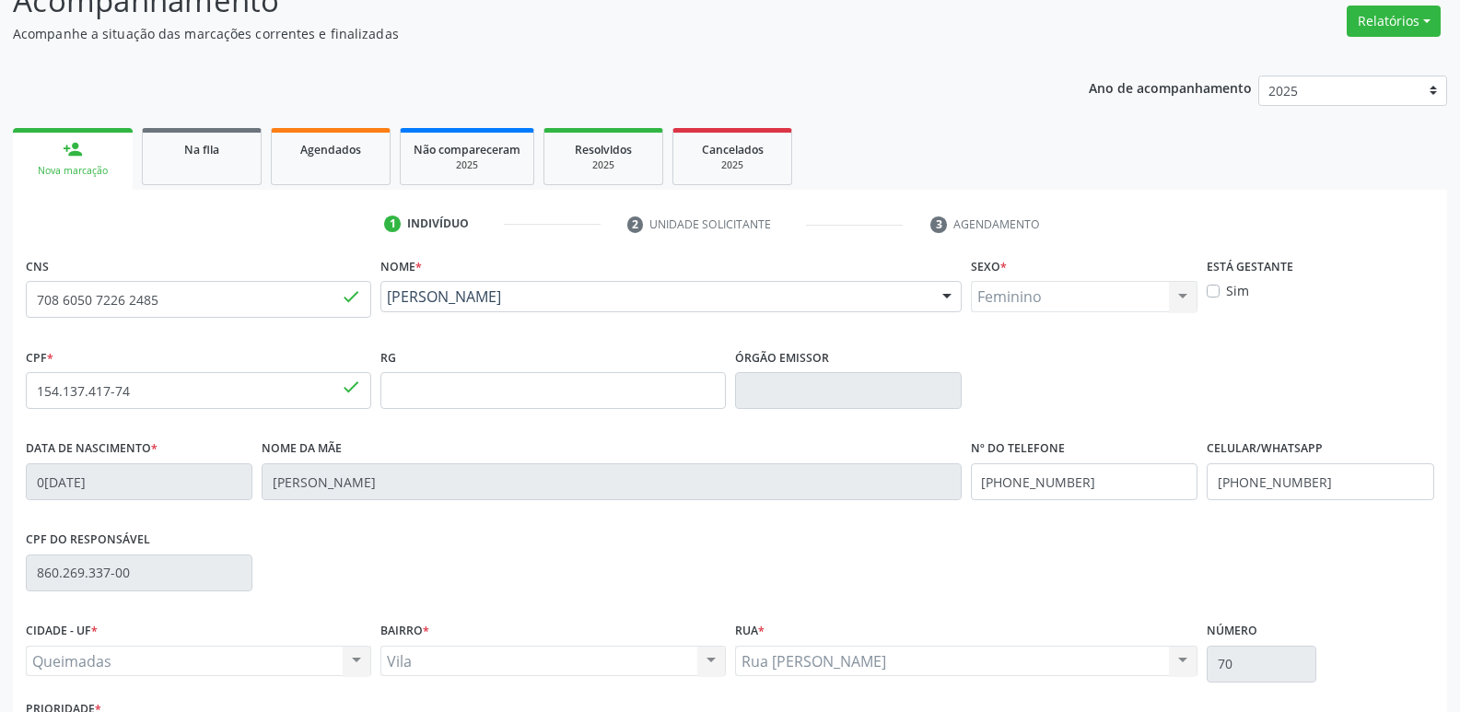
scroll to position [287, 0]
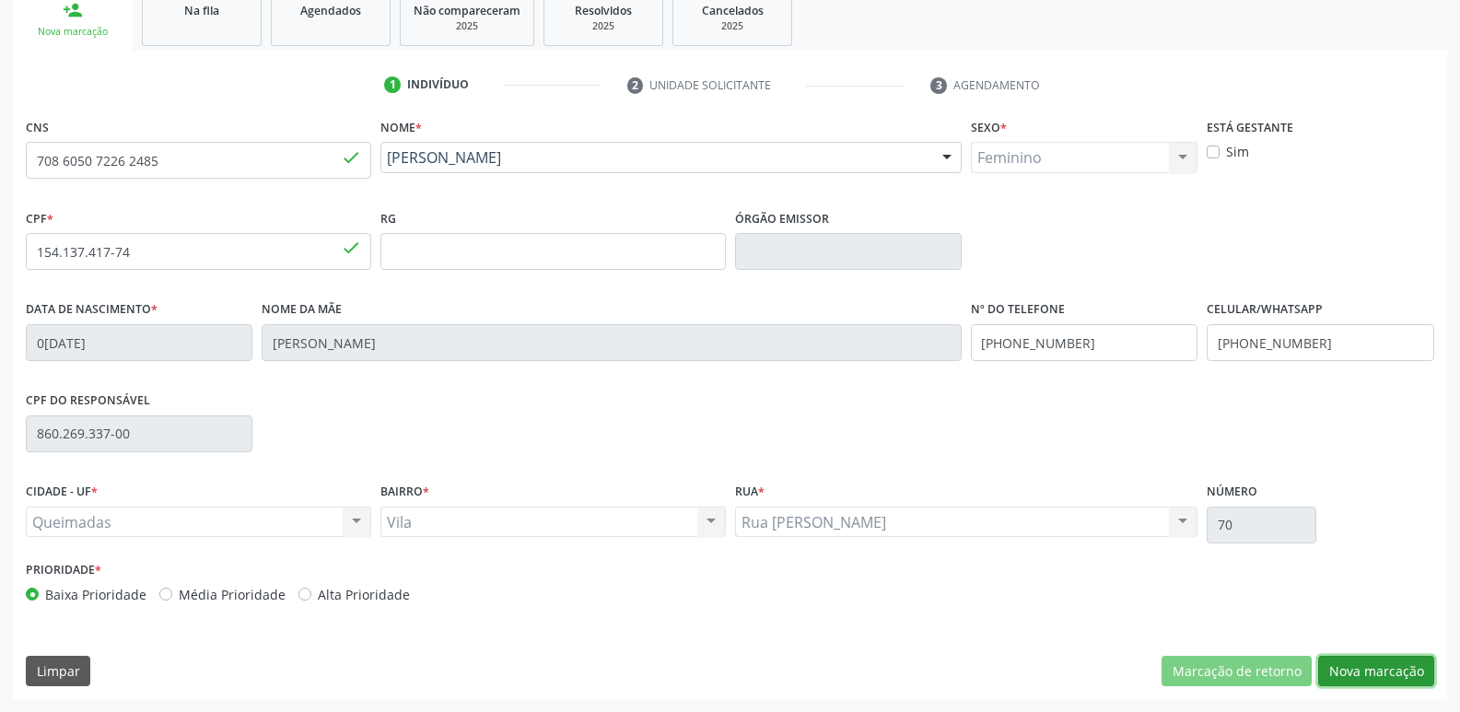
click at [1350, 673] on button "Nova marcação" at bounding box center [1376, 671] width 116 height 31
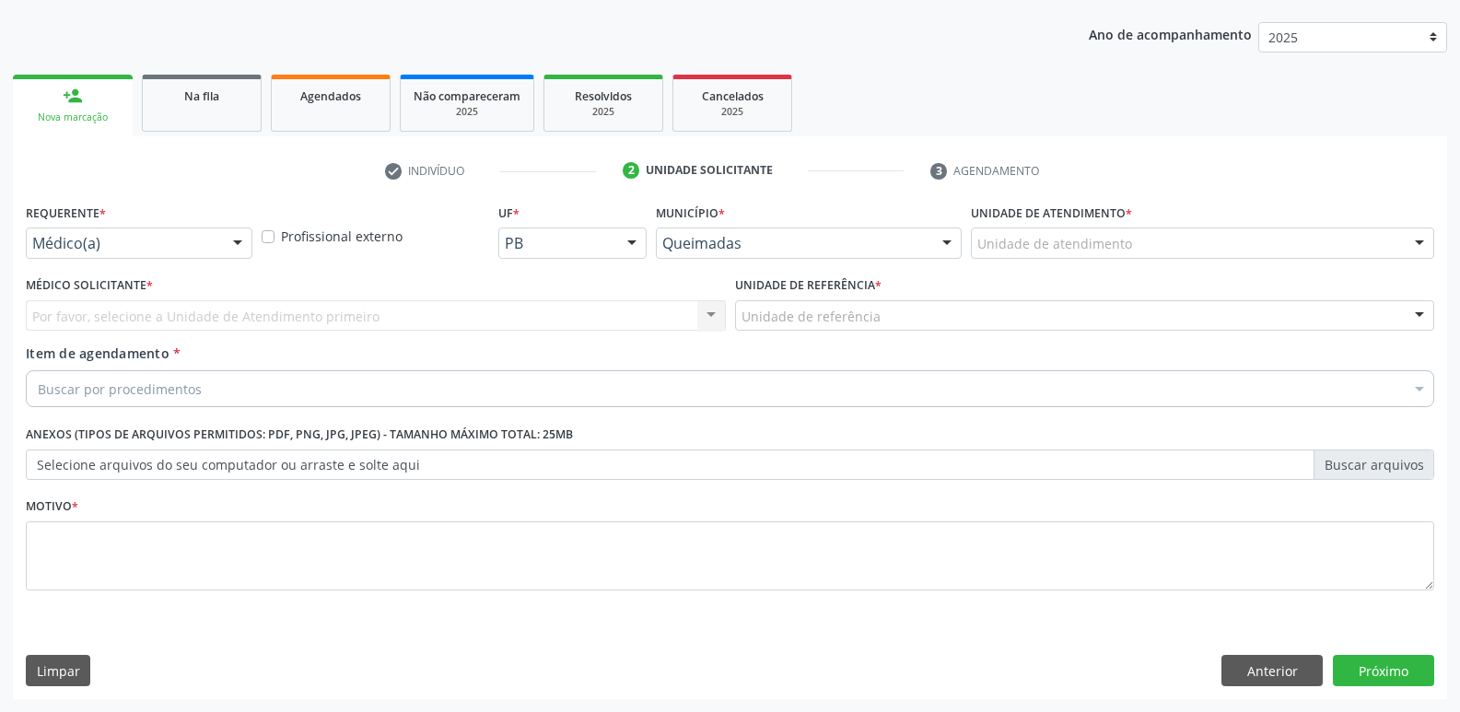
drag, startPoint x: 111, startPoint y: 239, endPoint x: 103, endPoint y: 266, distance: 28.6
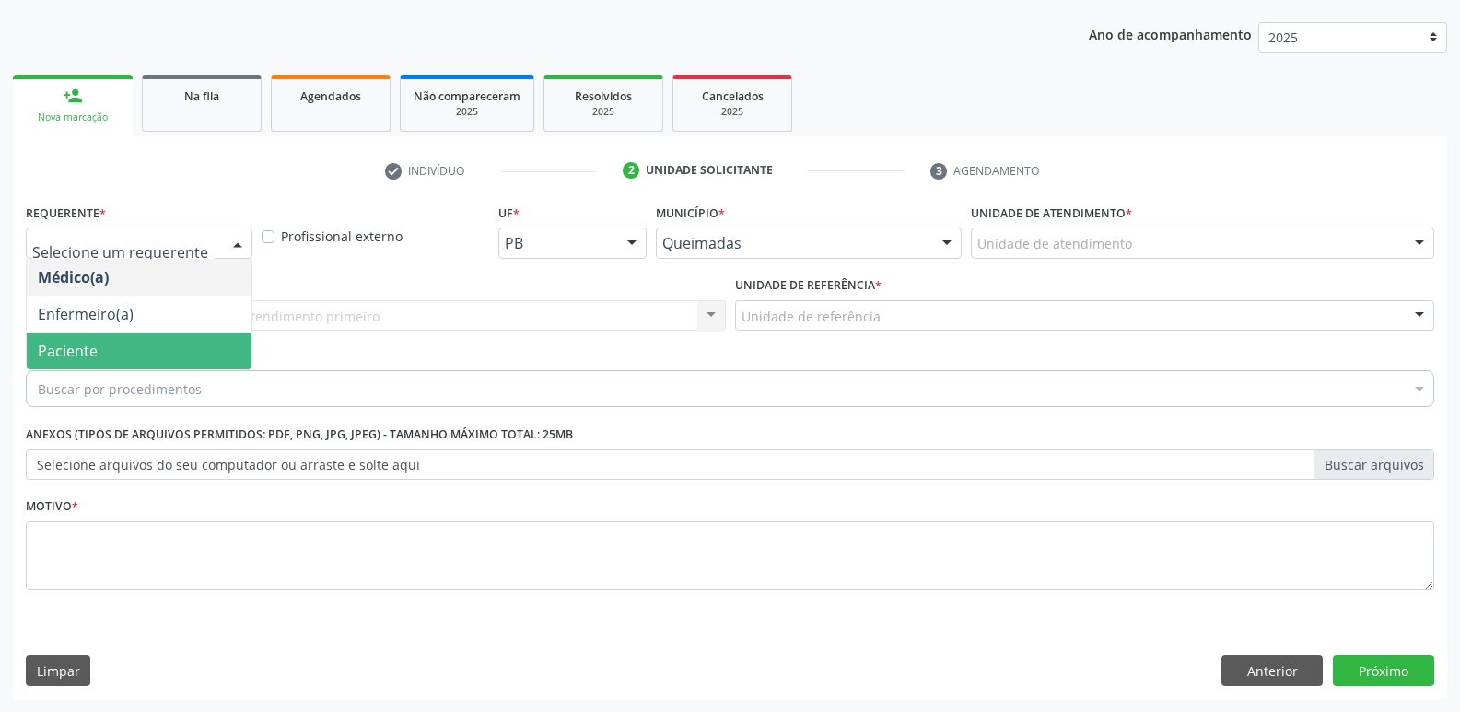
click at [86, 354] on span "Paciente" at bounding box center [68, 351] width 60 height 20
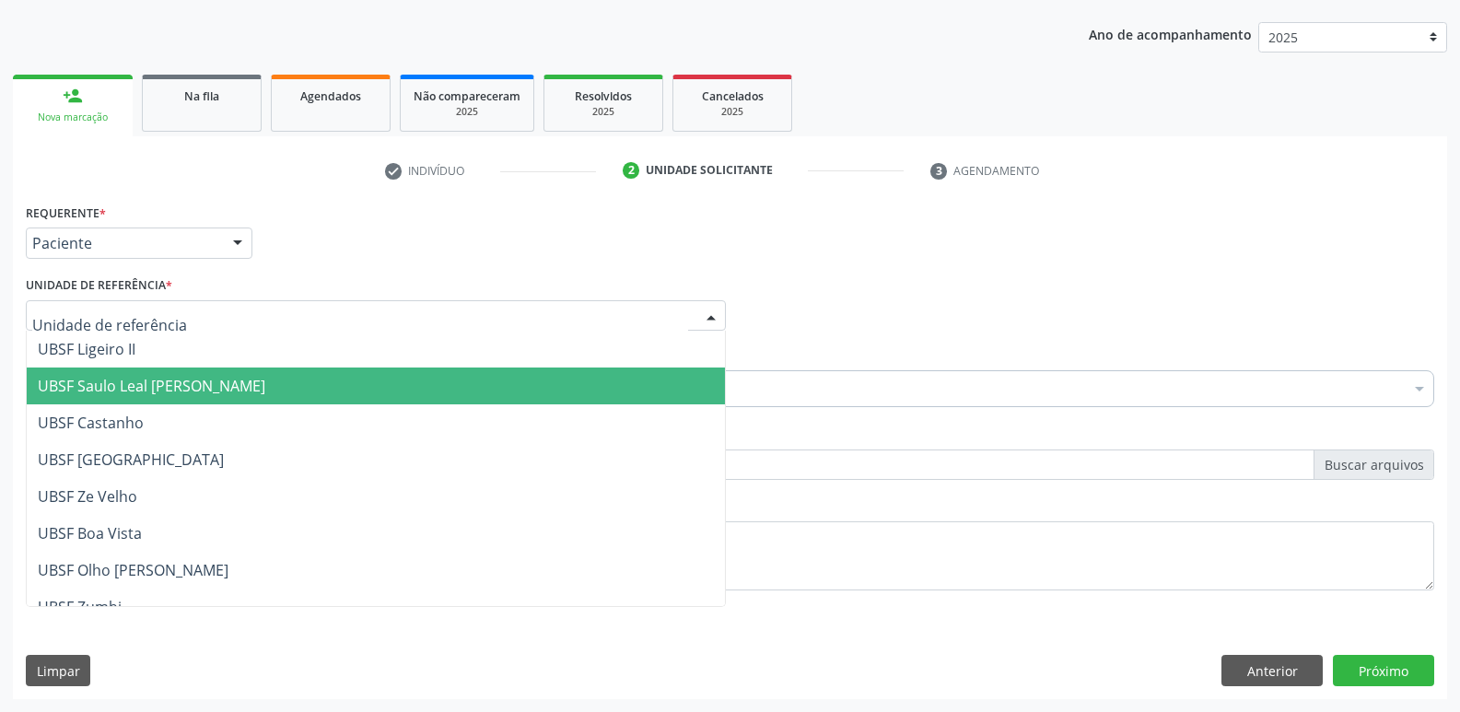
click at [130, 390] on span "UBSF Saulo Leal [PERSON_NAME]" at bounding box center [152, 386] width 228 height 20
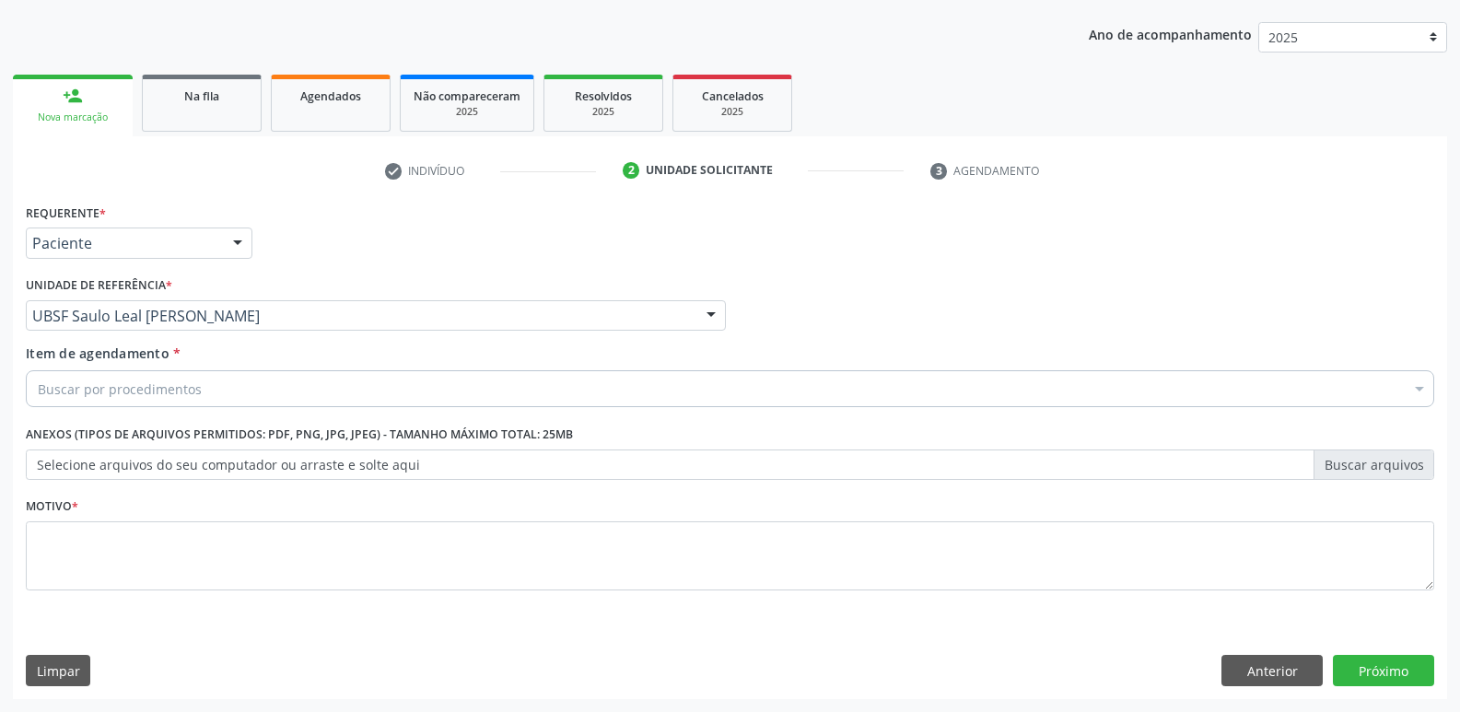
click at [131, 404] on div "Buscar por procedimentos" at bounding box center [730, 388] width 1409 height 37
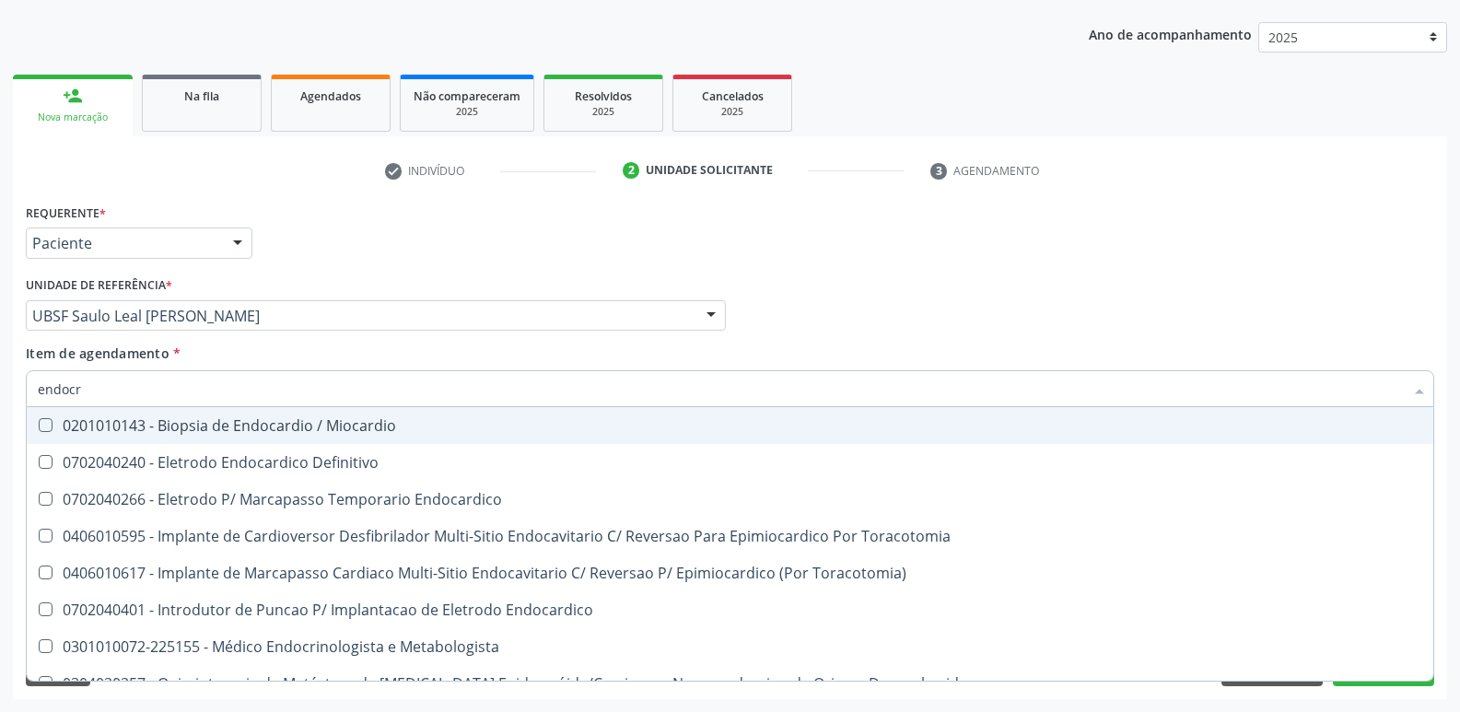
type input "endocri"
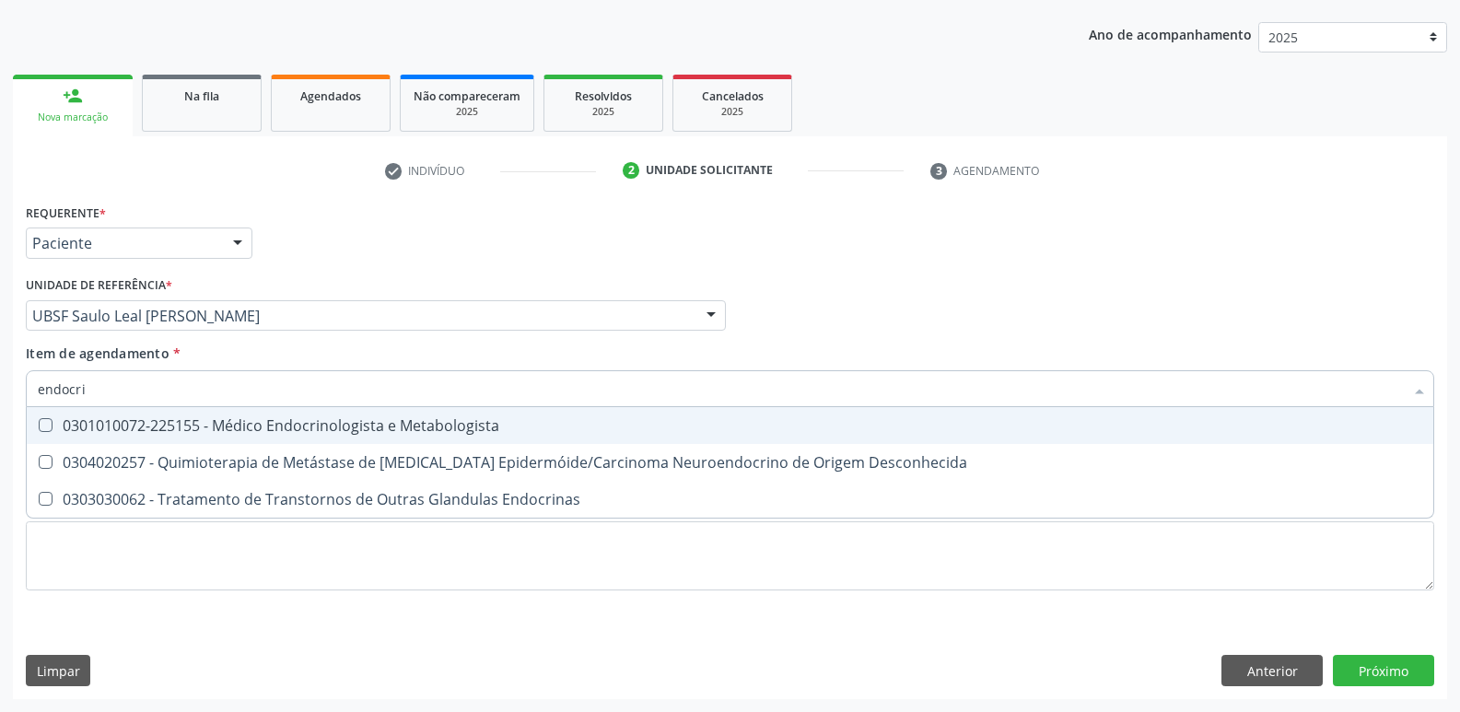
click at [248, 431] on div "0301010072-225155 - Médico Endocrinologista e Metabologista" at bounding box center [730, 425] width 1385 height 15
checkbox Metabologista "true"
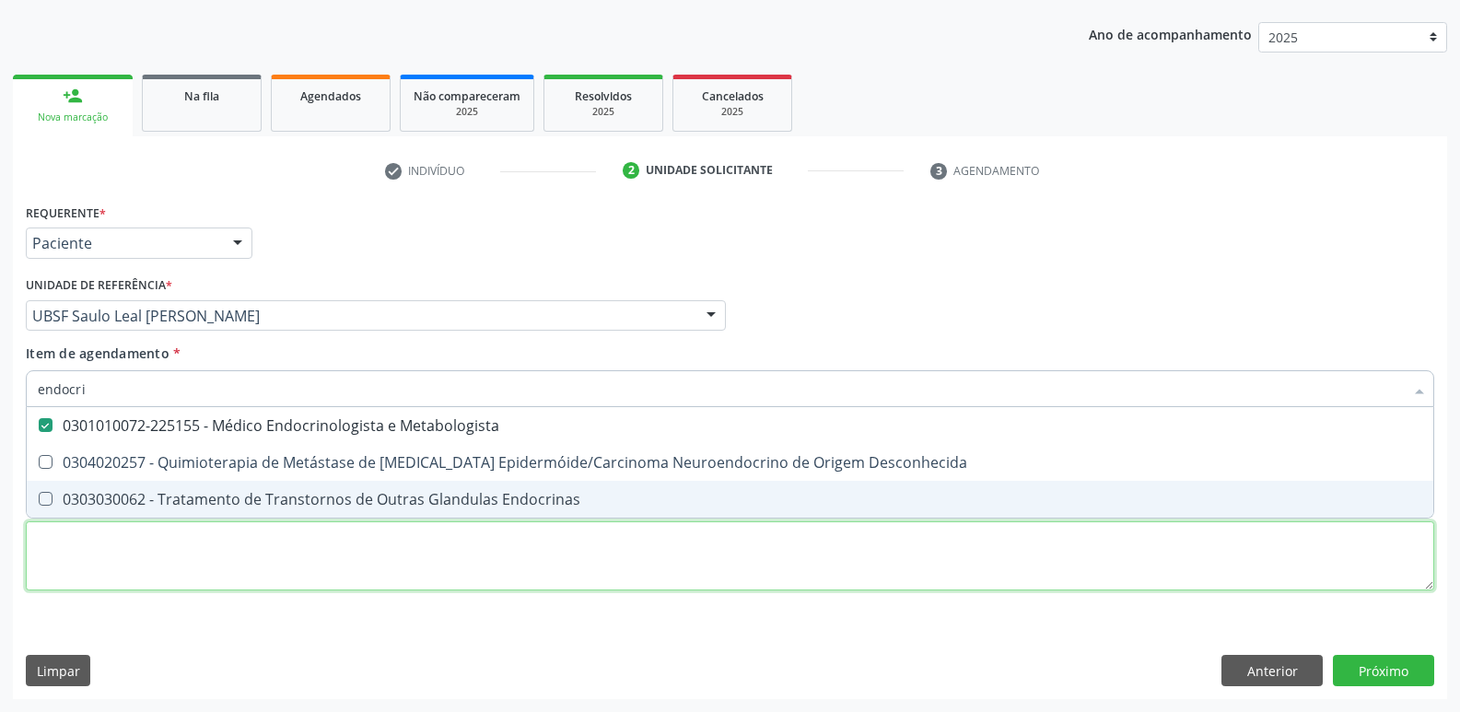
click at [265, 583] on div "Requerente * Paciente Médico(a) Enfermeiro(a) Paciente Nenhum resultado encontr…" at bounding box center [730, 407] width 1409 height 417
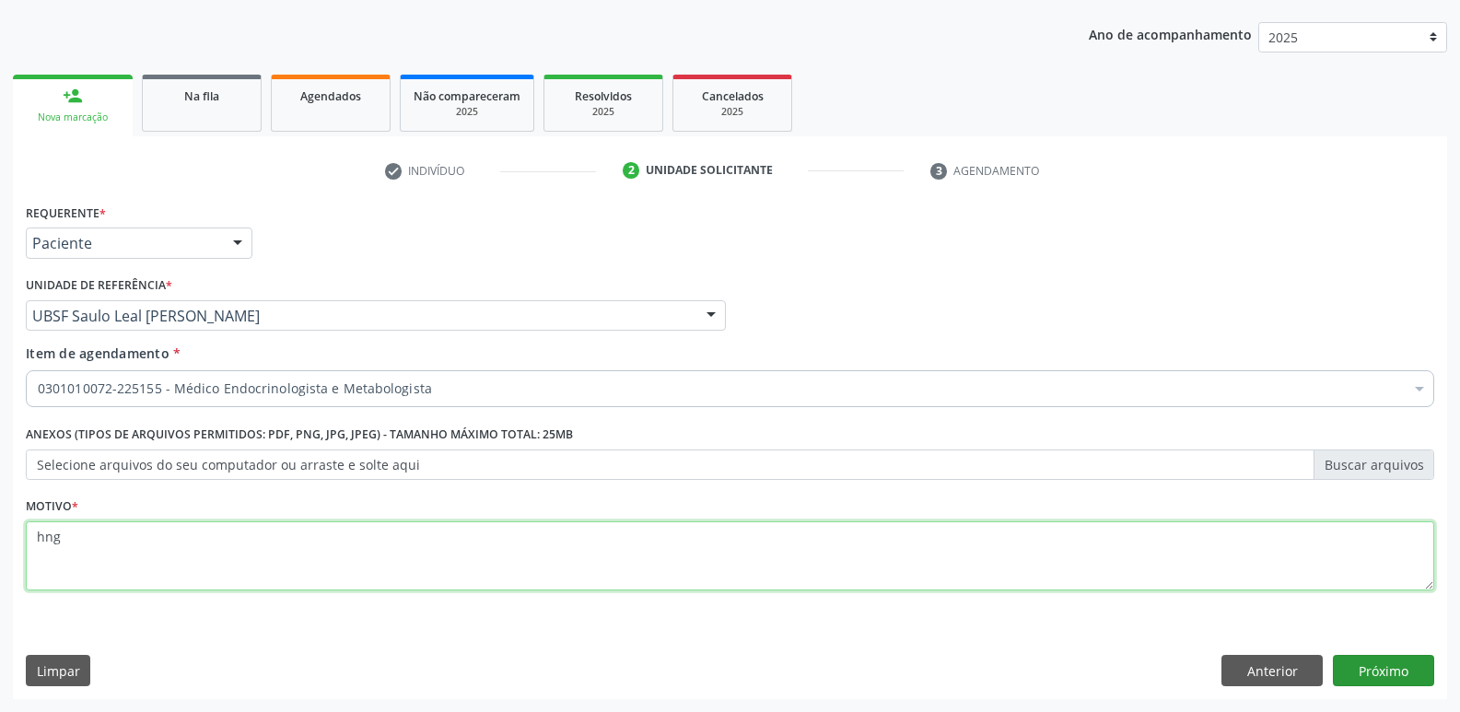
type textarea "hng"
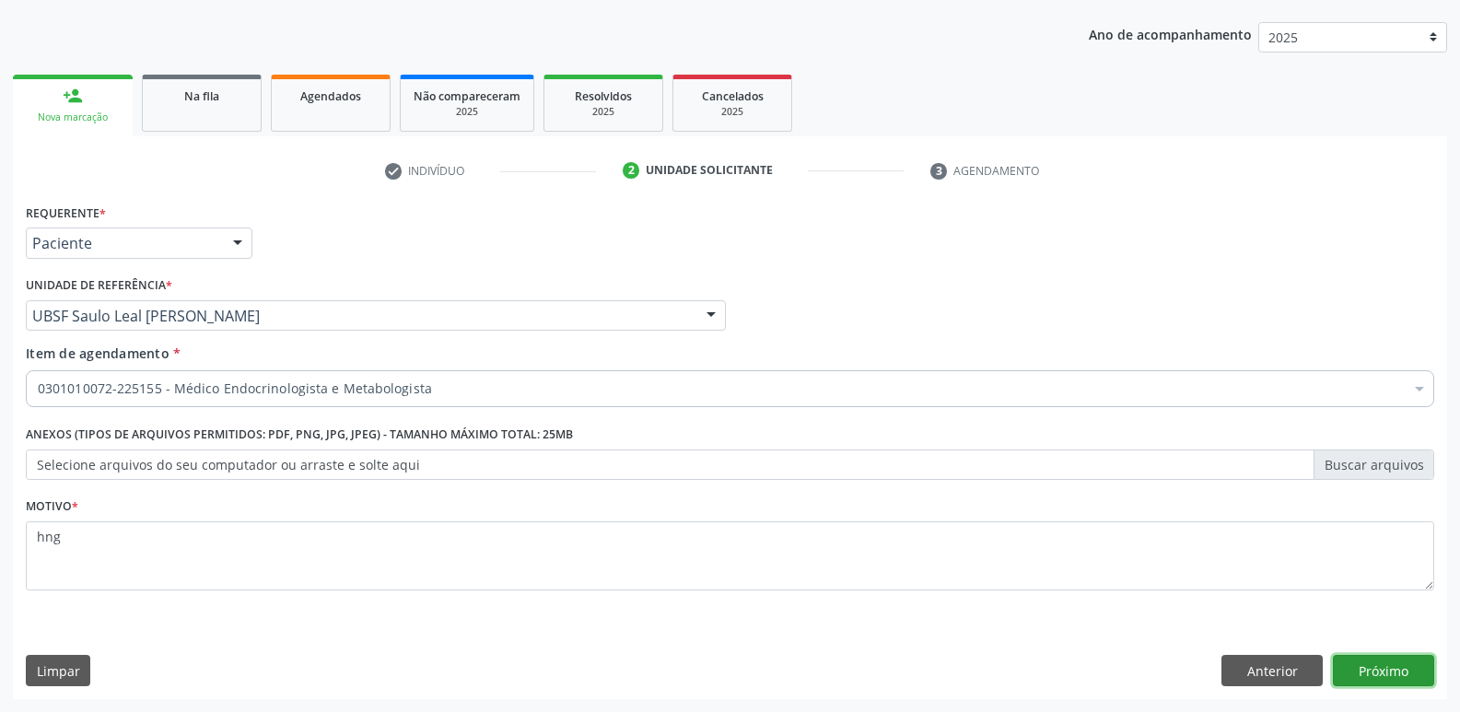
click at [1382, 681] on button "Próximo" at bounding box center [1383, 670] width 101 height 31
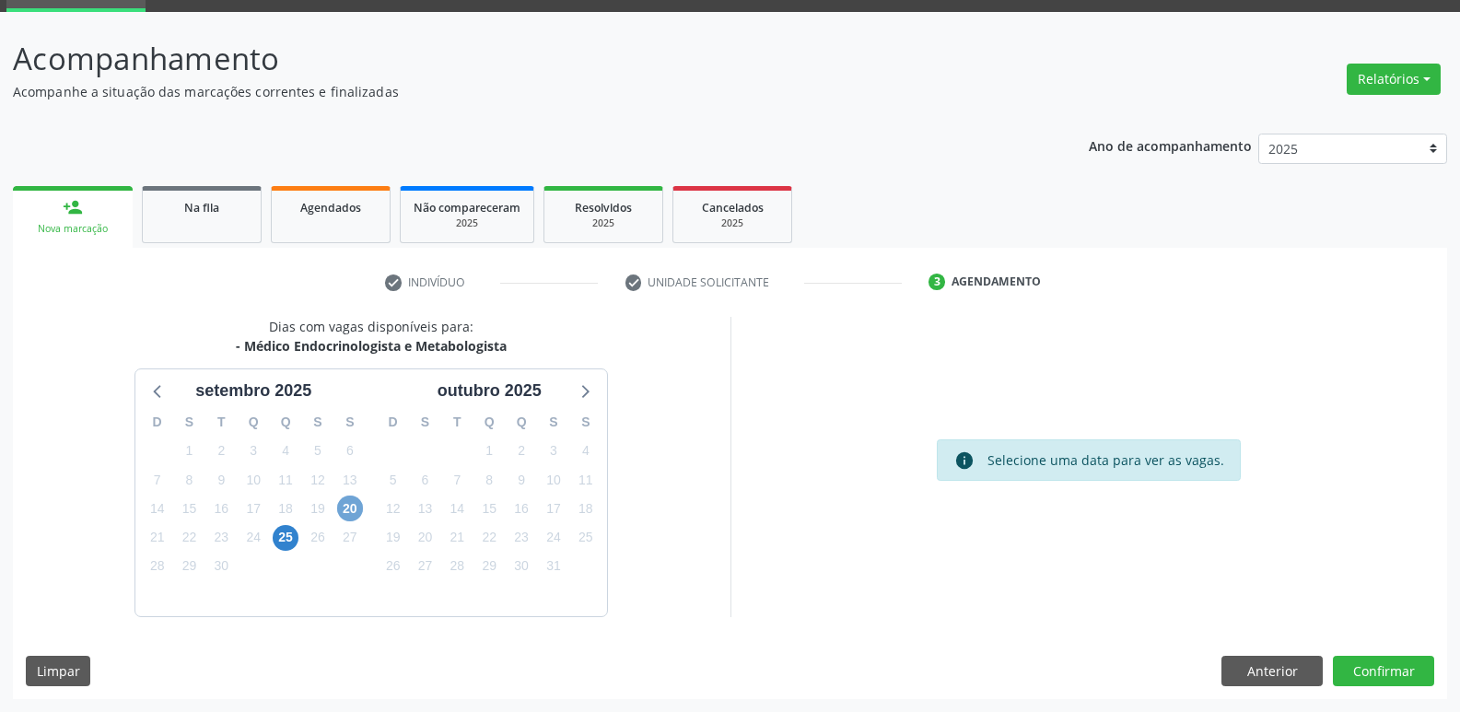
click at [348, 516] on span "20" at bounding box center [350, 509] width 26 height 26
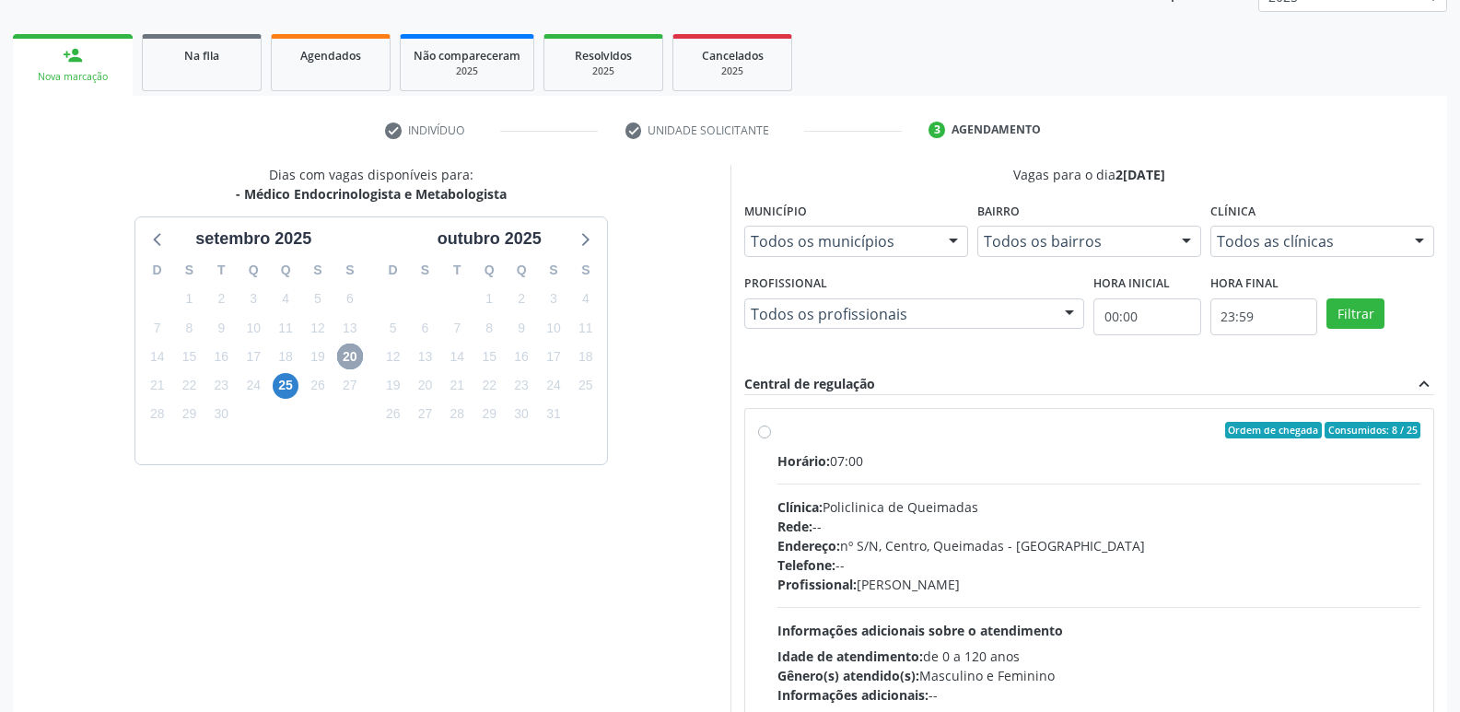
scroll to position [274, 0]
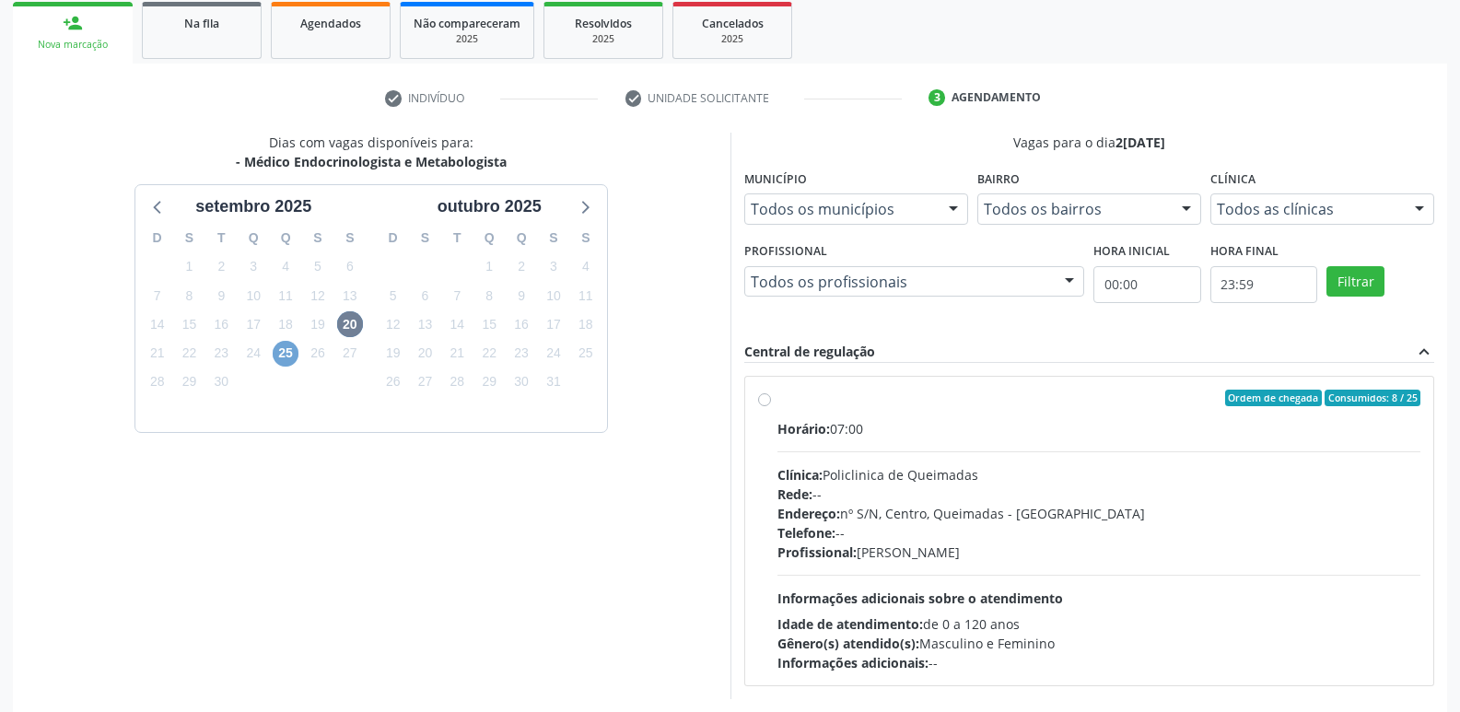
click at [278, 353] on span "25" at bounding box center [286, 354] width 26 height 26
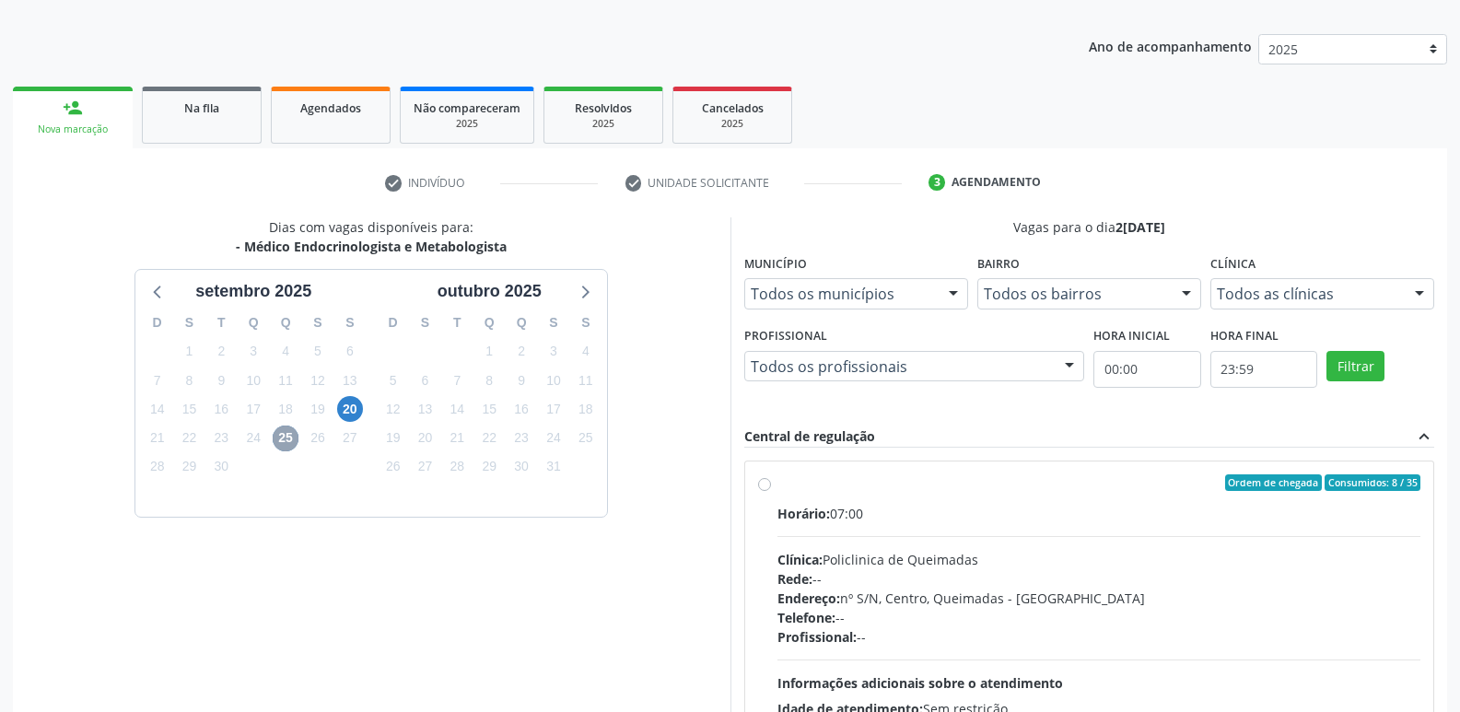
scroll to position [0, 0]
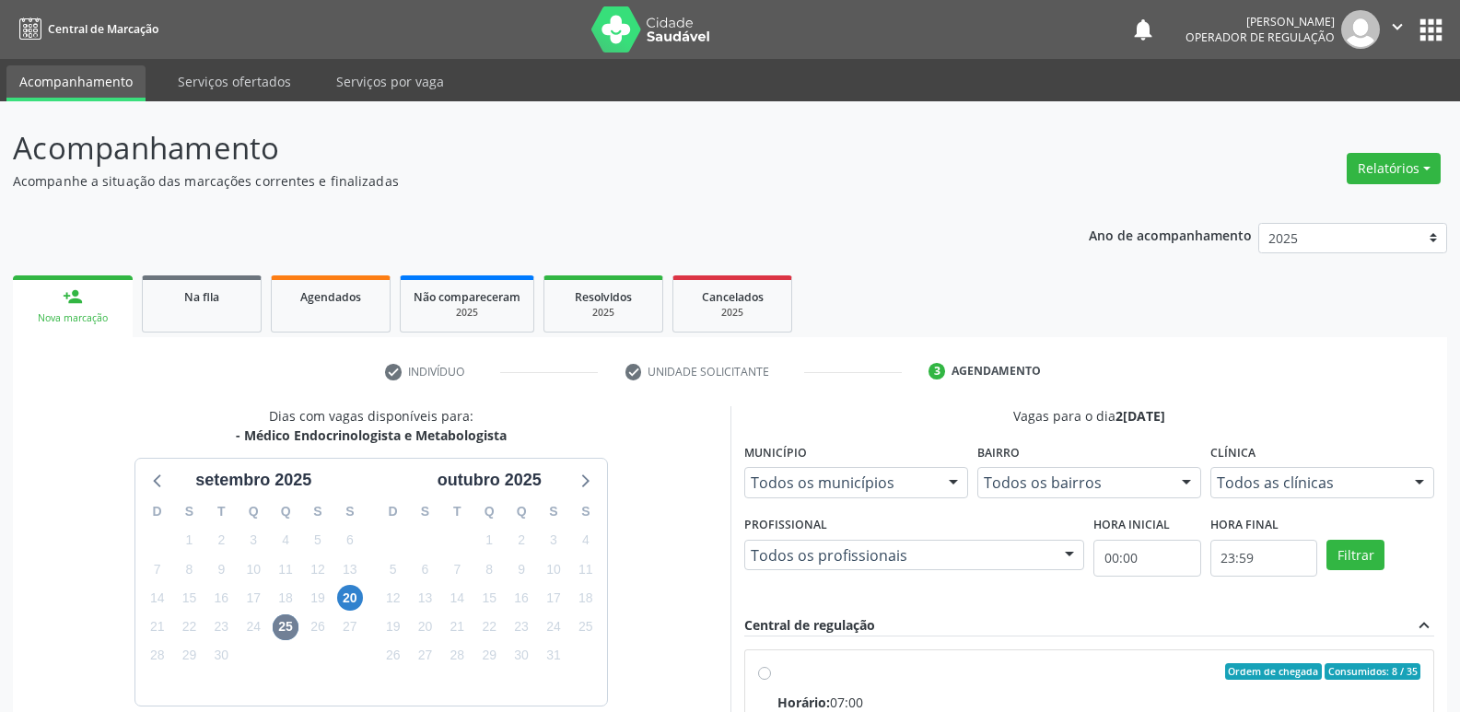
click at [1422, 33] on button "apps" at bounding box center [1431, 30] width 32 height 32
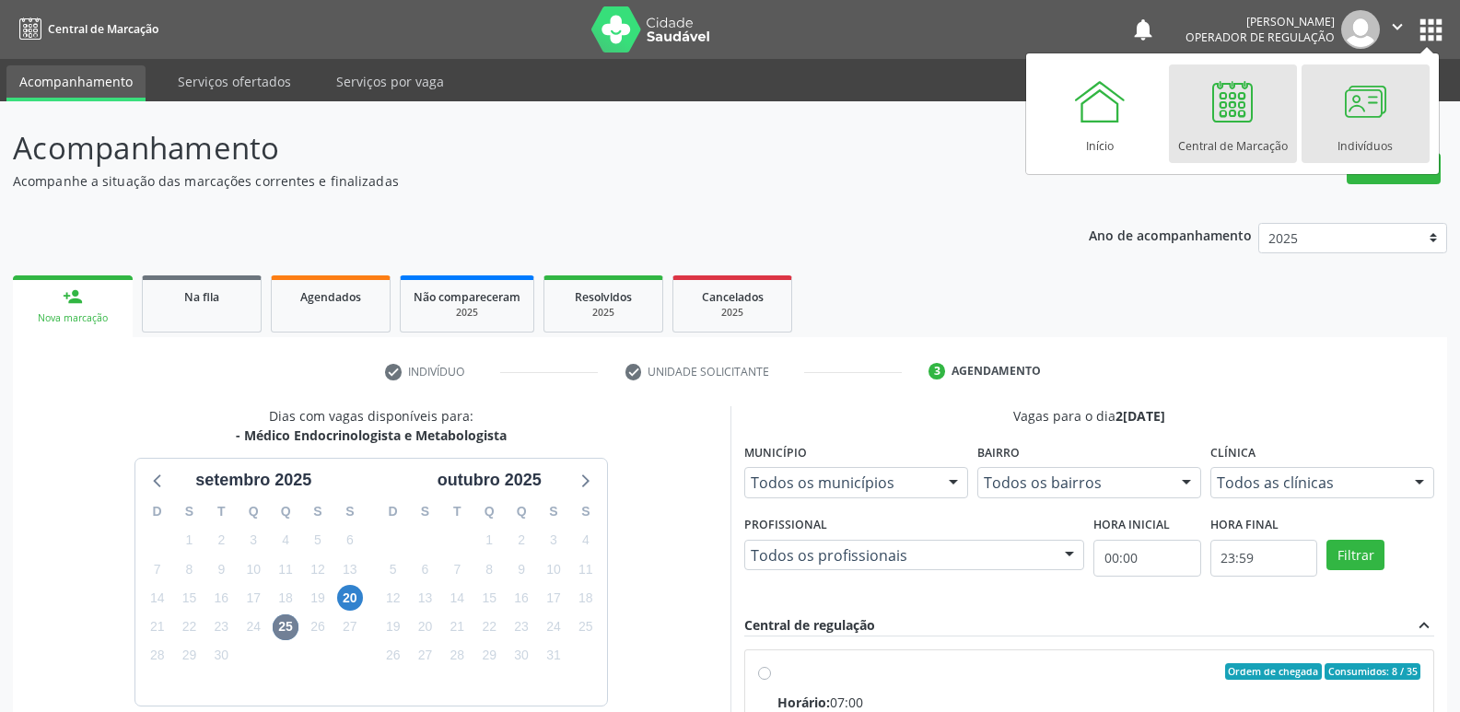
click at [1364, 121] on div at bounding box center [1365, 101] width 55 height 55
